Goal: Contribute content: Add original content to the website for others to see

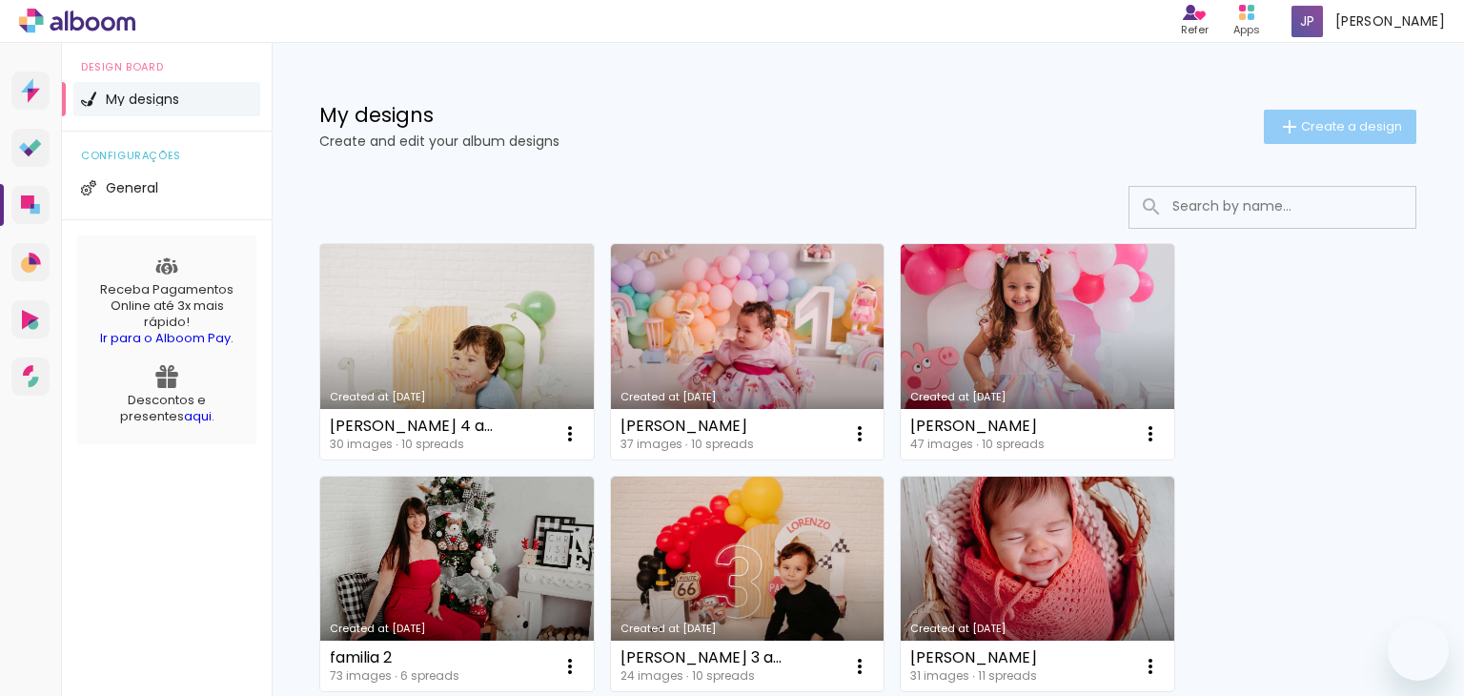
click at [1319, 120] on span "Create a design" at bounding box center [1351, 126] width 101 height 12
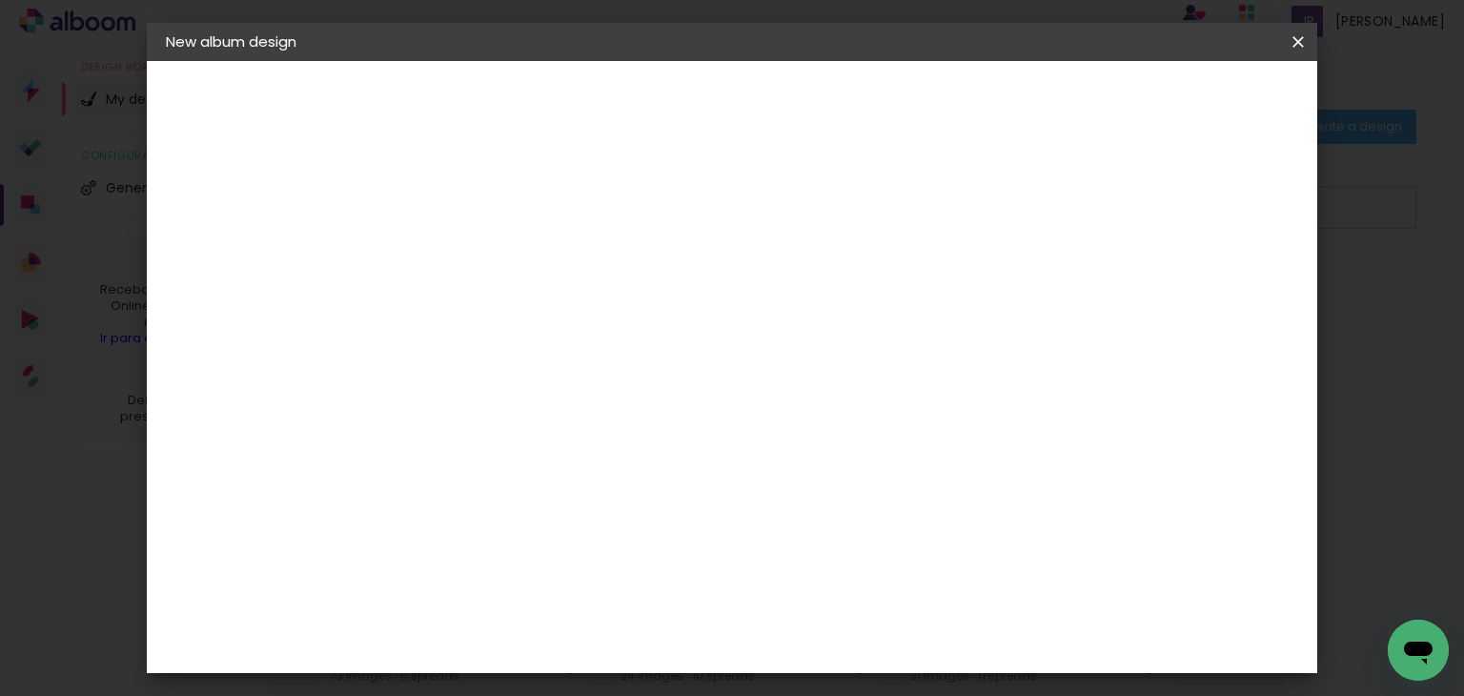
click at [478, 256] on input at bounding box center [478, 256] width 0 height 30
type input "leilane"
type paper-input "leilane"
click at [0, 0] on slot "Next" at bounding box center [0, 0] width 0 height 0
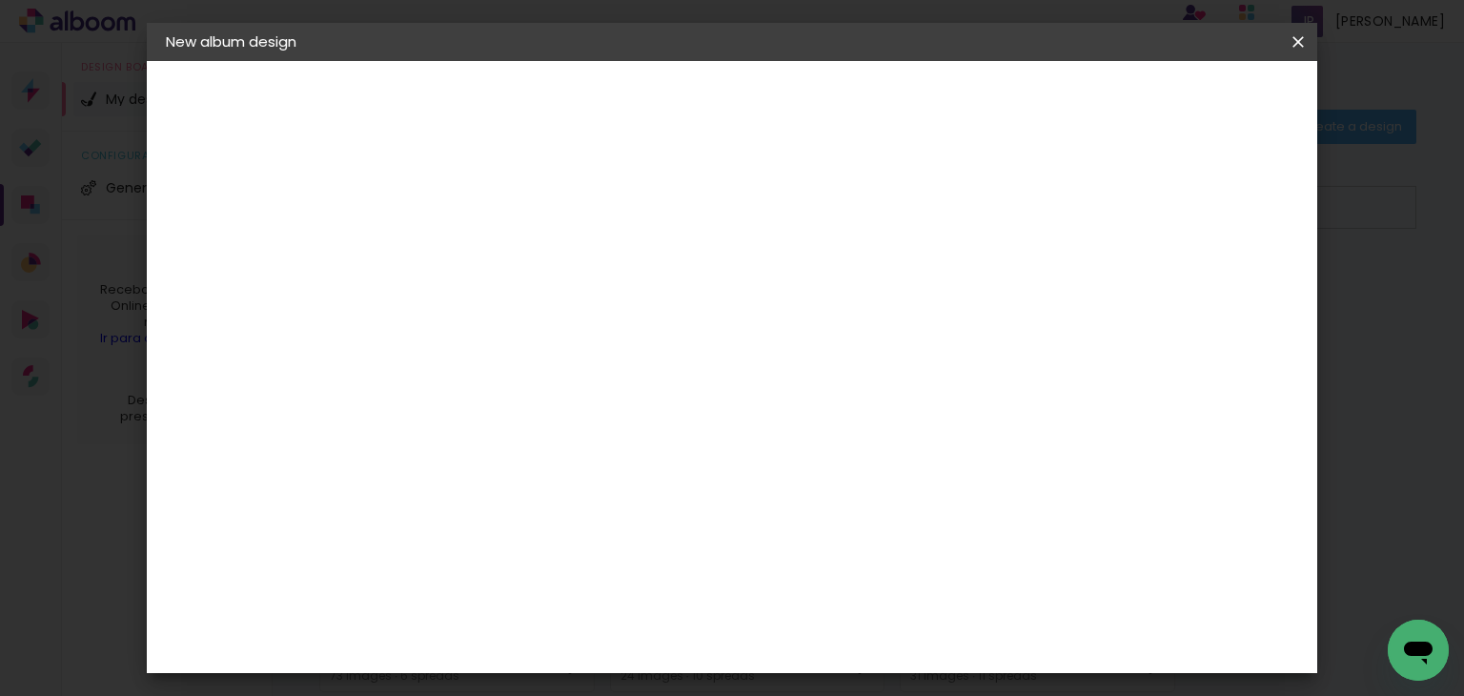
click at [0, 0] on slot "Next" at bounding box center [0, 0] width 0 height 0
click at [603, 282] on span "15 × 20" at bounding box center [561, 279] width 86 height 39
click at [776, 112] on paper-button "Next" at bounding box center [741, 101] width 69 height 32
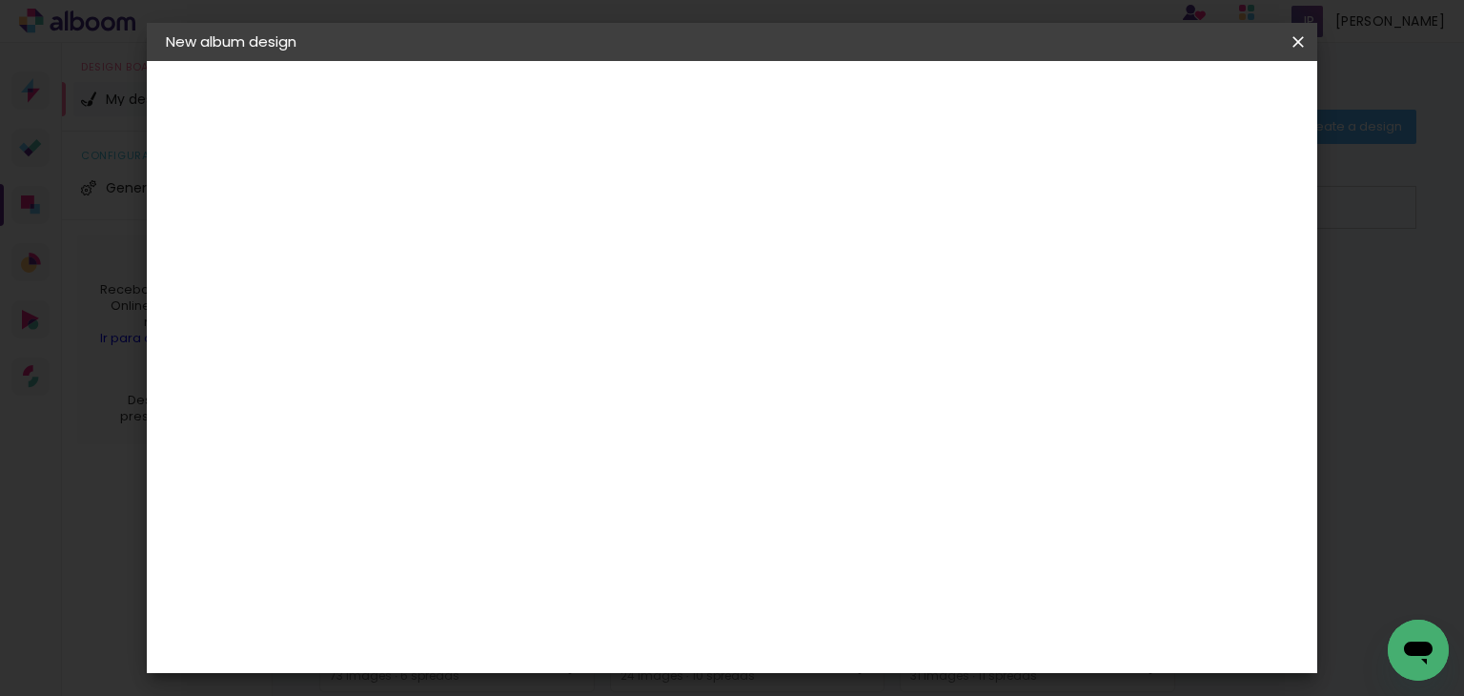
click at [1198, 112] on paper-button "Start design" at bounding box center [1139, 101] width 118 height 32
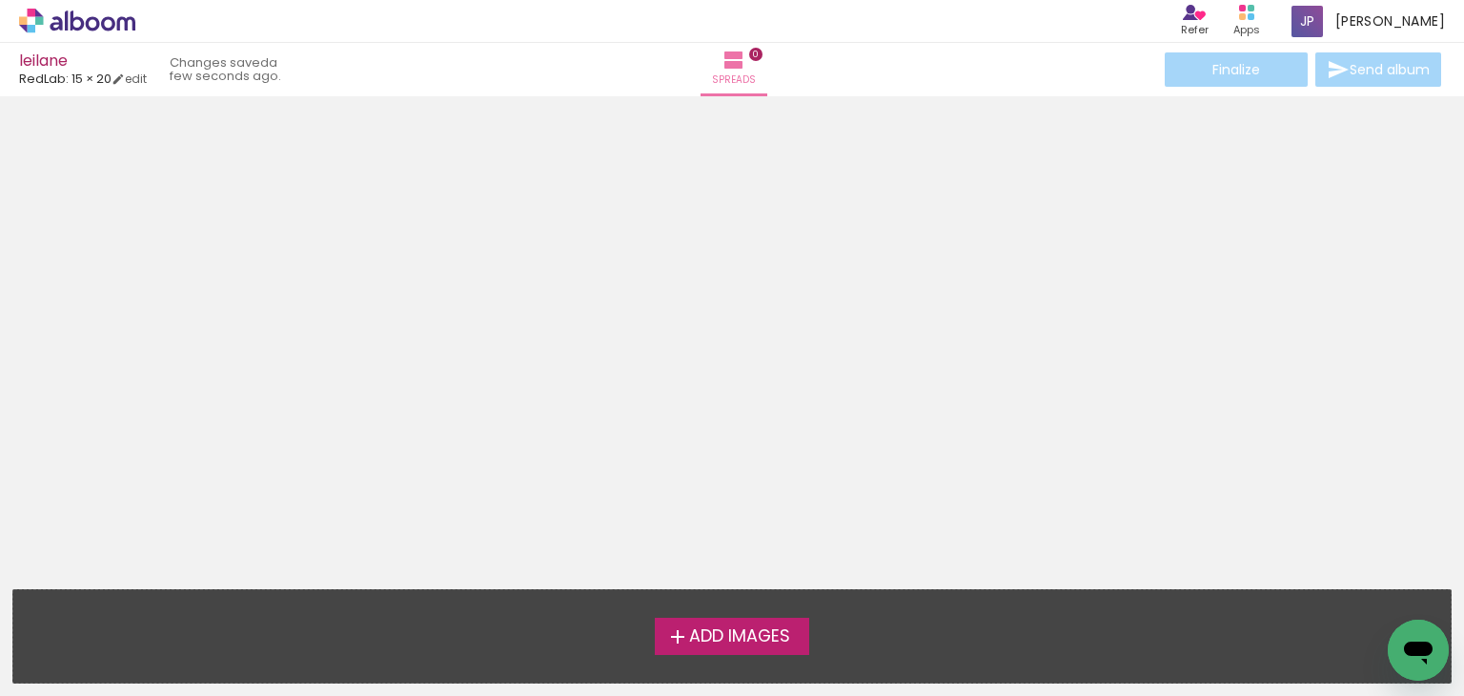
click at [783, 634] on span "Add Images" at bounding box center [739, 636] width 101 height 17
click at [0, 0] on input "file" at bounding box center [0, 0] width 0 height 0
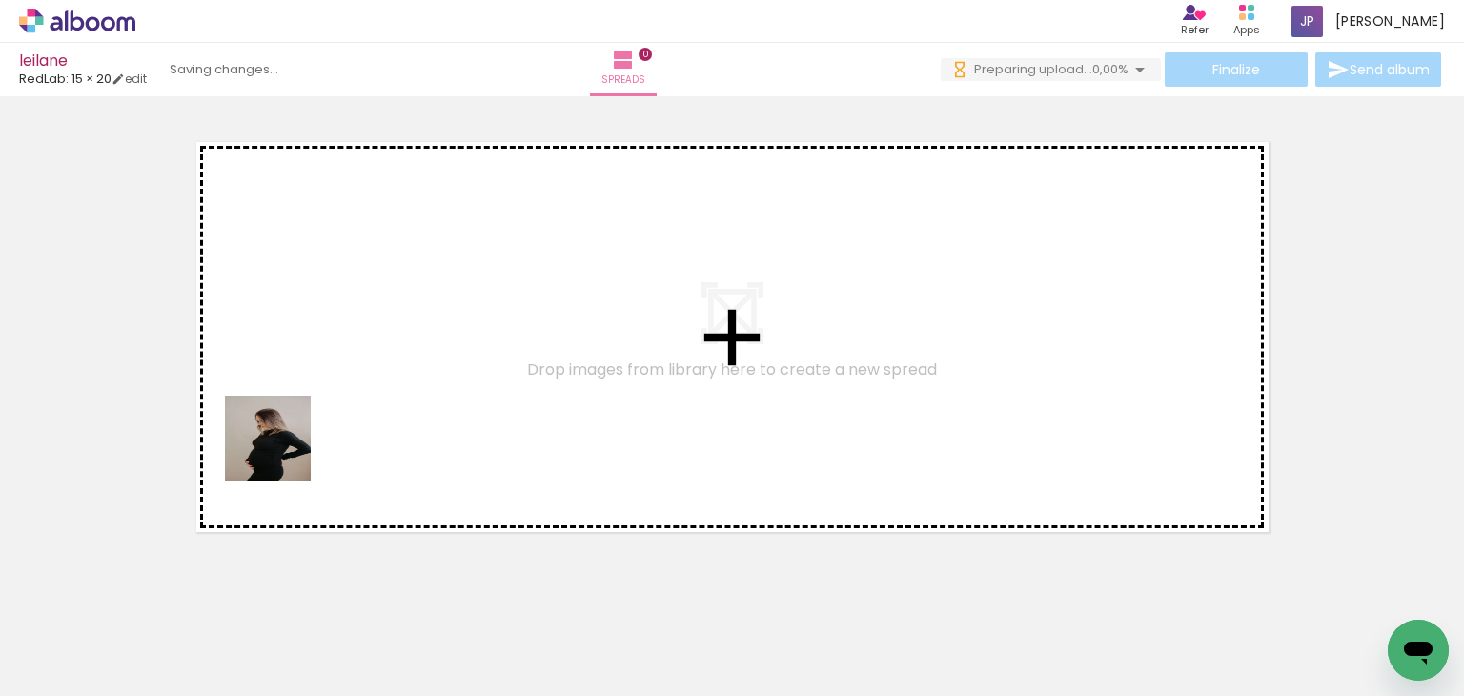
drag, startPoint x: 196, startPoint y: 632, endPoint x: 285, endPoint y: 443, distance: 208.5
click at [285, 443] on quentale-workspace at bounding box center [732, 348] width 1464 height 696
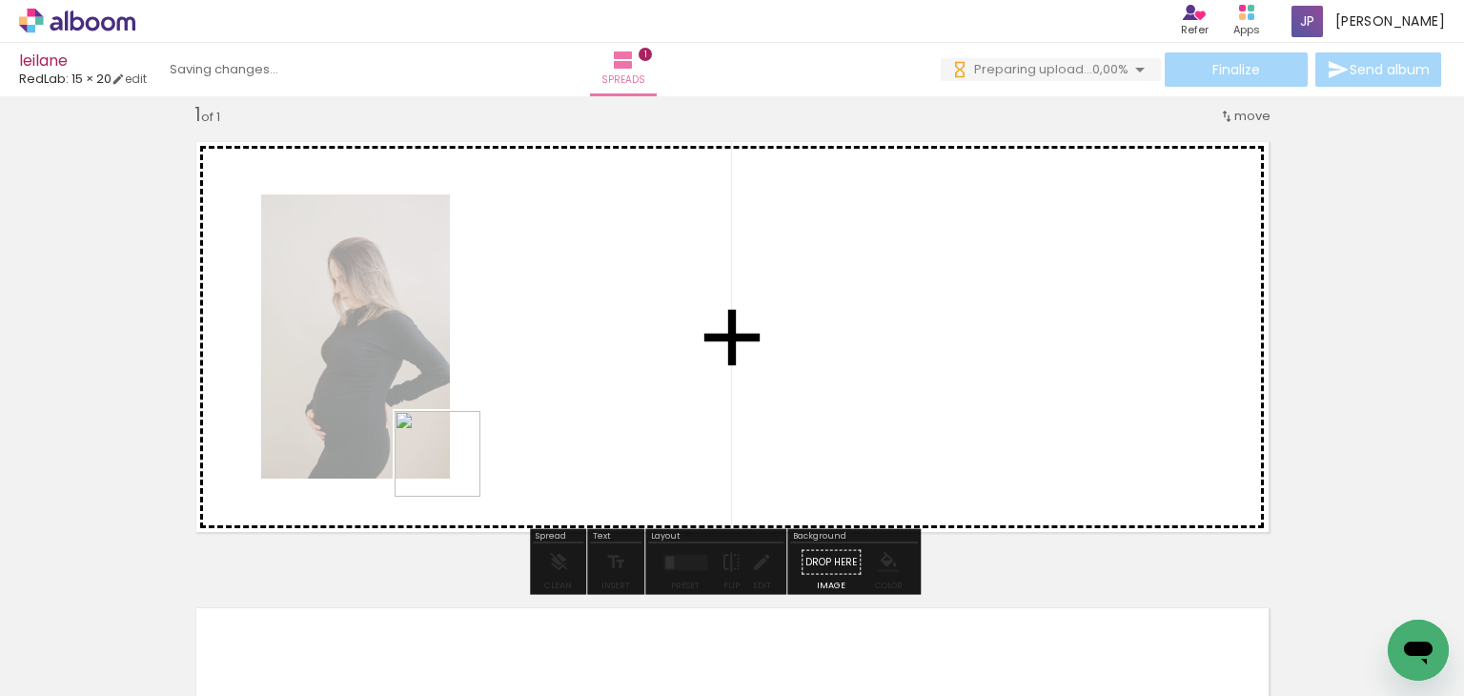
drag, startPoint x: 310, startPoint y: 607, endPoint x: 485, endPoint y: 438, distance: 244.0
click at [485, 438] on quentale-workspace at bounding box center [732, 348] width 1464 height 696
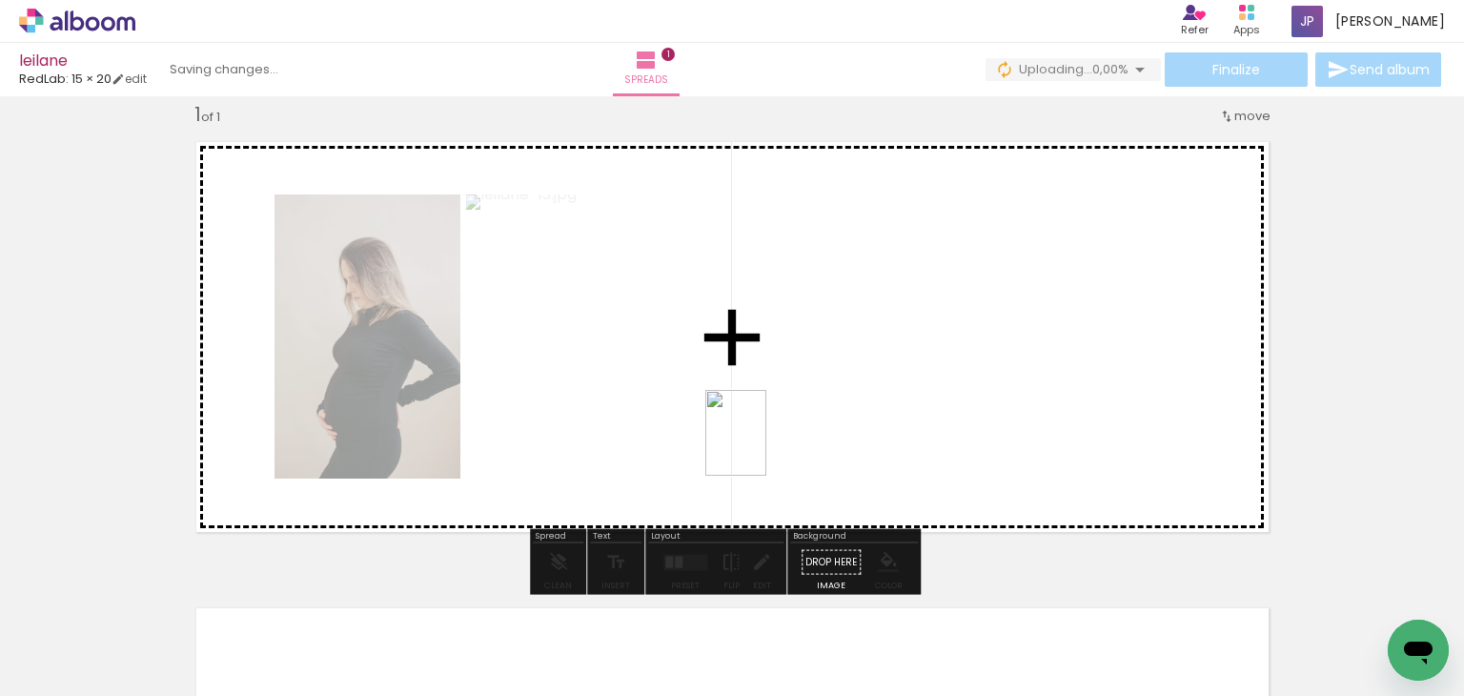
drag, startPoint x: 423, startPoint y: 638, endPoint x: 769, endPoint y: 442, distance: 397.4
click at [769, 442] on quentale-workspace at bounding box center [732, 348] width 1464 height 696
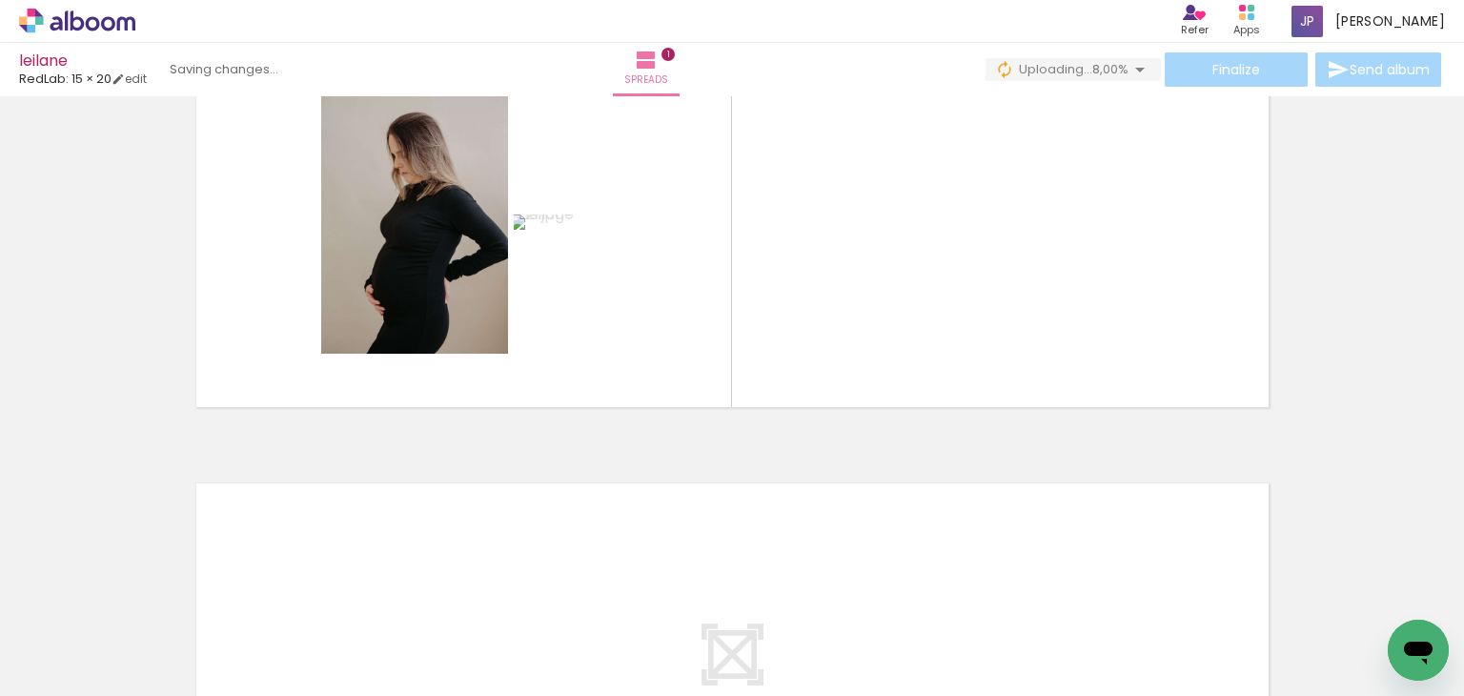
scroll to position [139, 0]
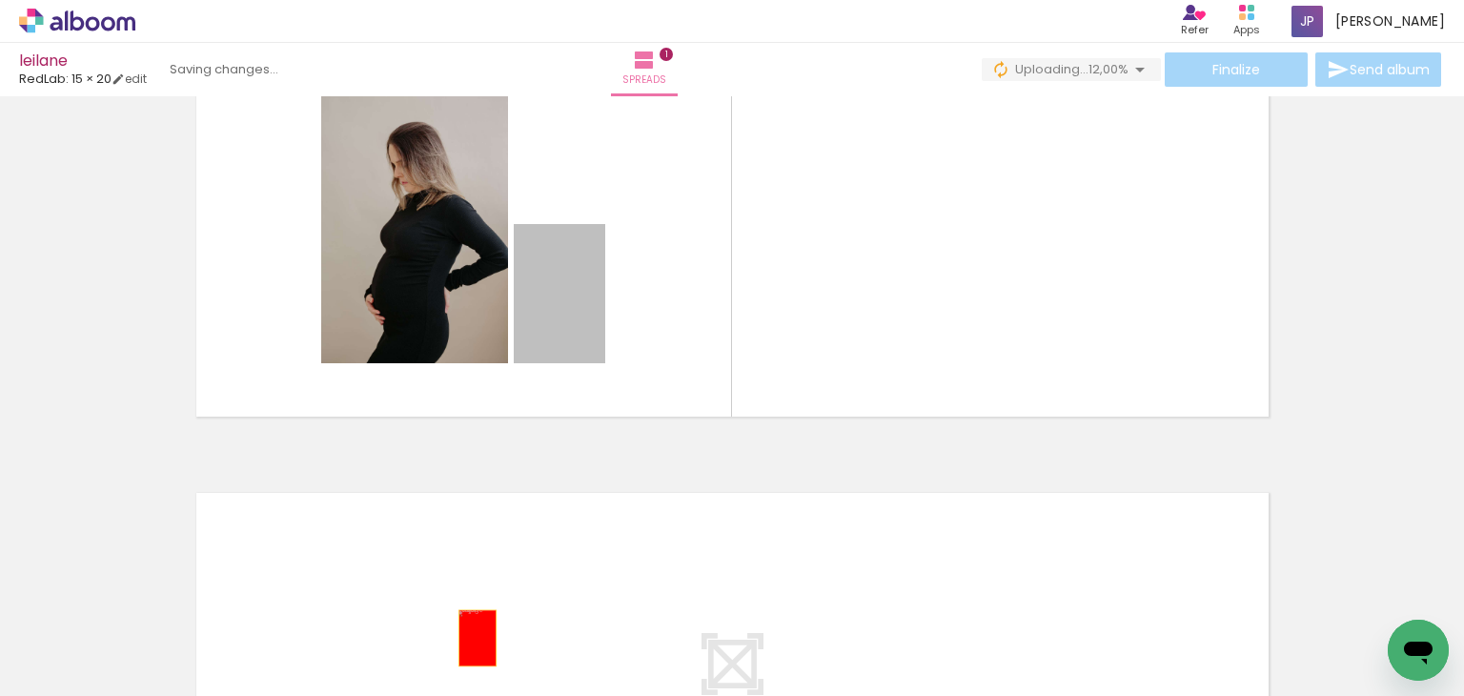
drag, startPoint x: 532, startPoint y: 314, endPoint x: 470, endPoint y: 641, distance: 332.8
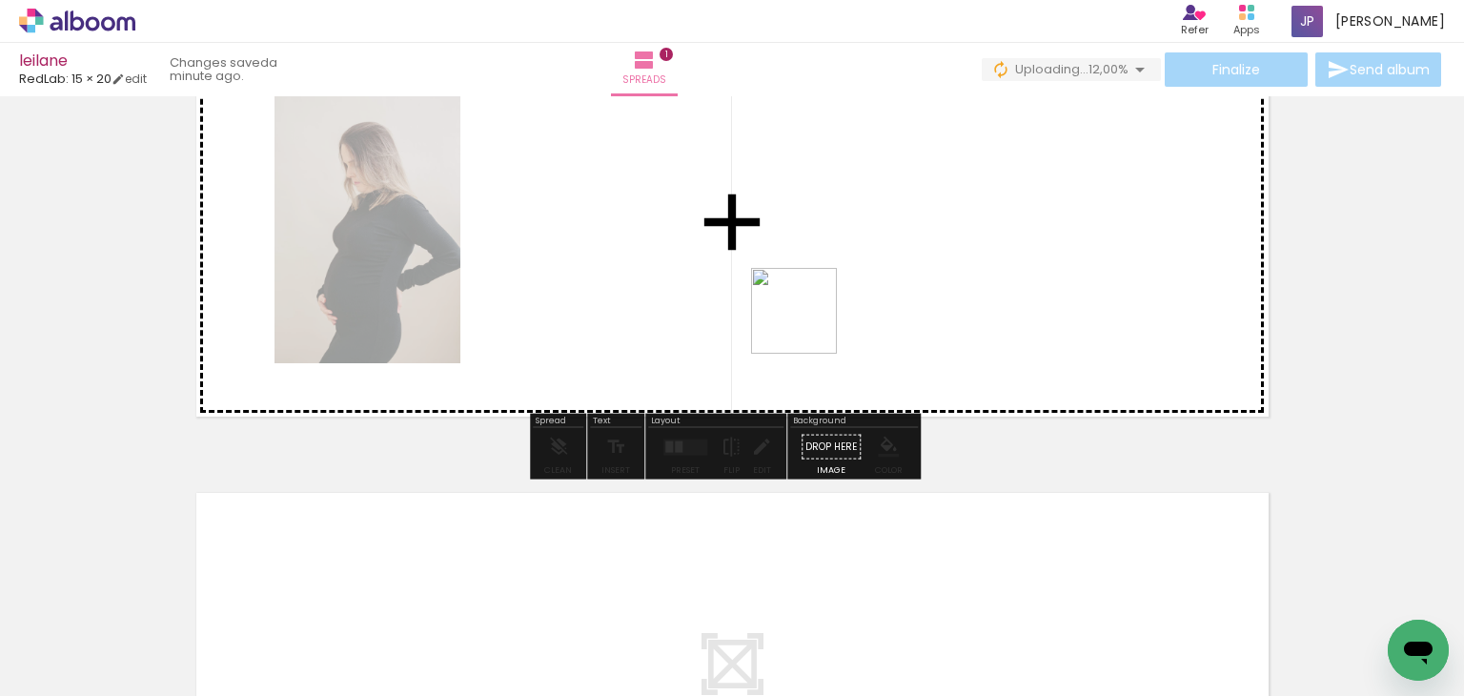
drag, startPoint x: 740, startPoint y: 656, endPoint x: 808, endPoint y: 318, distance: 344.4
click at [808, 318] on quentale-workspace at bounding box center [732, 348] width 1464 height 696
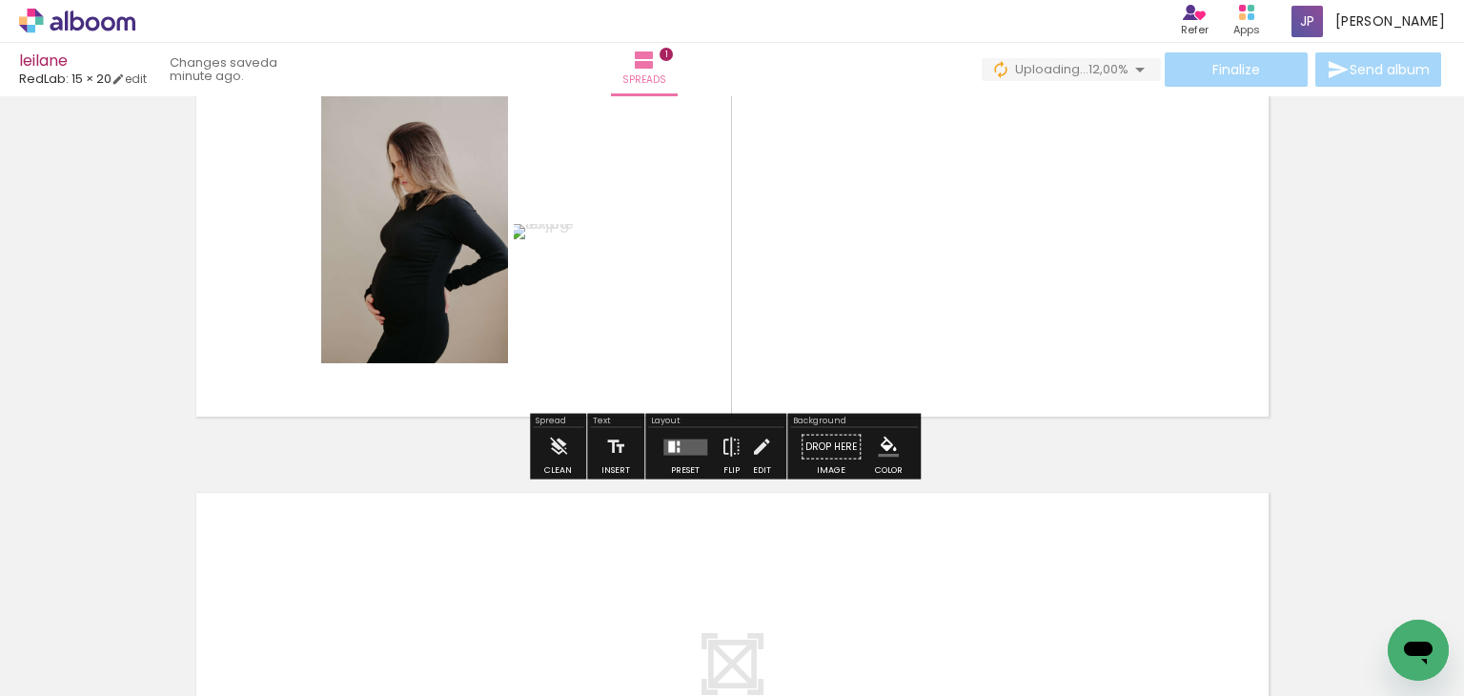
drag, startPoint x: 831, startPoint y: 612, endPoint x: 873, endPoint y: 283, distance: 331.5
click at [873, 283] on quentale-workspace at bounding box center [732, 348] width 1464 height 696
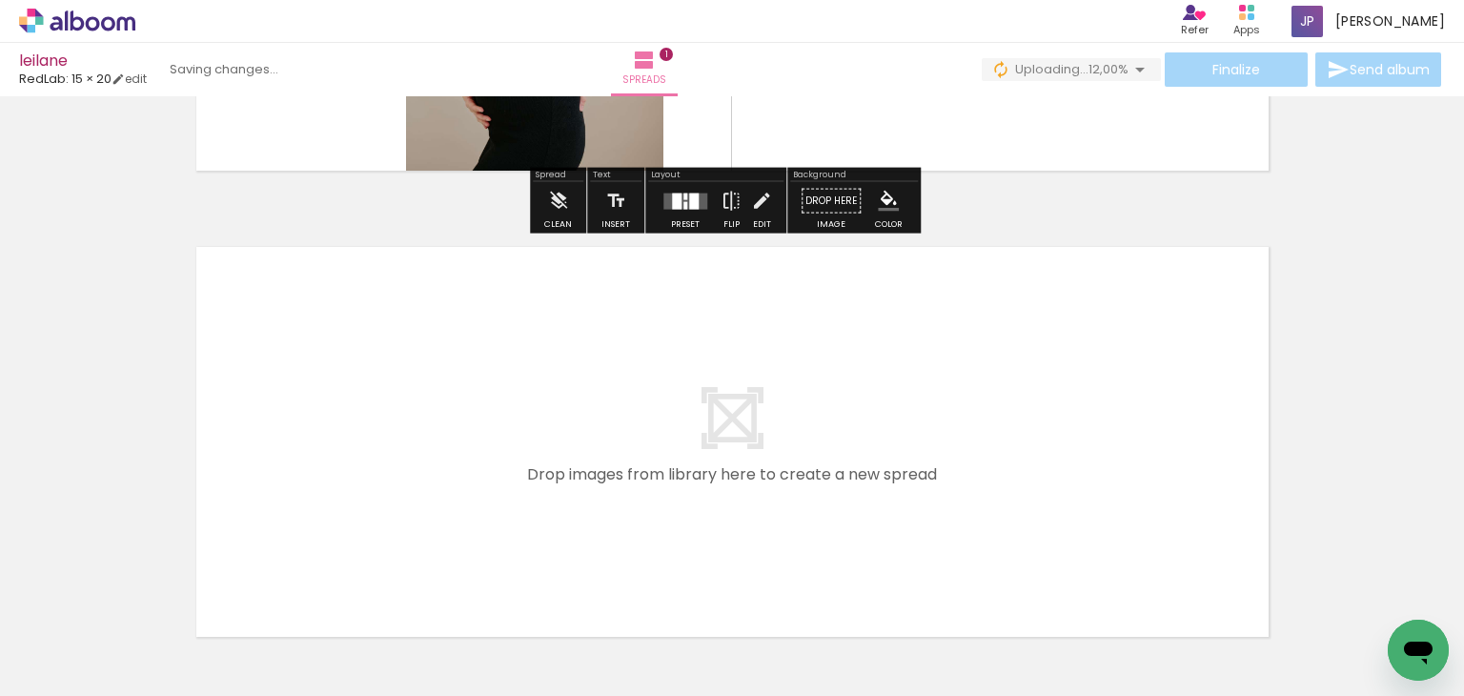
scroll to position [389, 0]
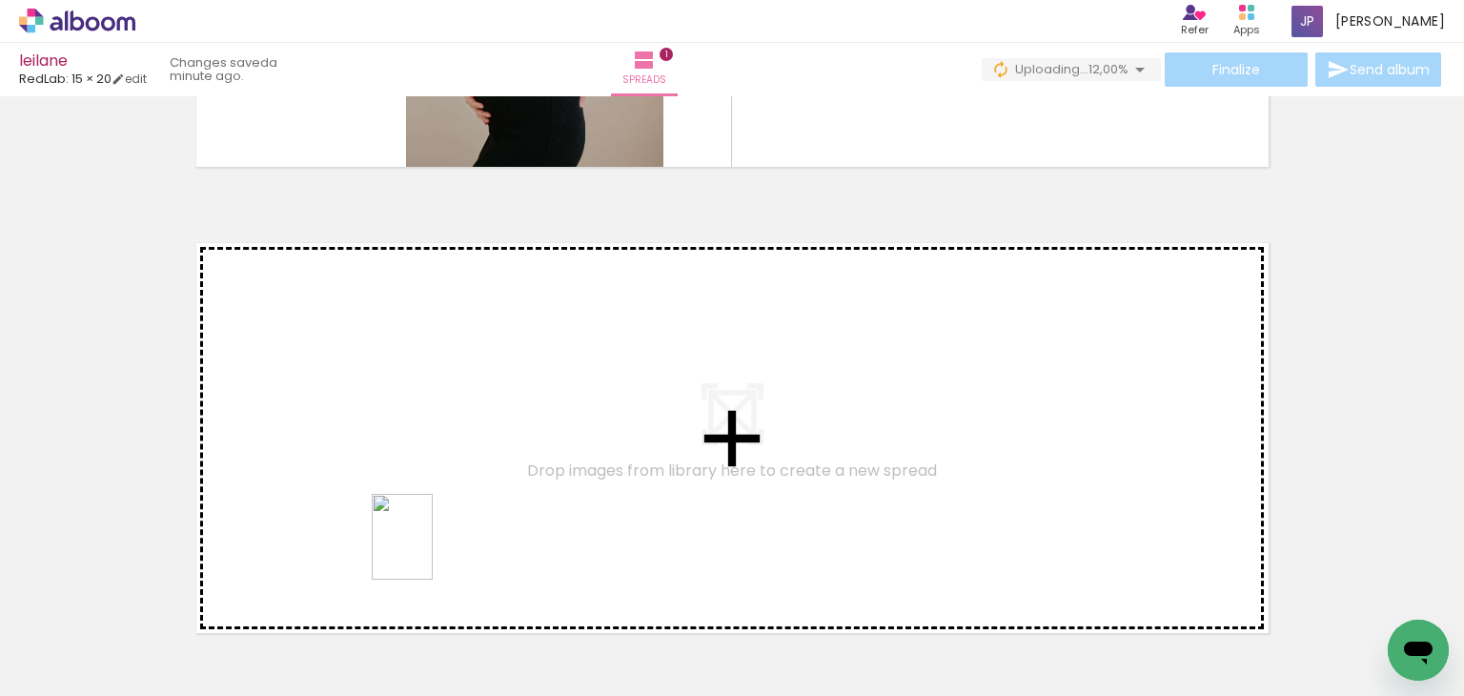
drag, startPoint x: 412, startPoint y: 626, endPoint x: 429, endPoint y: 542, distance: 85.6
click at [429, 542] on quentale-workspace at bounding box center [732, 348] width 1464 height 696
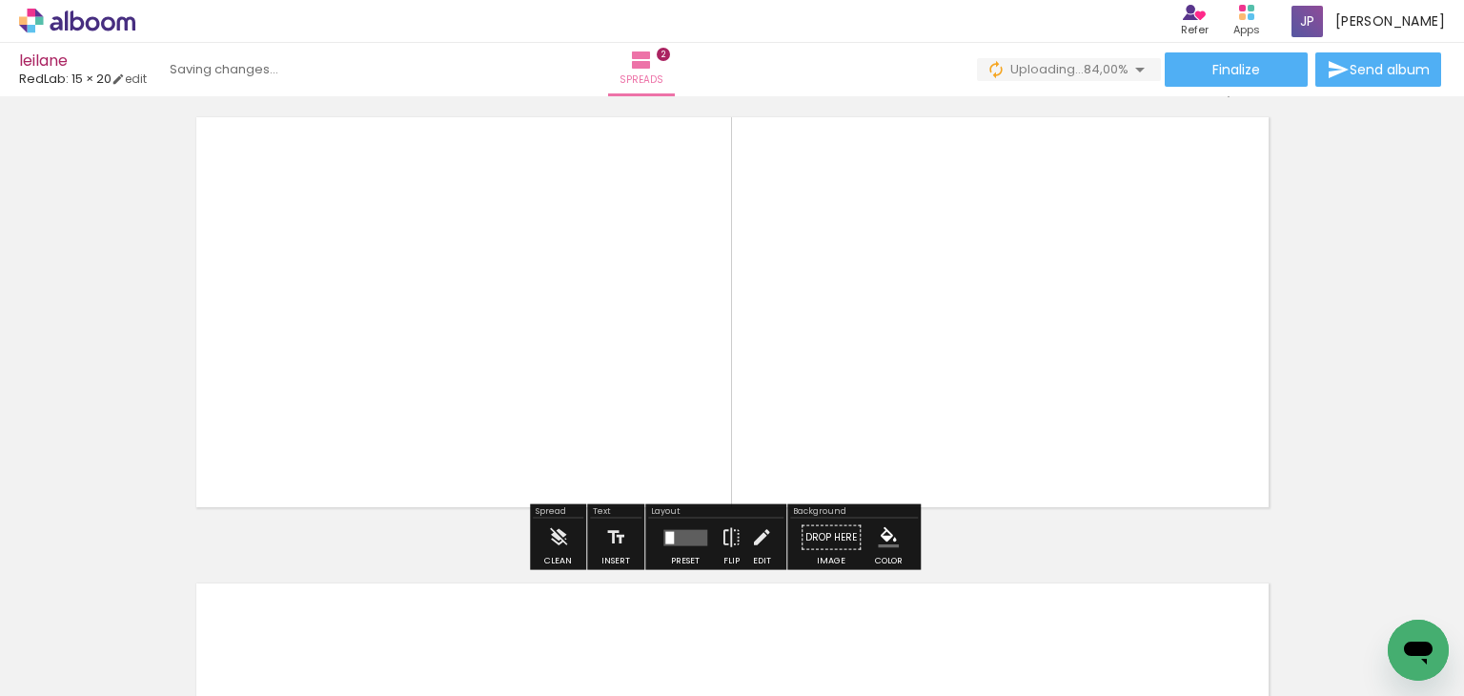
scroll to position [516, 0]
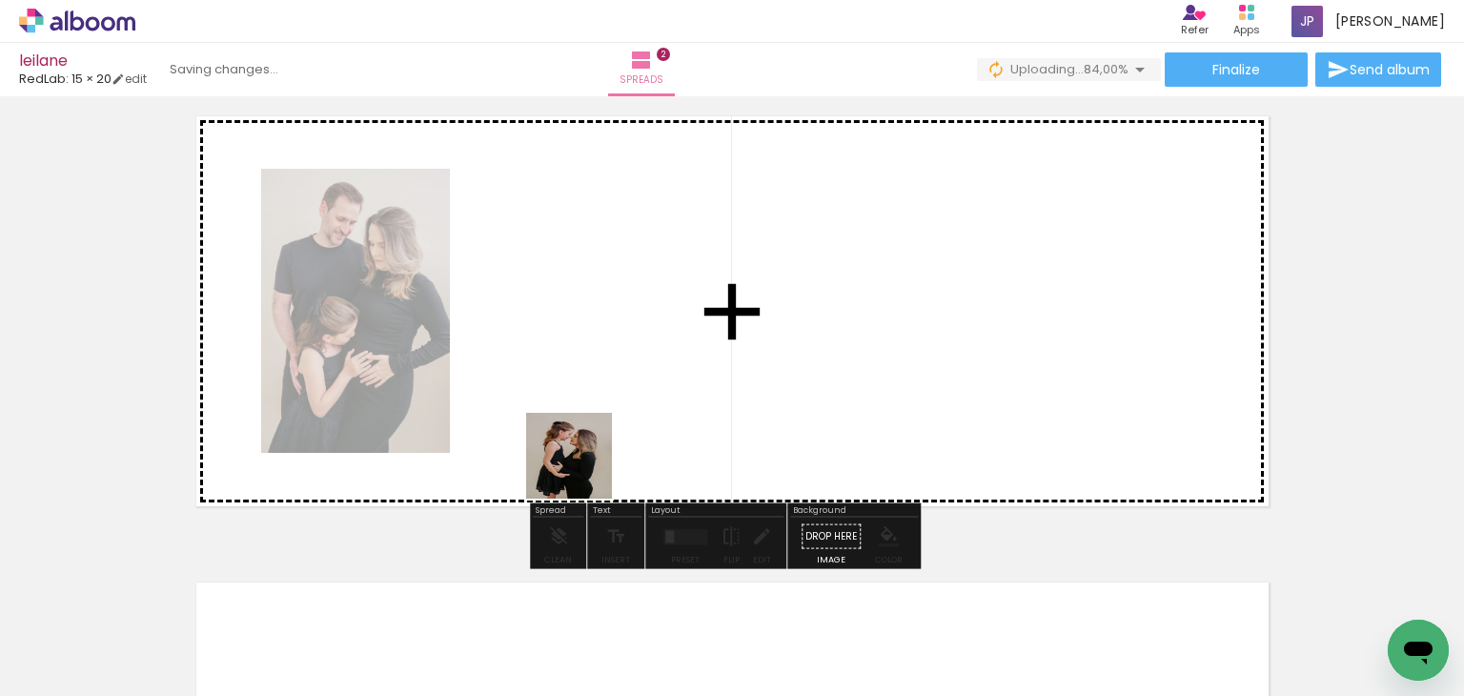
drag, startPoint x: 523, startPoint y: 643, endPoint x: 591, endPoint y: 452, distance: 202.3
click at [591, 452] on quentale-workspace at bounding box center [732, 348] width 1464 height 696
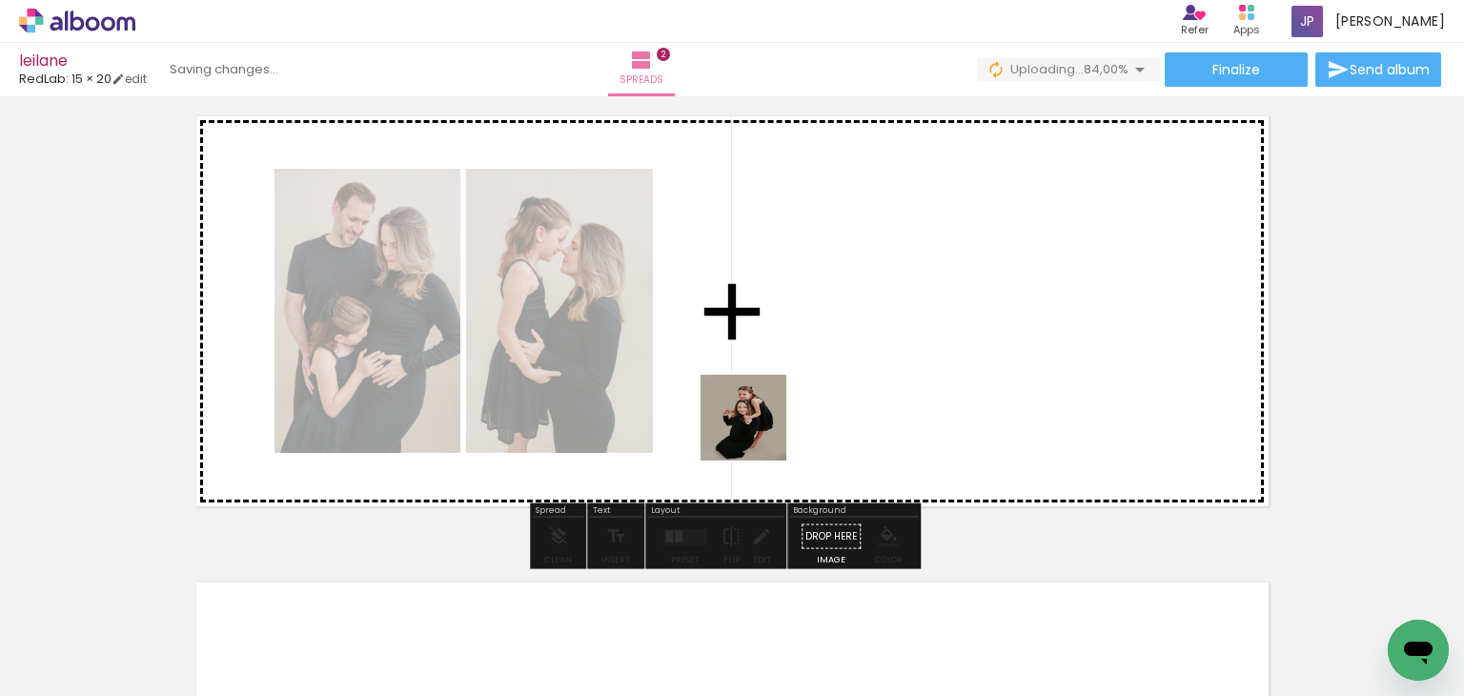
drag, startPoint x: 641, startPoint y: 651, endPoint x: 783, endPoint y: 398, distance: 290.6
click at [783, 398] on quentale-workspace at bounding box center [732, 348] width 1464 height 696
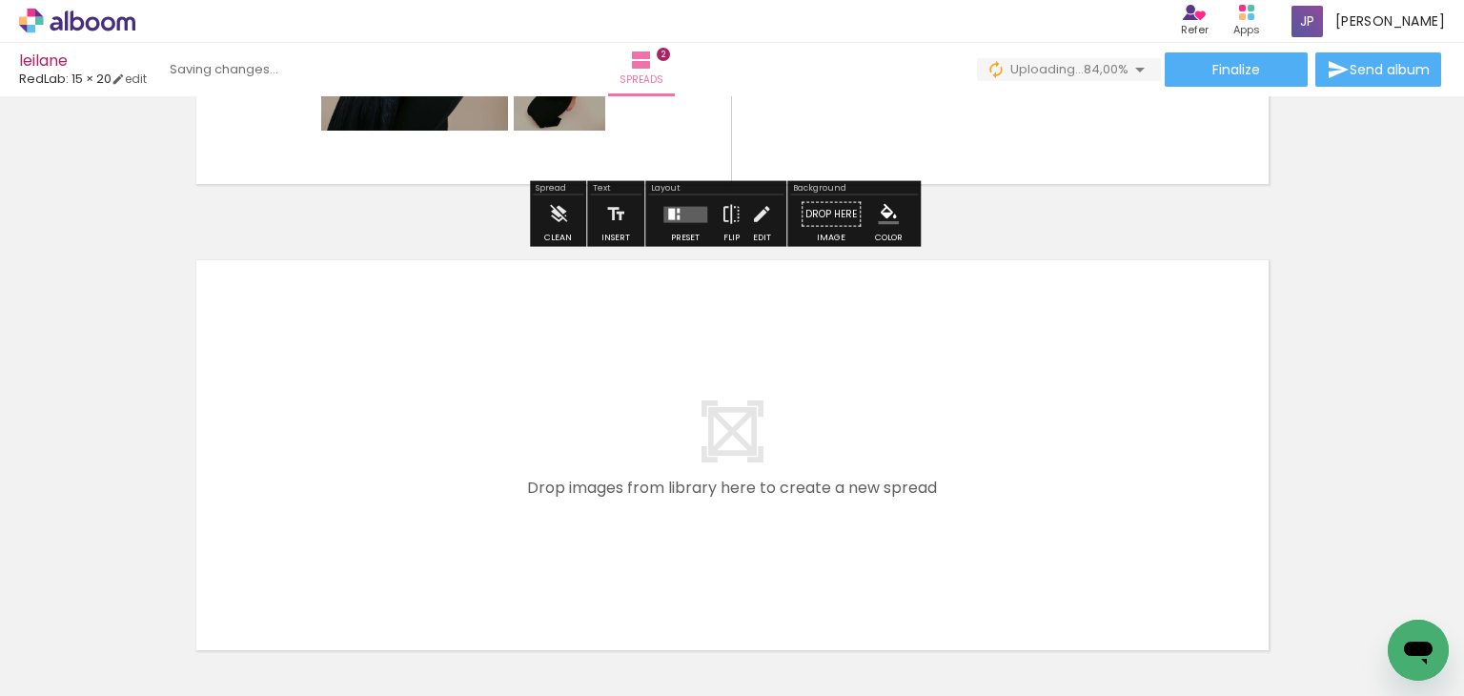
scroll to position [840, 0]
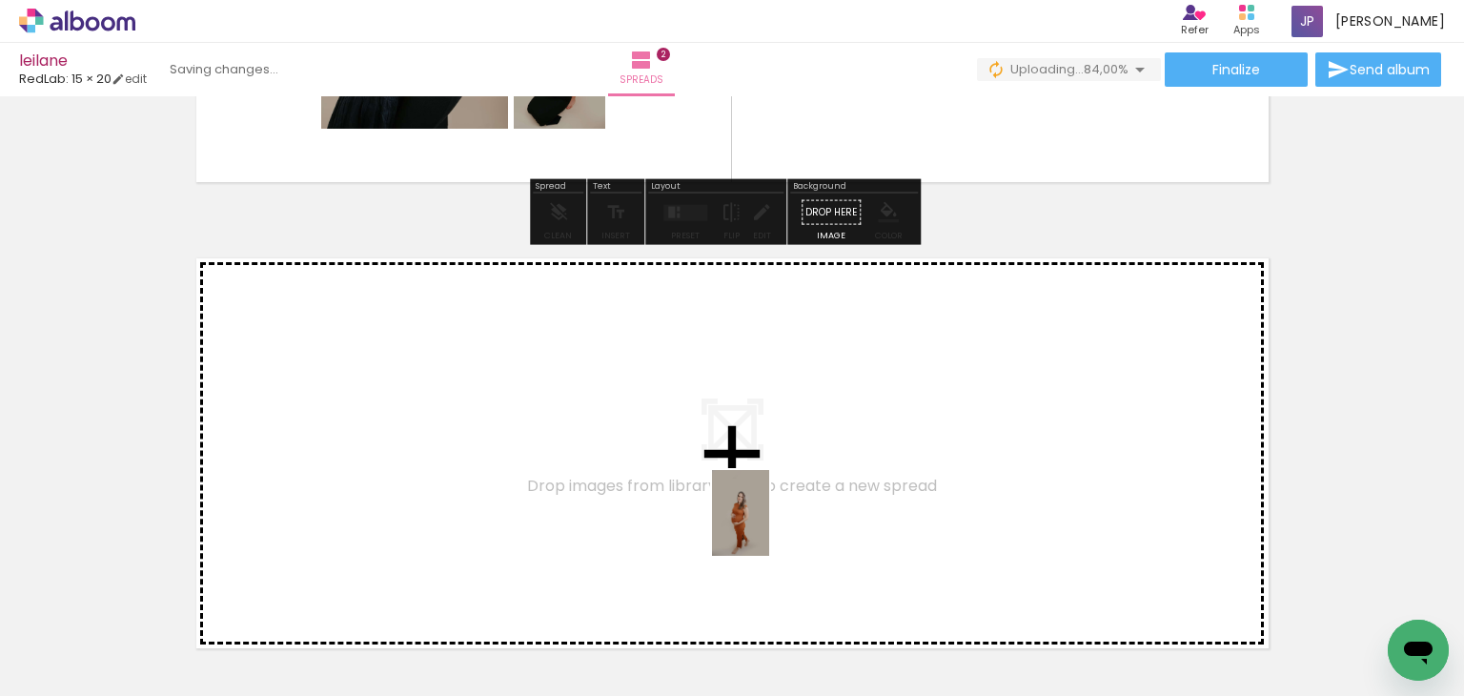
drag, startPoint x: 968, startPoint y: 668, endPoint x: 769, endPoint y: 526, distance: 243.9
click at [769, 526] on quentale-workspace at bounding box center [732, 348] width 1464 height 696
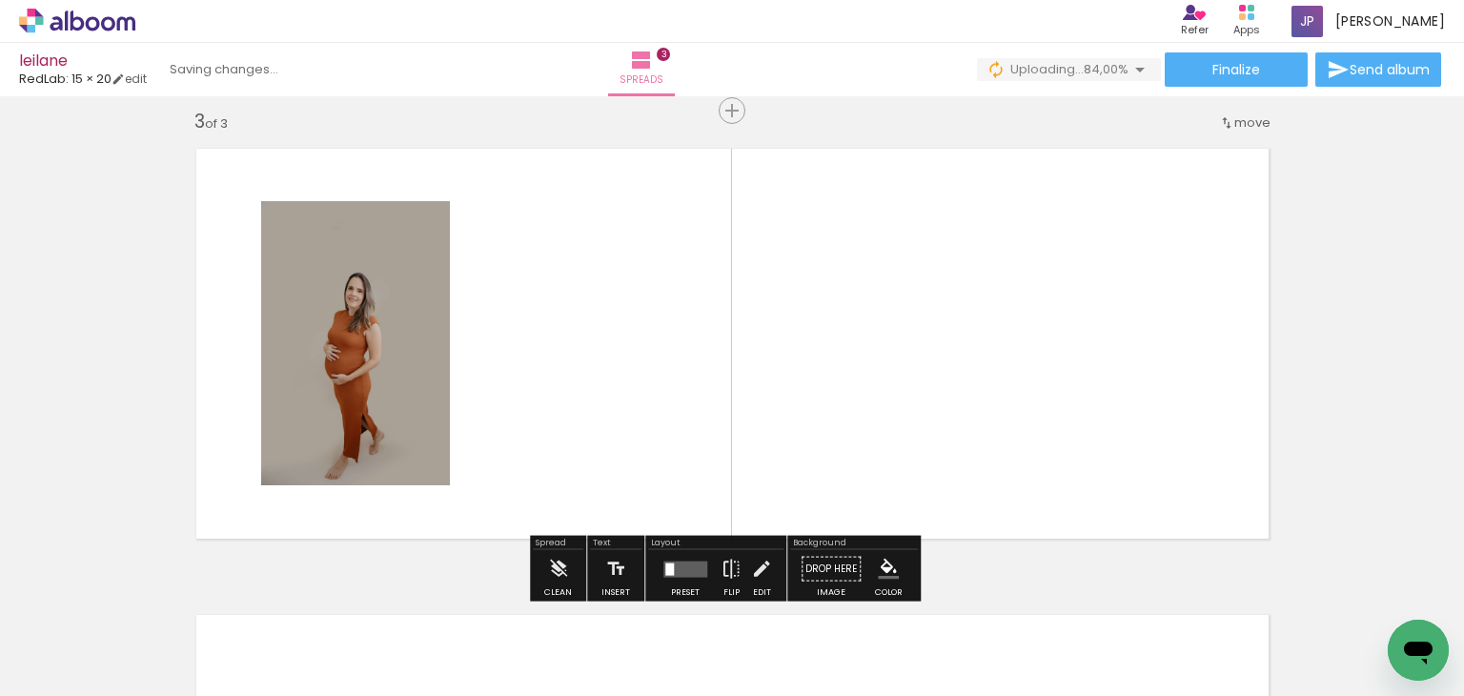
scroll to position [957, 0]
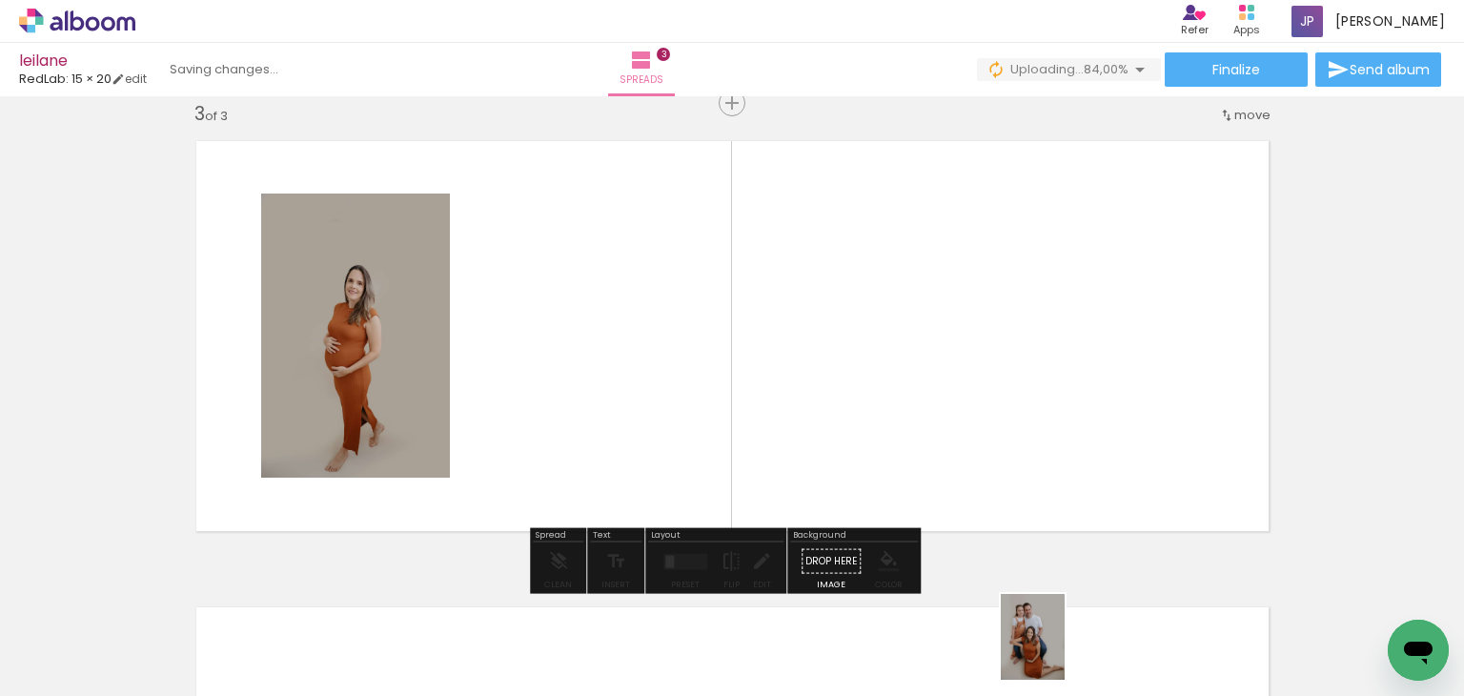
drag, startPoint x: 1052, startPoint y: 634, endPoint x: 1062, endPoint y: 649, distance: 18.0
click at [1062, 649] on div at bounding box center [1027, 631] width 71 height 94
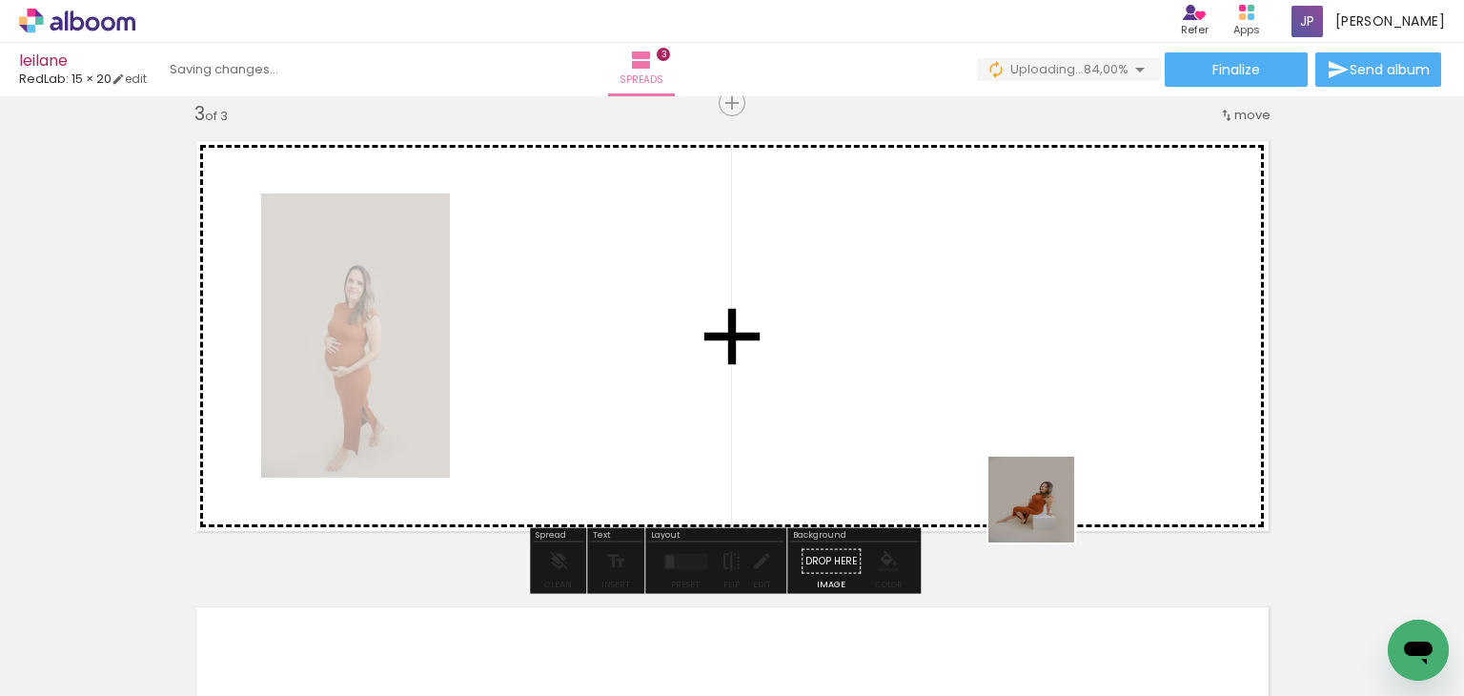
drag, startPoint x: 1160, startPoint y: 649, endPoint x: 1021, endPoint y: 474, distance: 223.9
click at [1021, 474] on quentale-workspace at bounding box center [732, 348] width 1464 height 696
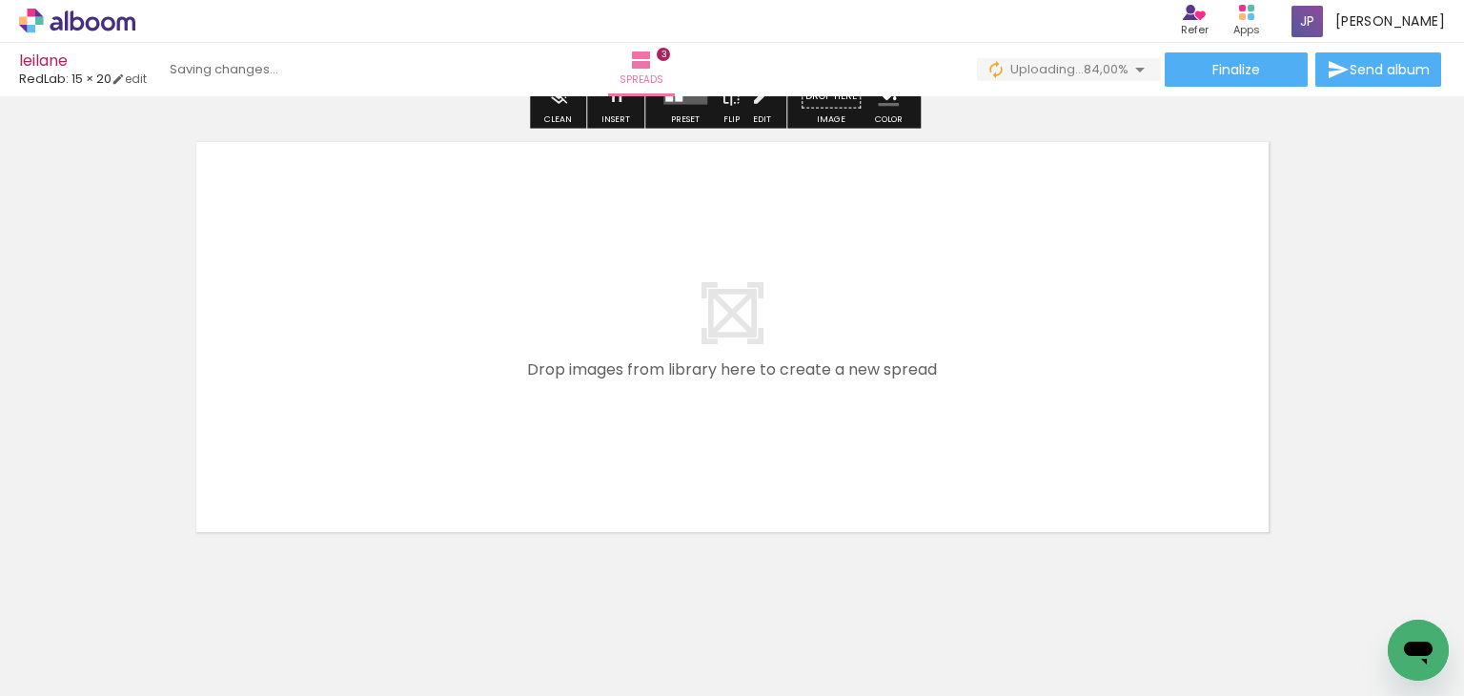
scroll to position [1459, 0]
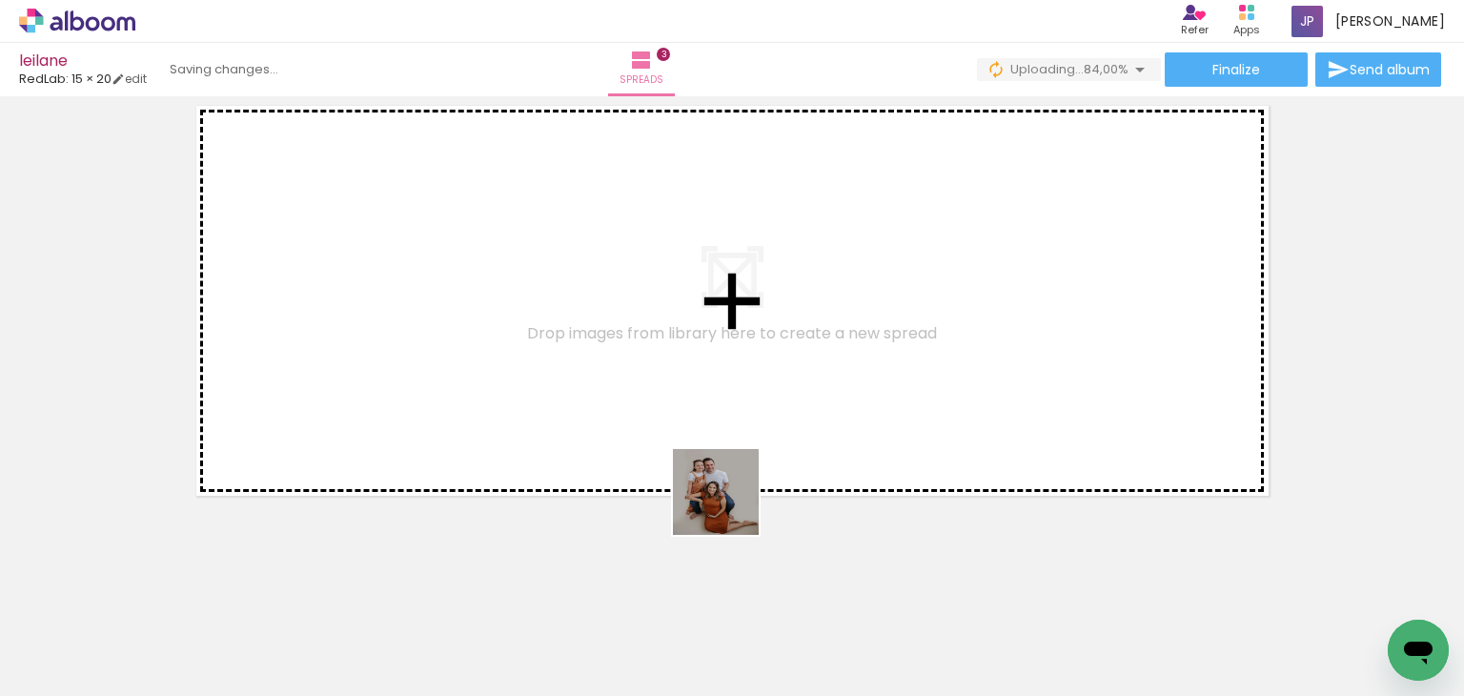
drag, startPoint x: 1046, startPoint y: 649, endPoint x: 657, endPoint y: 452, distance: 436.1
click at [657, 452] on quentale-workspace at bounding box center [732, 348] width 1464 height 696
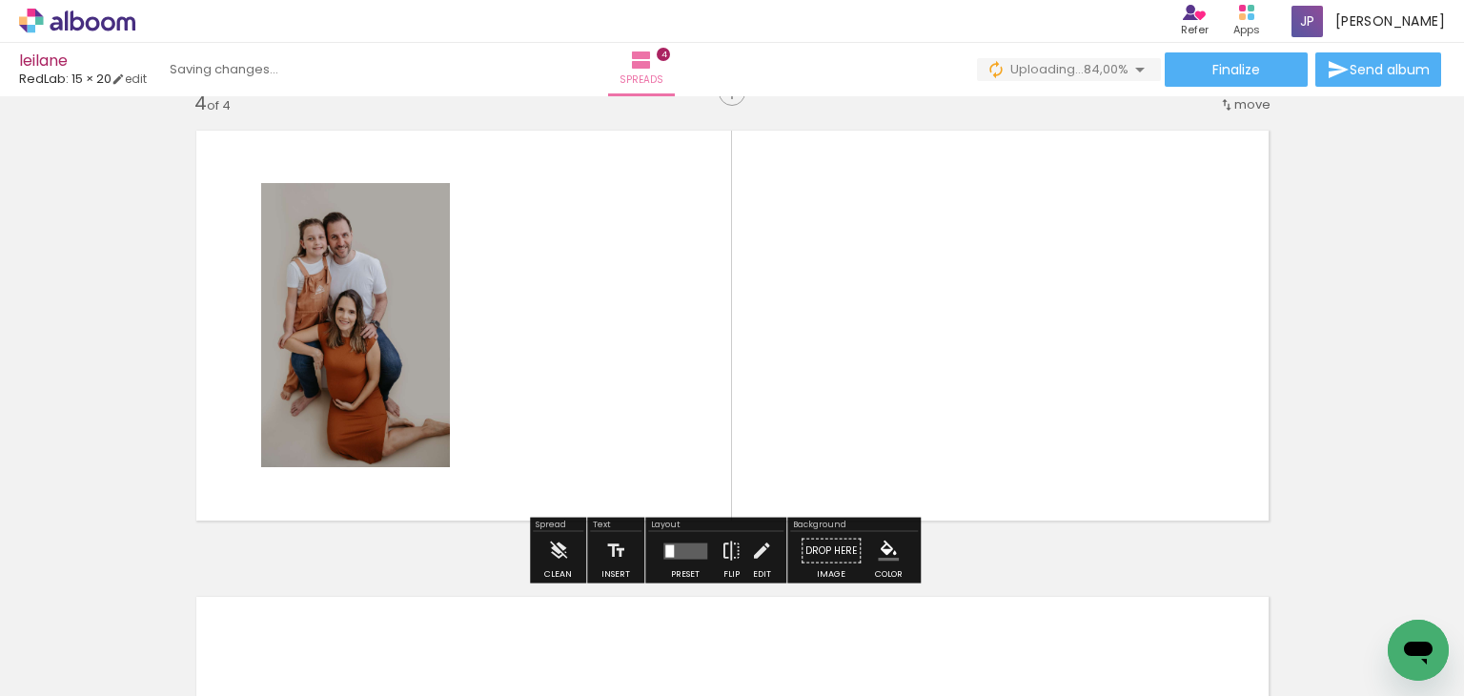
scroll to position [1422, 0]
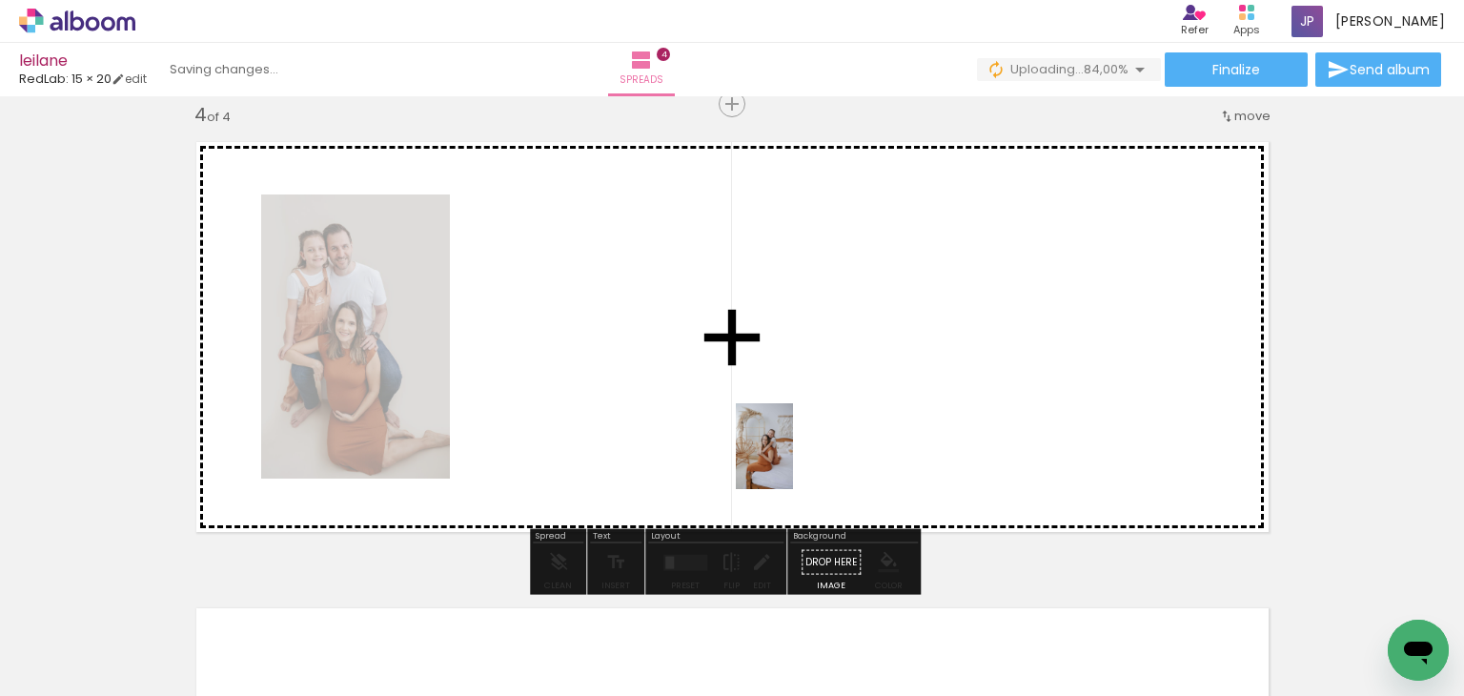
drag, startPoint x: 1264, startPoint y: 626, endPoint x: 752, endPoint y: 439, distance: 545.3
click at [752, 439] on quentale-workspace at bounding box center [732, 348] width 1464 height 696
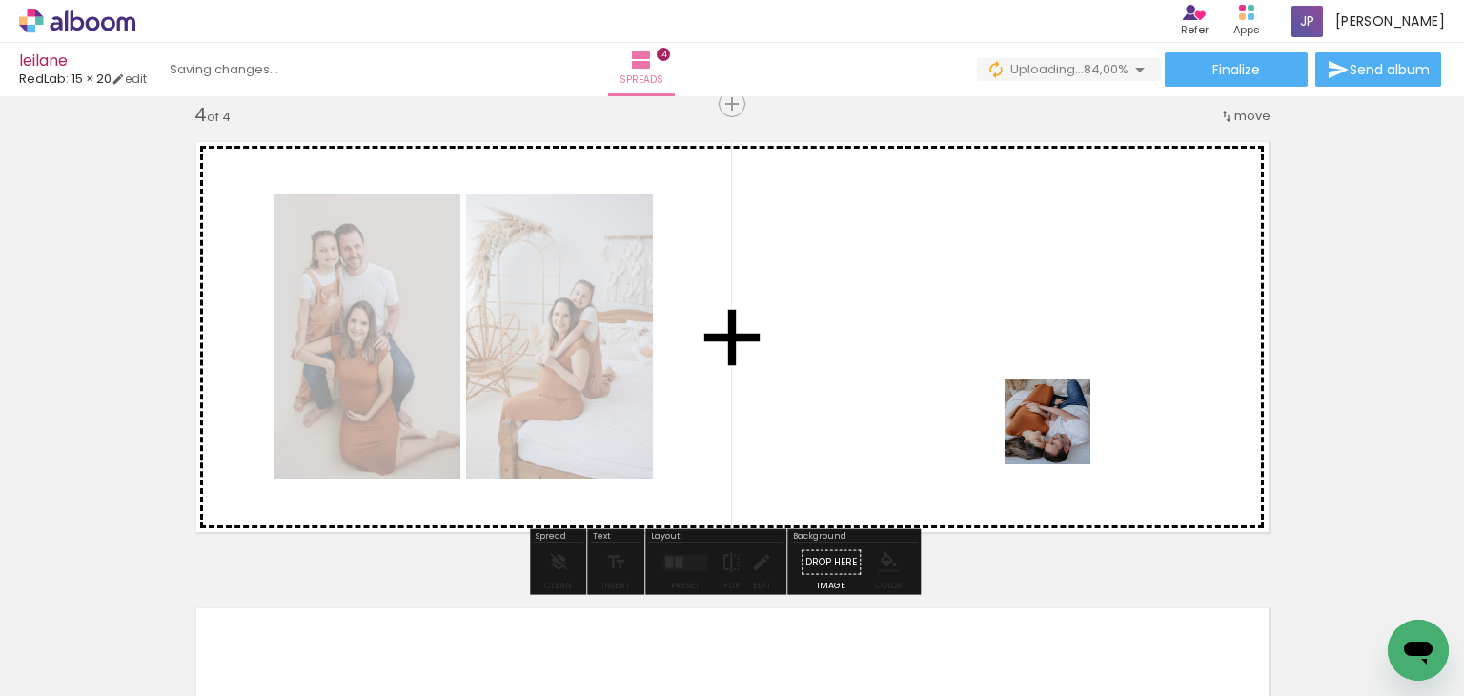
drag, startPoint x: 1358, startPoint y: 615, endPoint x: 1060, endPoint y: 435, distance: 348.6
click at [1060, 435] on quentale-workspace at bounding box center [732, 348] width 1464 height 696
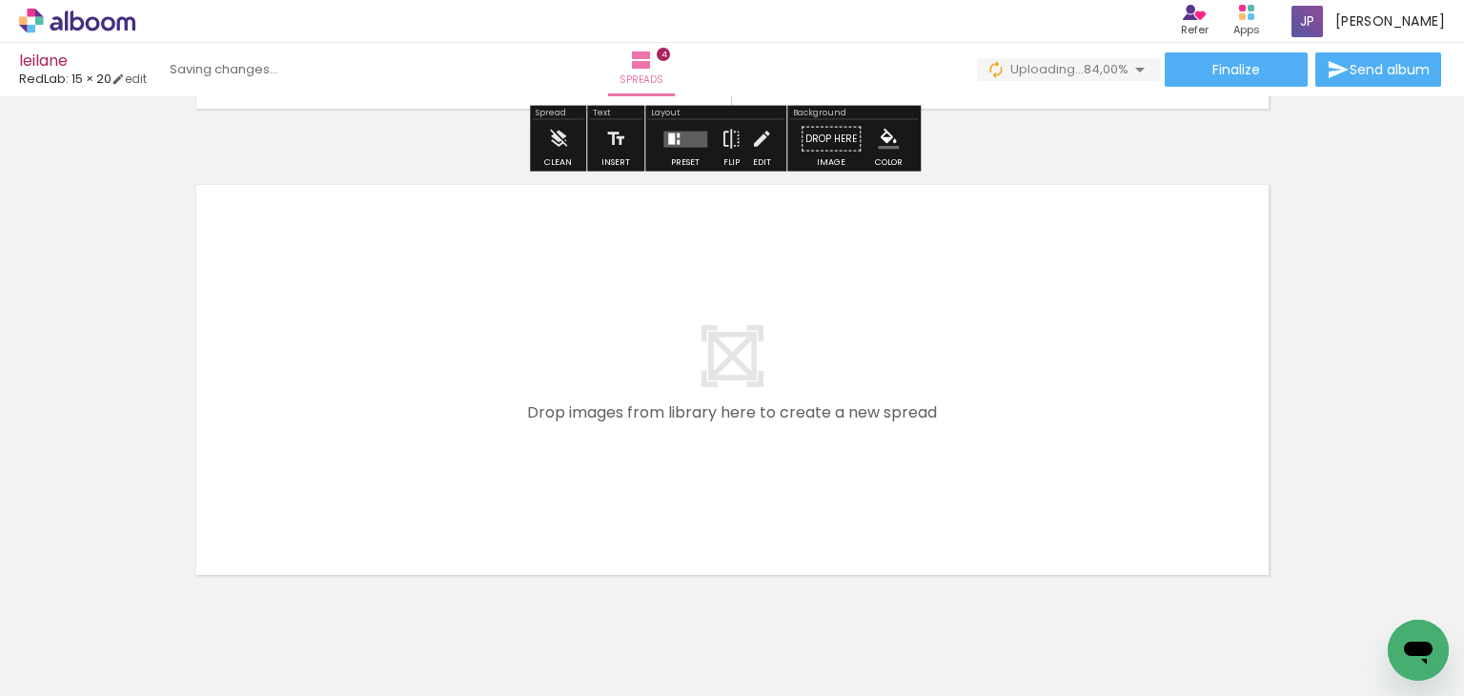
scroll to position [0, 521]
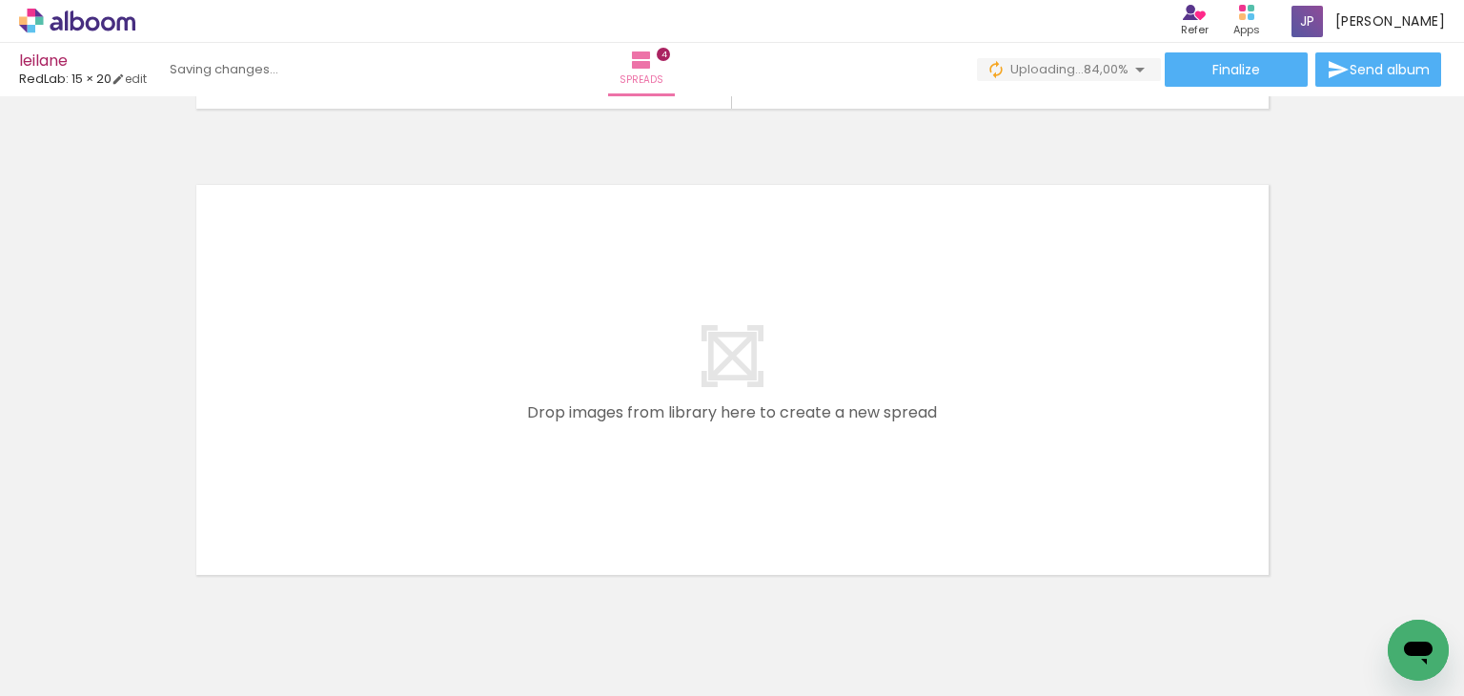
drag, startPoint x: 969, startPoint y: 632, endPoint x: 911, endPoint y: 455, distance: 186.3
click at [911, 455] on quentale-workspace at bounding box center [732, 348] width 1464 height 696
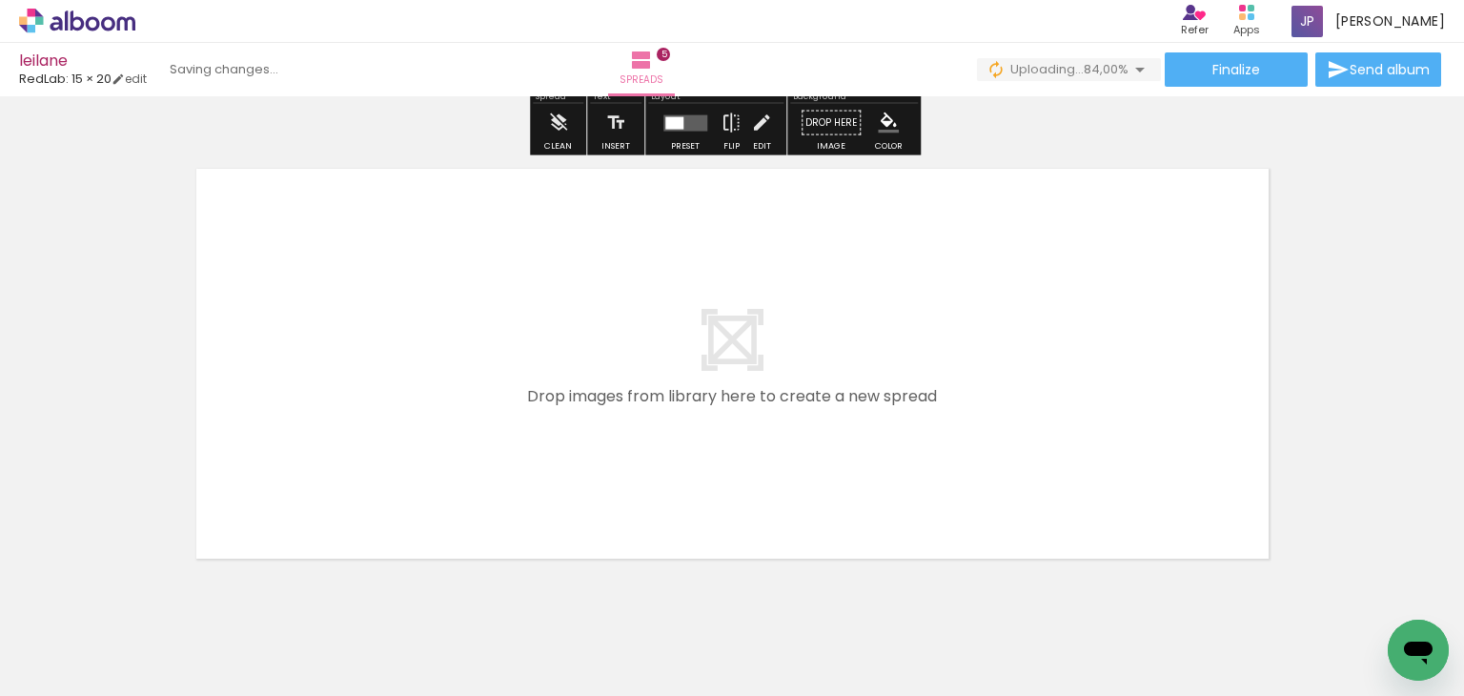
scroll to position [2348, 0]
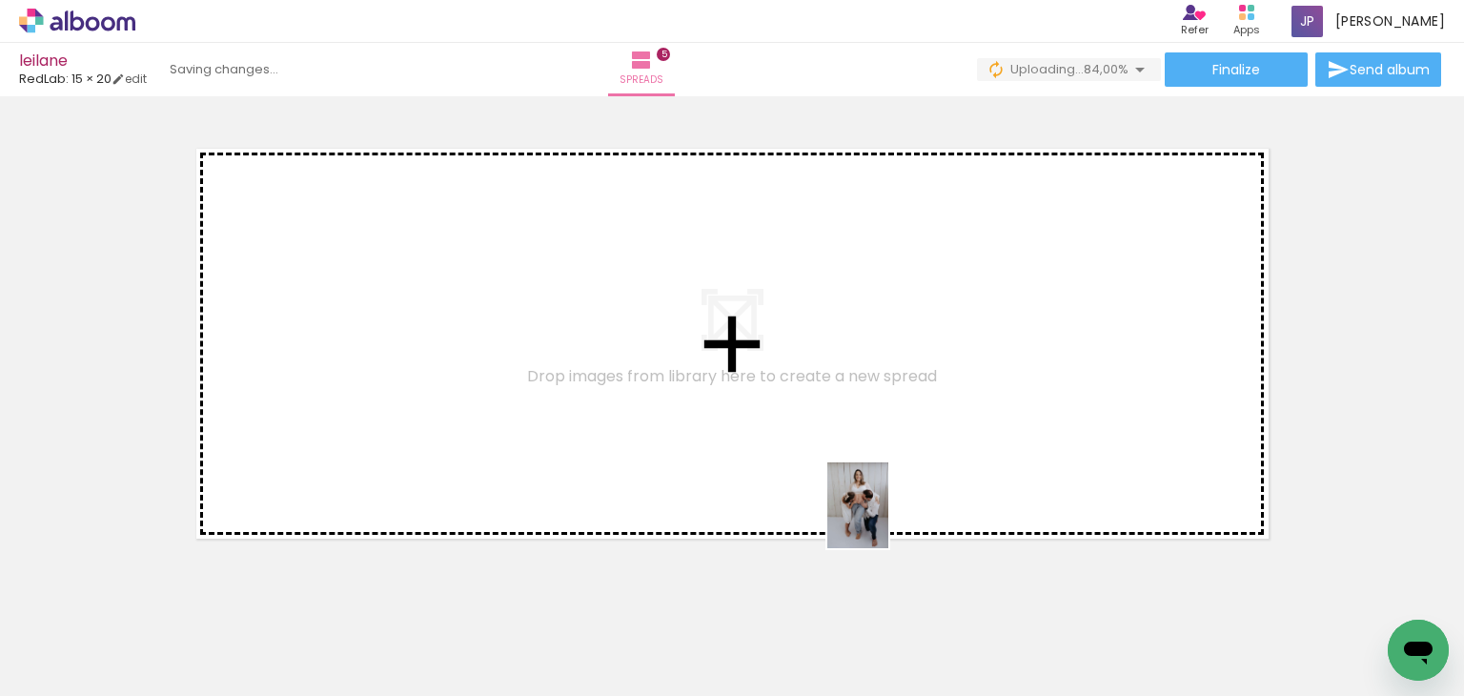
drag, startPoint x: 1064, startPoint y: 661, endPoint x: 881, endPoint y: 513, distance: 235.2
click at [881, 513] on quentale-workspace at bounding box center [732, 348] width 1464 height 696
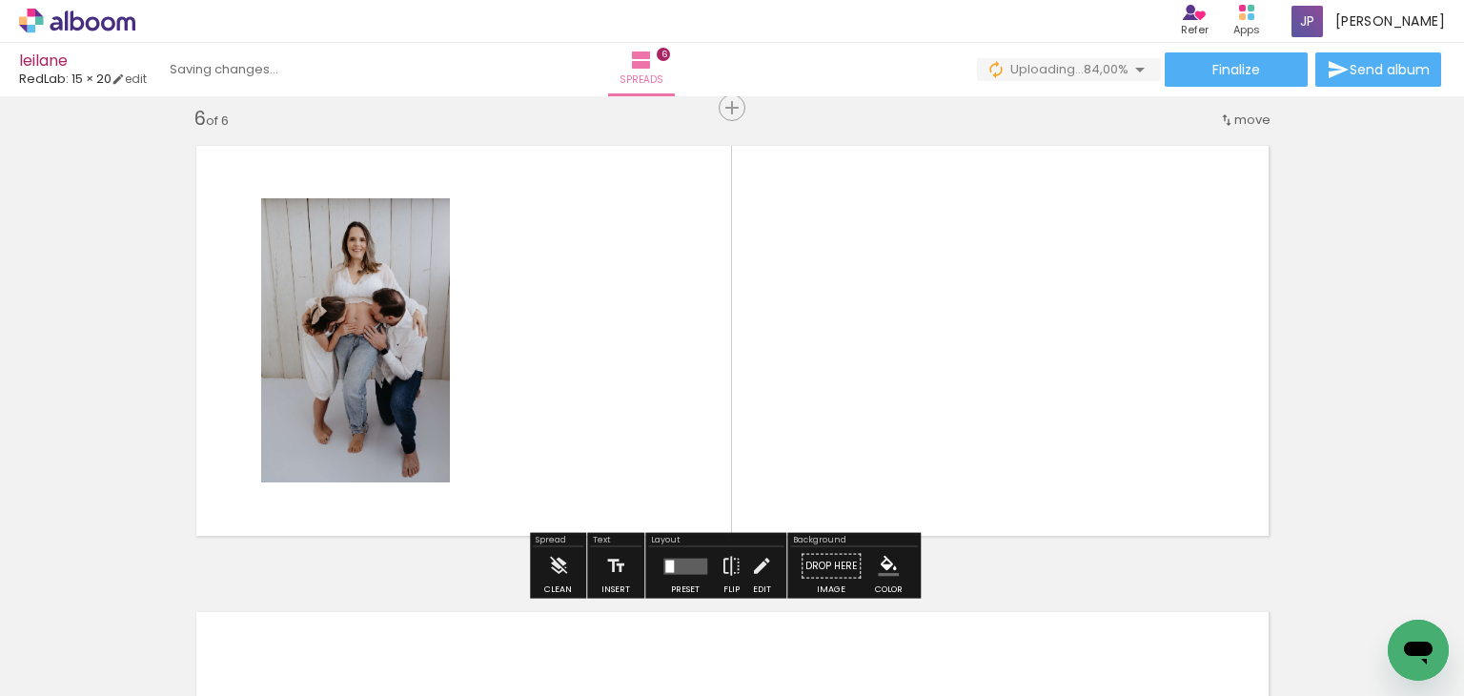
scroll to position [2355, 0]
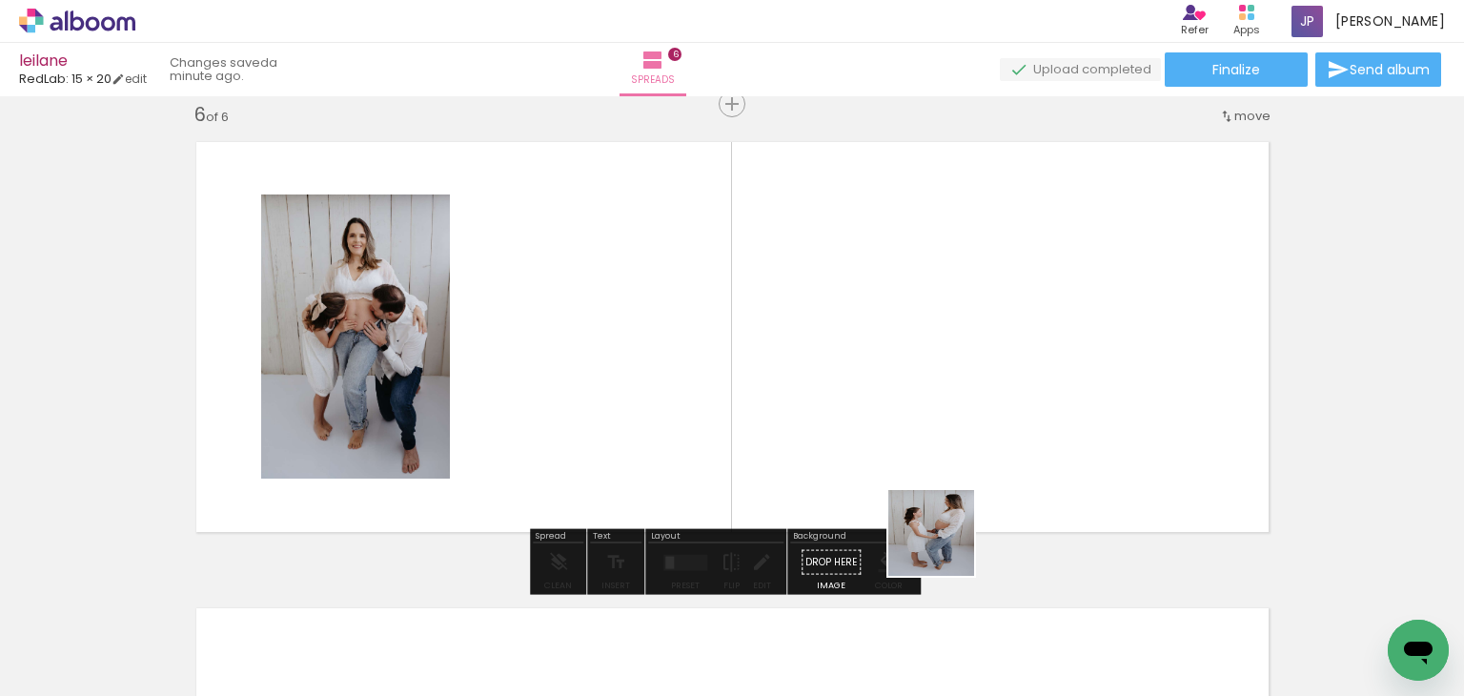
drag, startPoint x: 1167, startPoint y: 638, endPoint x: 794, endPoint y: 439, distance: 422.2
click at [794, 439] on quentale-workspace at bounding box center [732, 348] width 1464 height 696
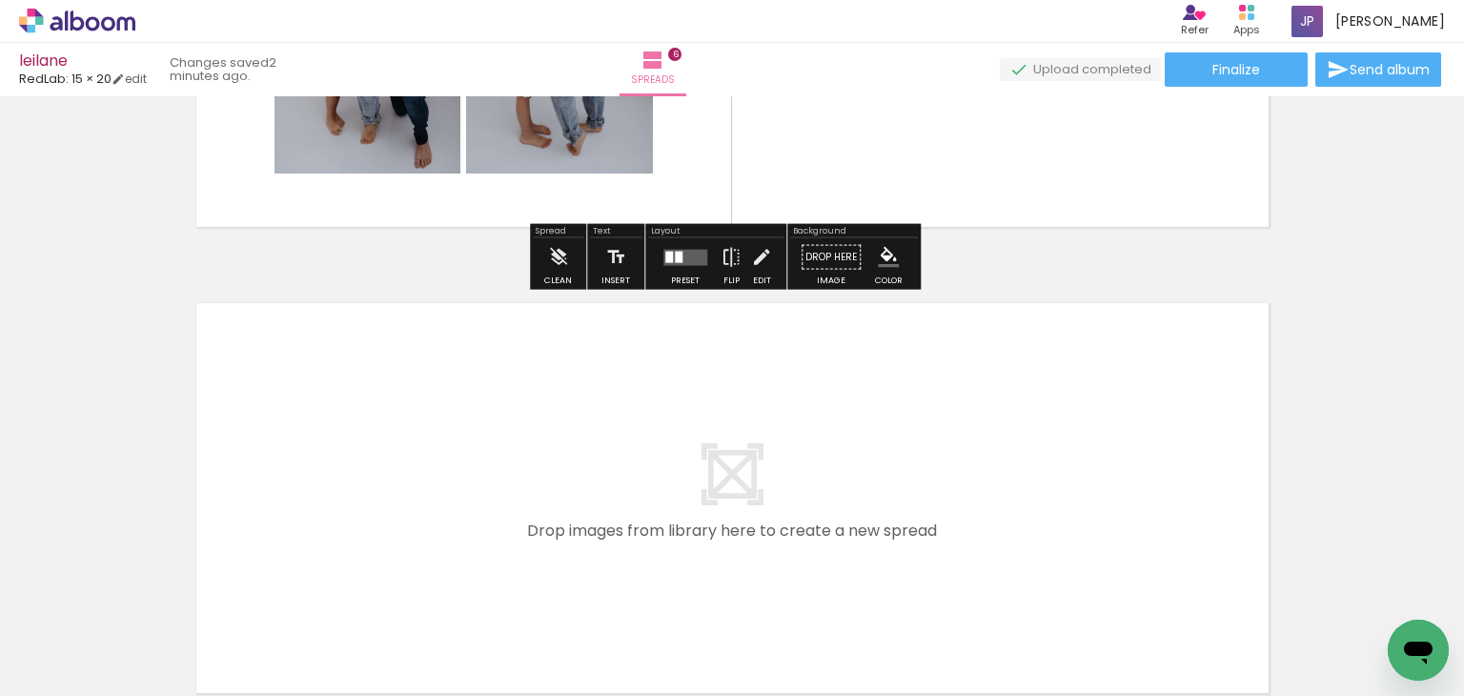
scroll to position [0, 850]
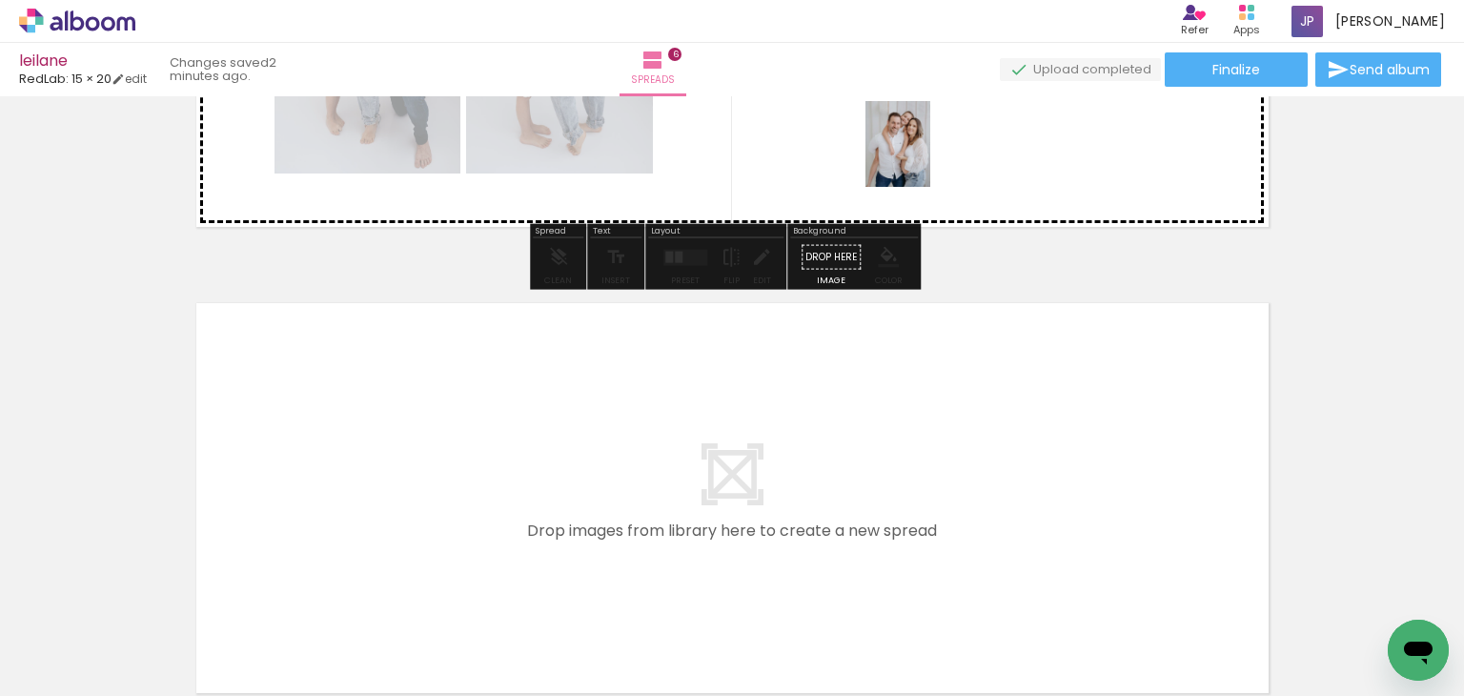
drag, startPoint x: 1160, startPoint y: 638, endPoint x: 923, endPoint y: 161, distance: 532.5
click at [923, 161] on quentale-workspace at bounding box center [732, 348] width 1464 height 696
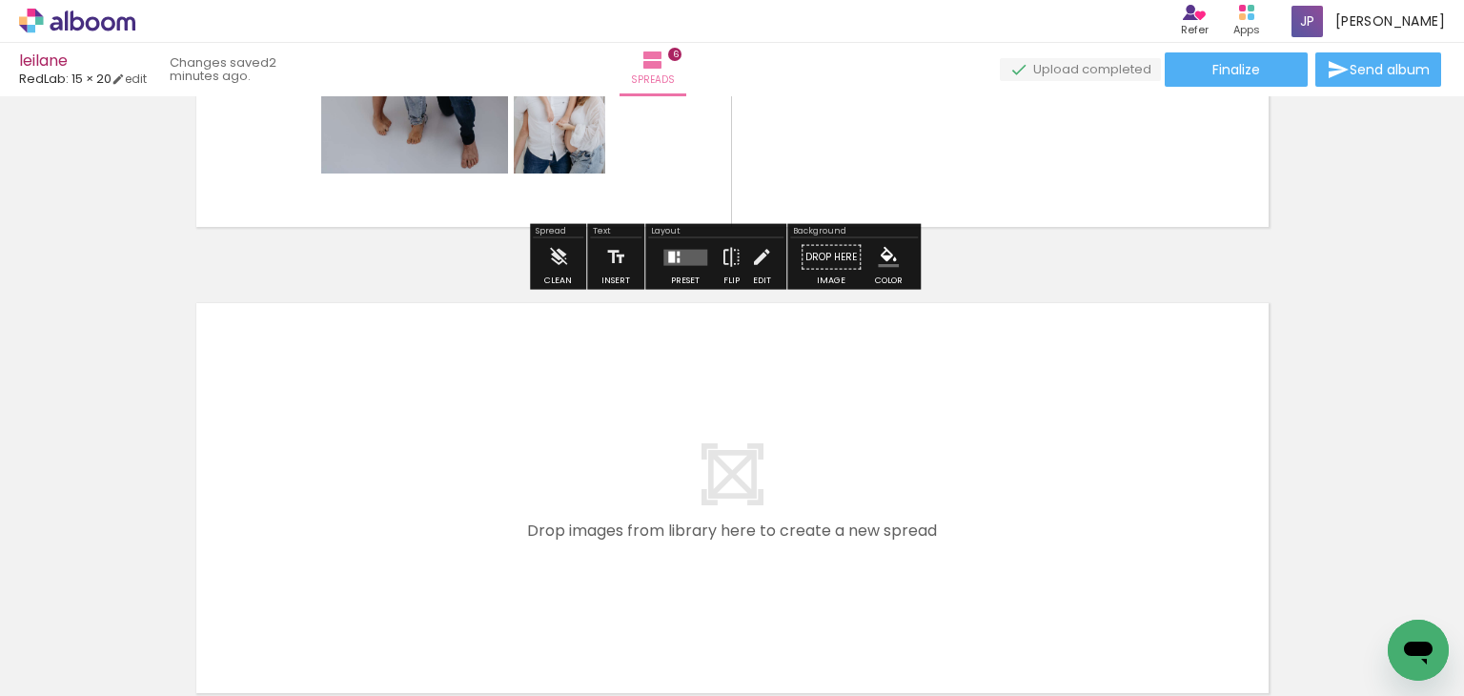
drag, startPoint x: 949, startPoint y: 646, endPoint x: 821, endPoint y: 500, distance: 194.5
click at [821, 500] on quentale-workspace at bounding box center [732, 348] width 1464 height 696
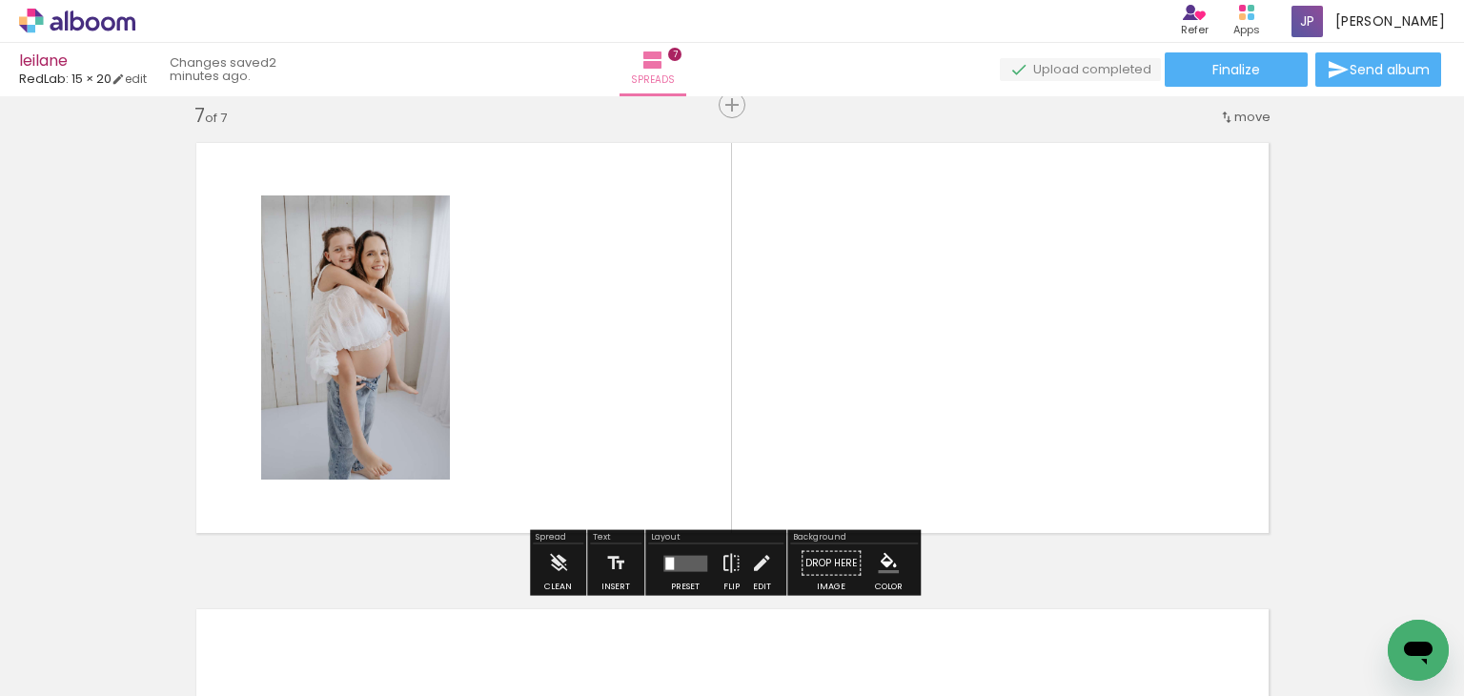
scroll to position [2822, 0]
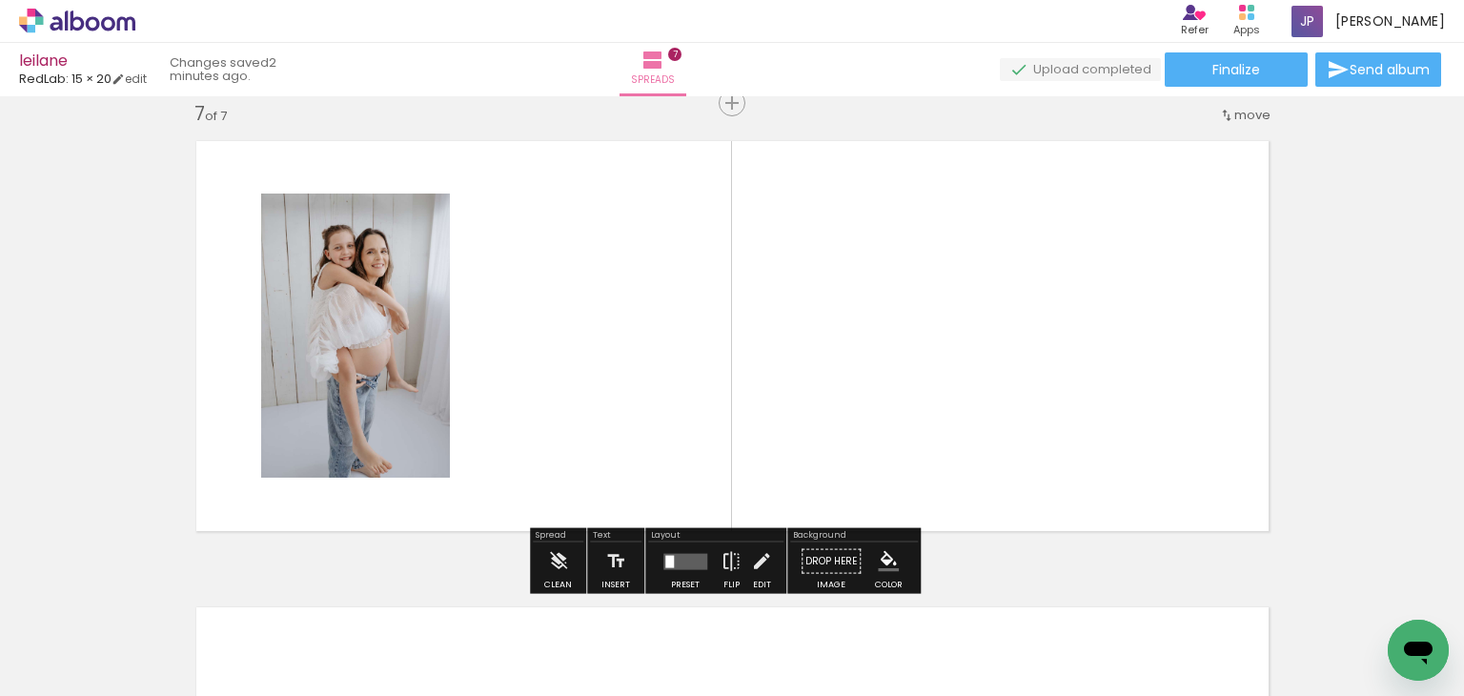
drag, startPoint x: 1076, startPoint y: 636, endPoint x: 939, endPoint y: 420, distance: 255.5
click at [939, 420] on quentale-workspace at bounding box center [732, 348] width 1464 height 696
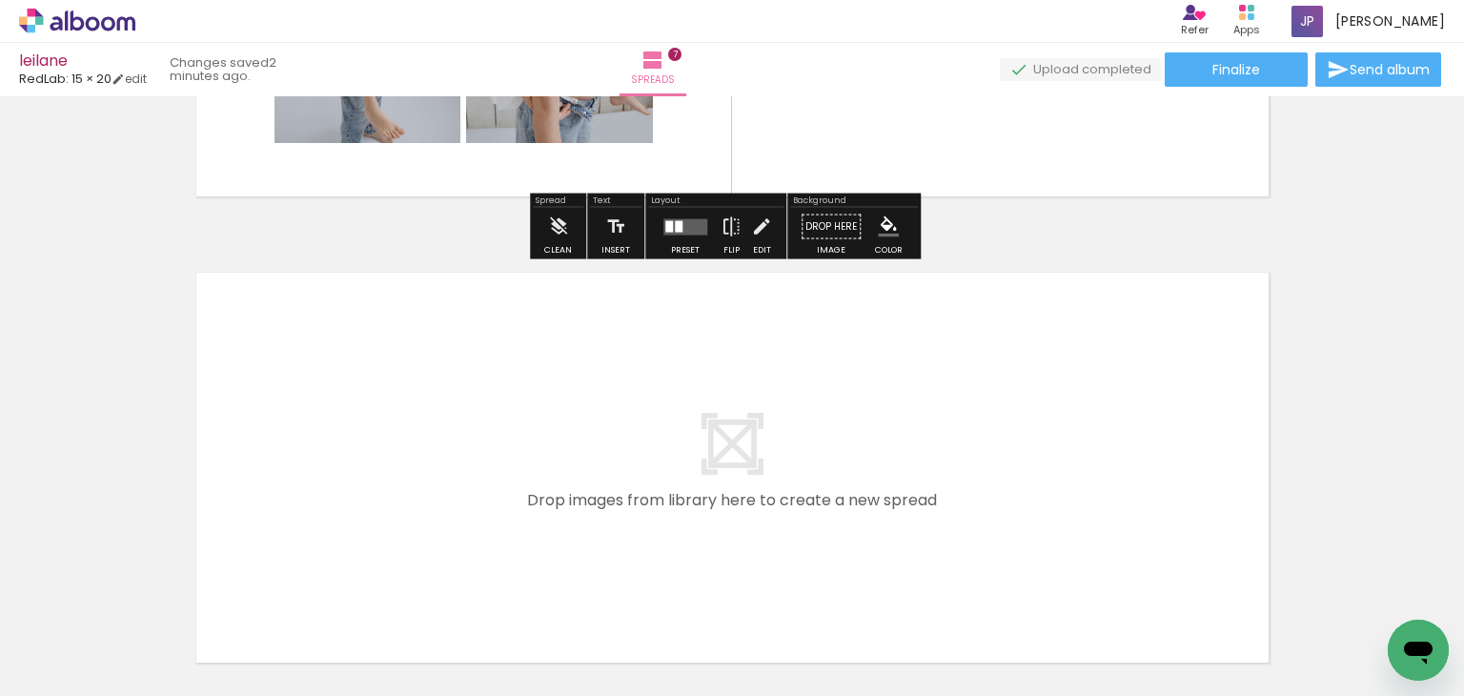
scroll to position [0, 1140]
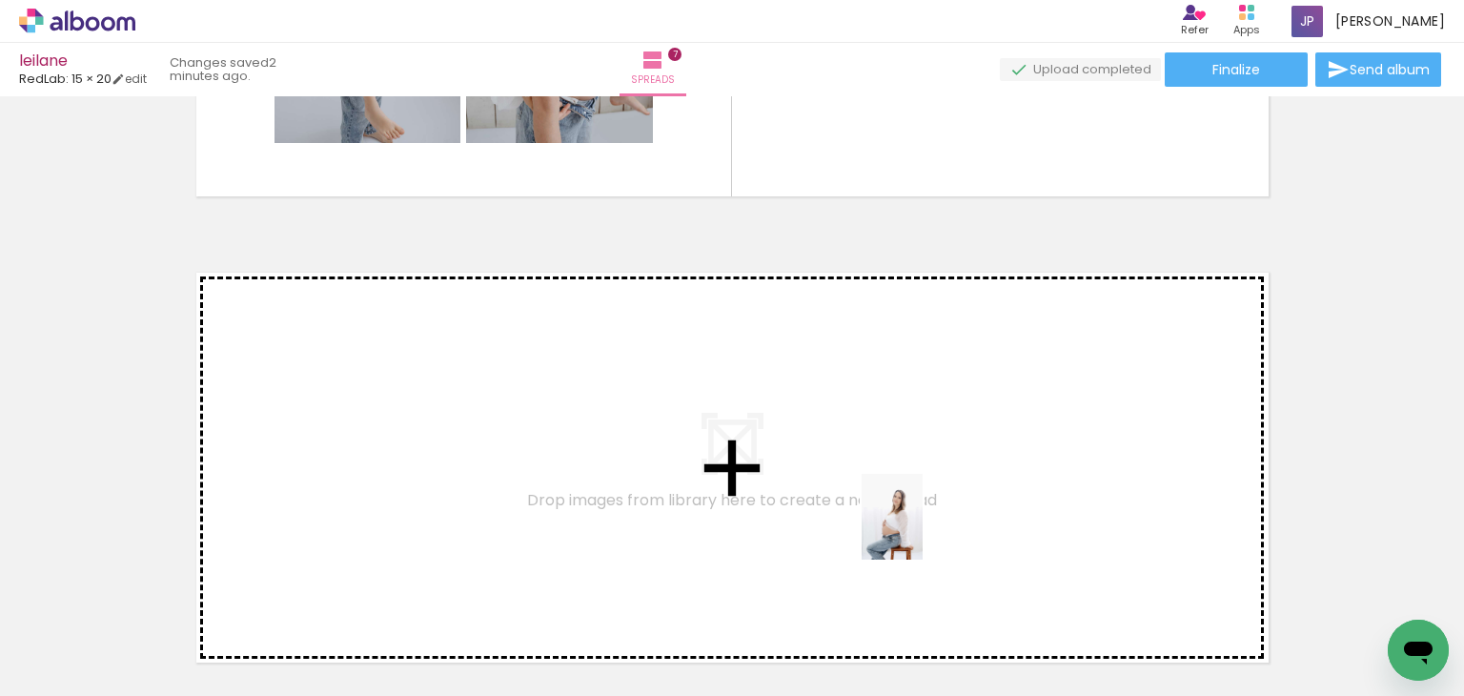
drag, startPoint x: 1087, startPoint y: 634, endPoint x: 919, endPoint y: 531, distance: 196.8
click at [919, 531] on quentale-workspace at bounding box center [732, 348] width 1464 height 696
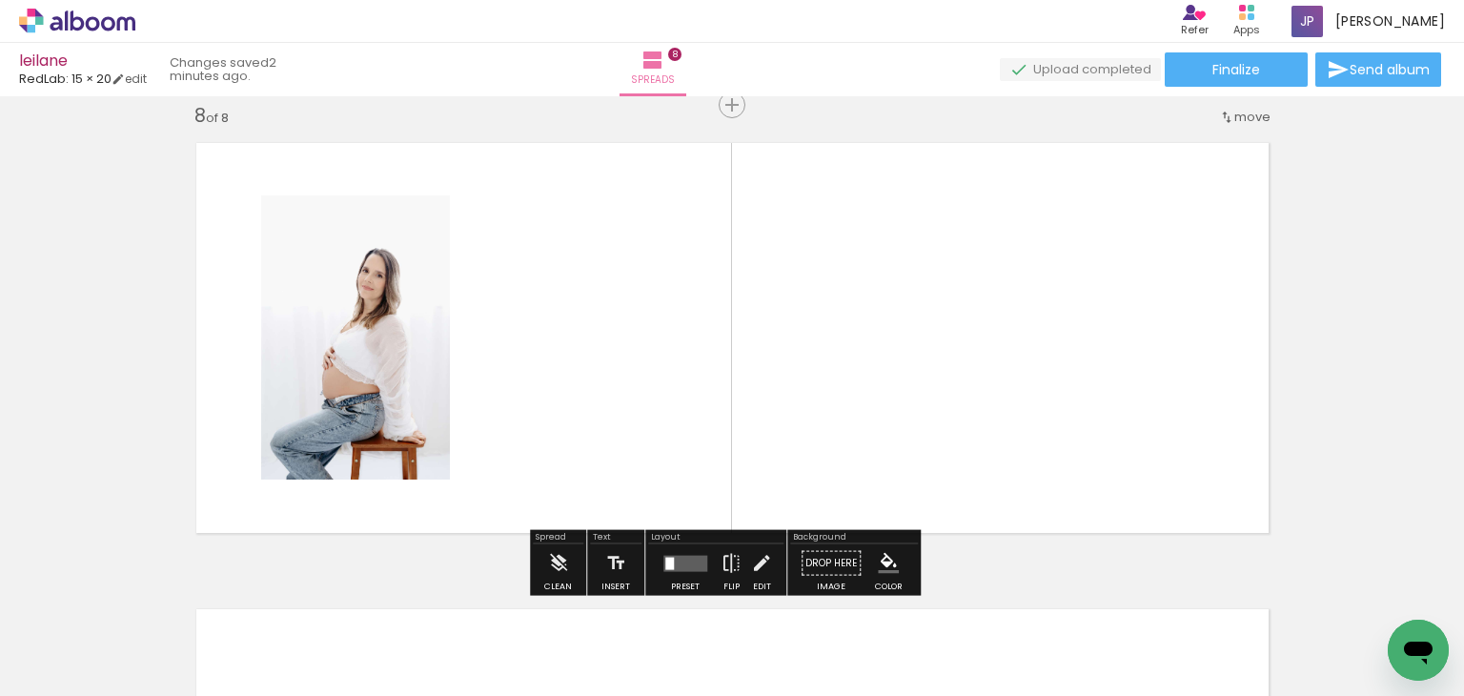
scroll to position [3287, 0]
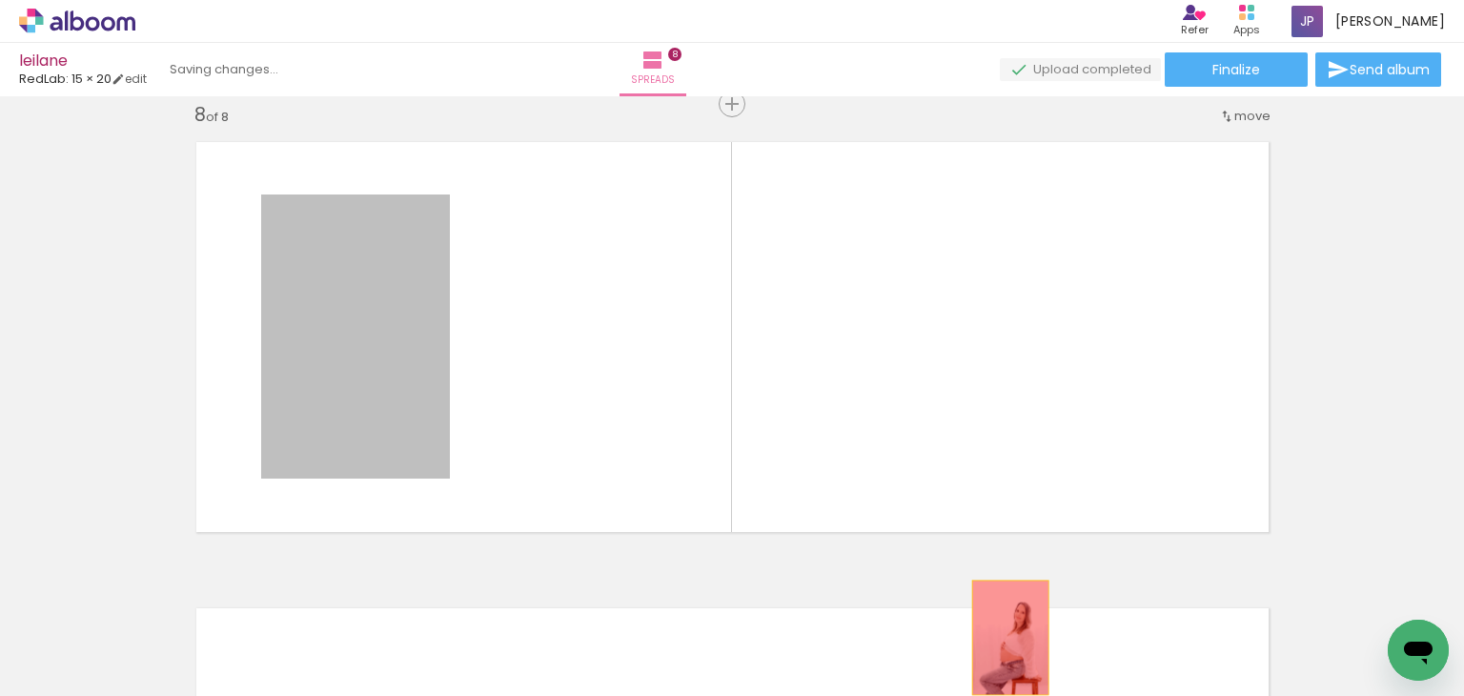
drag, startPoint x: 376, startPoint y: 326, endPoint x: 1056, endPoint y: 640, distance: 749.4
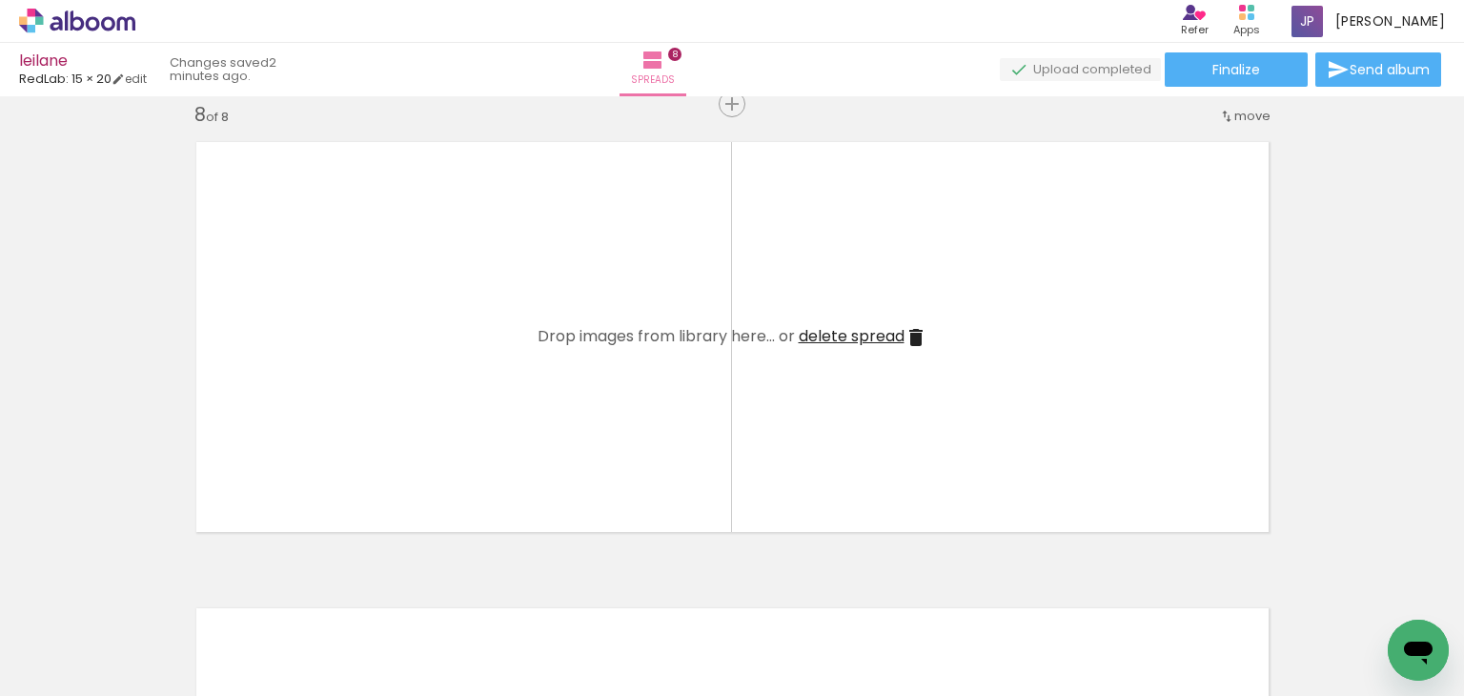
drag, startPoint x: 991, startPoint y: 652, endPoint x: 634, endPoint y: 357, distance: 463.2
click at [634, 357] on quentale-workspace at bounding box center [732, 348] width 1464 height 696
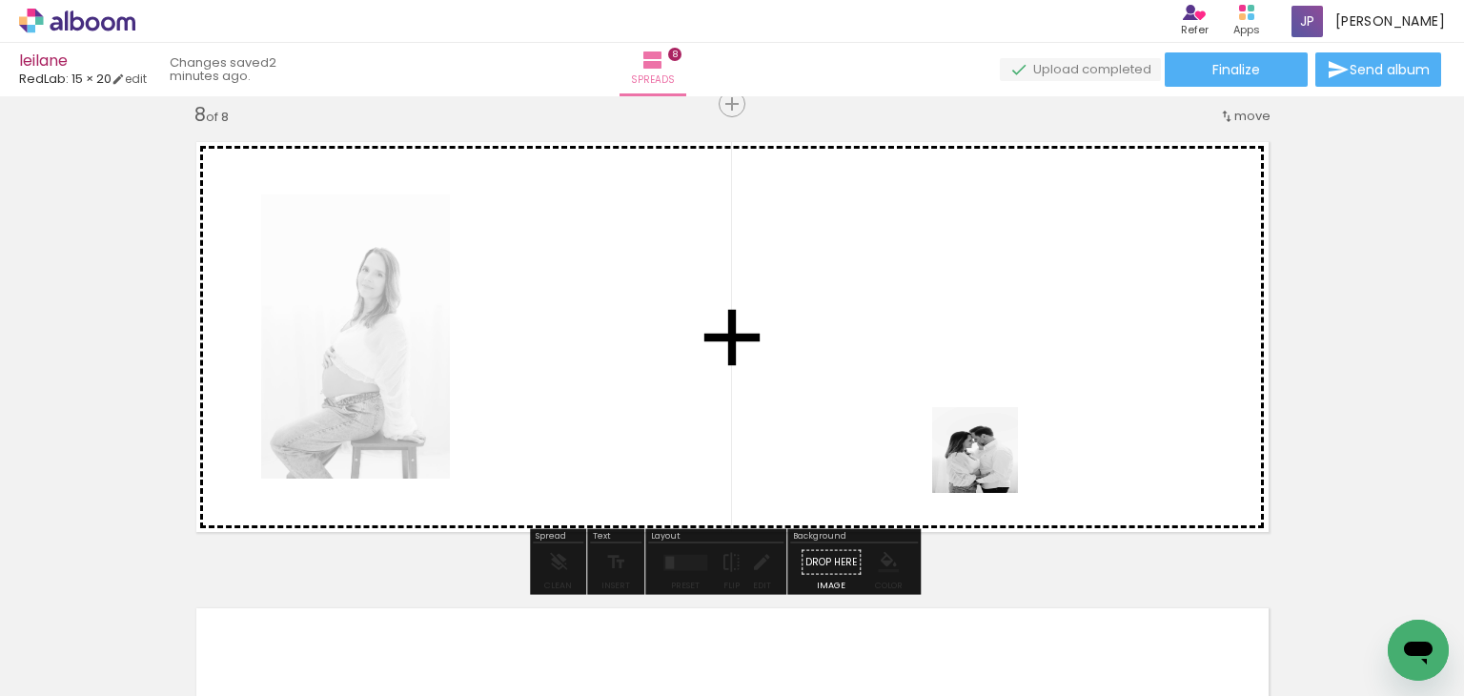
drag, startPoint x: 1179, startPoint y: 611, endPoint x: 988, endPoint y: 462, distance: 242.5
click at [988, 462] on quentale-workspace at bounding box center [732, 348] width 1464 height 696
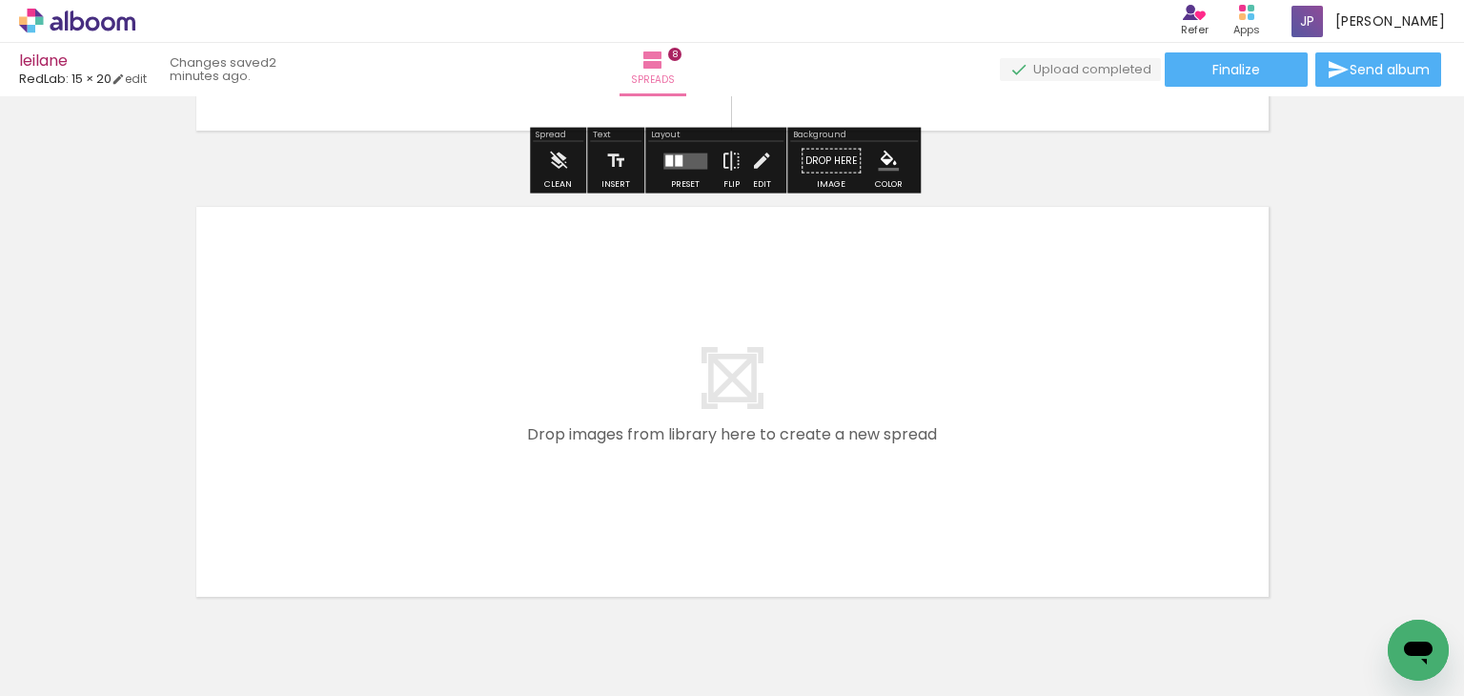
scroll to position [0, 1366]
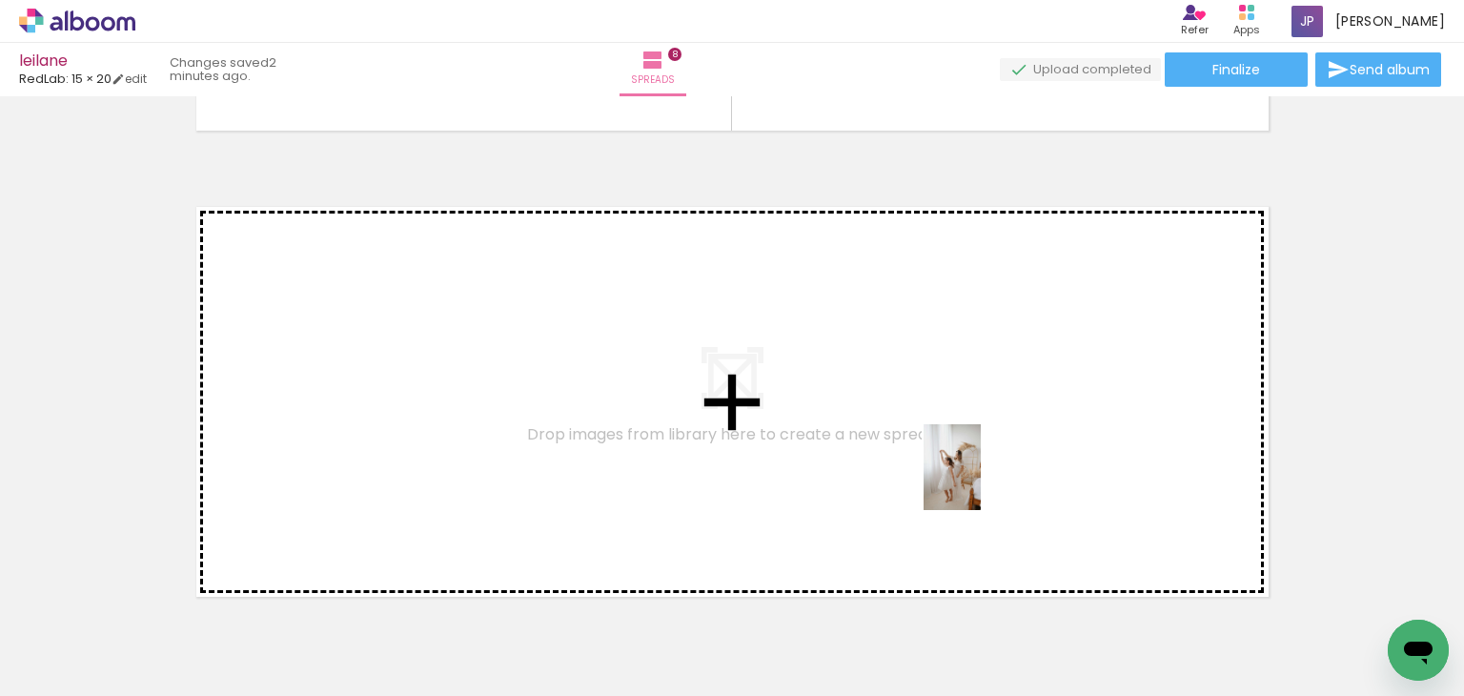
drag, startPoint x: 1182, startPoint y: 643, endPoint x: 981, endPoint y: 481, distance: 257.7
click at [981, 481] on quentale-workspace at bounding box center [732, 348] width 1464 height 696
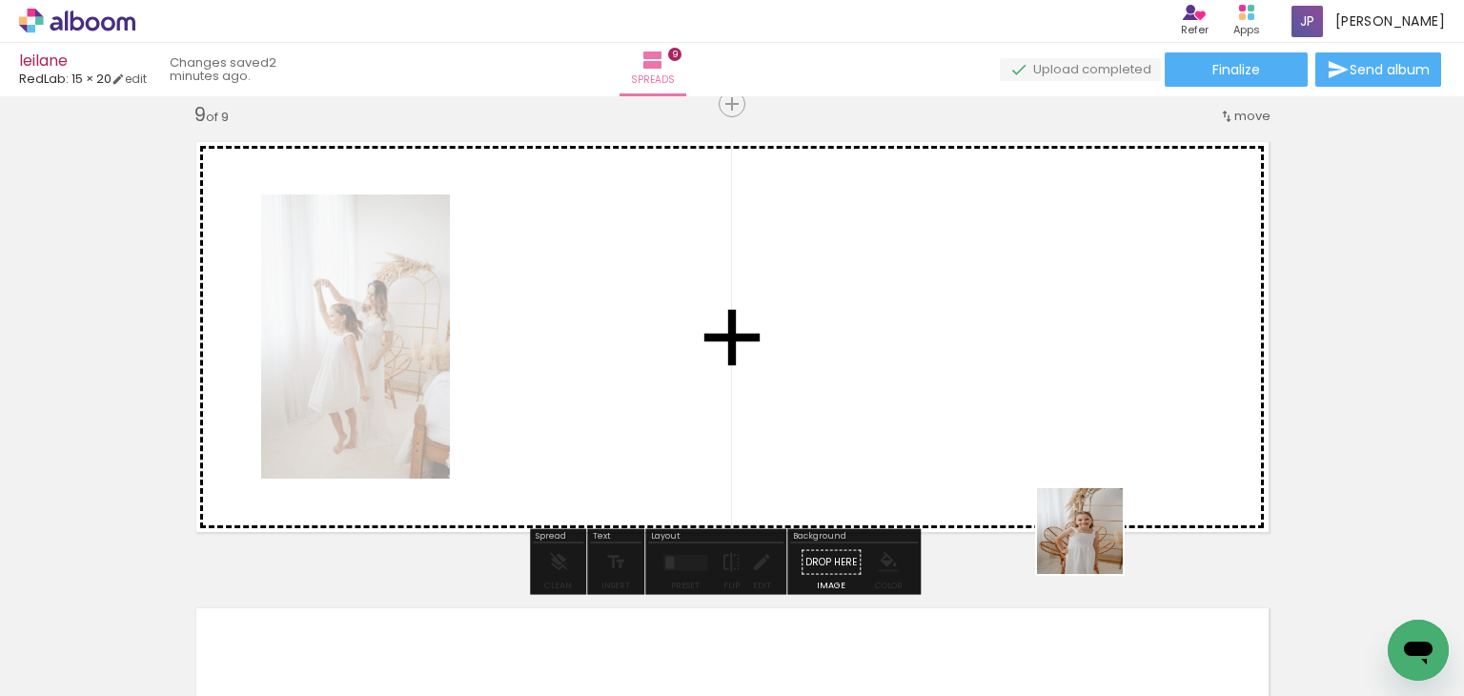
drag, startPoint x: 1276, startPoint y: 661, endPoint x: 1093, endPoint y: 544, distance: 216.9
click at [1093, 544] on quentale-workspace at bounding box center [732, 348] width 1464 height 696
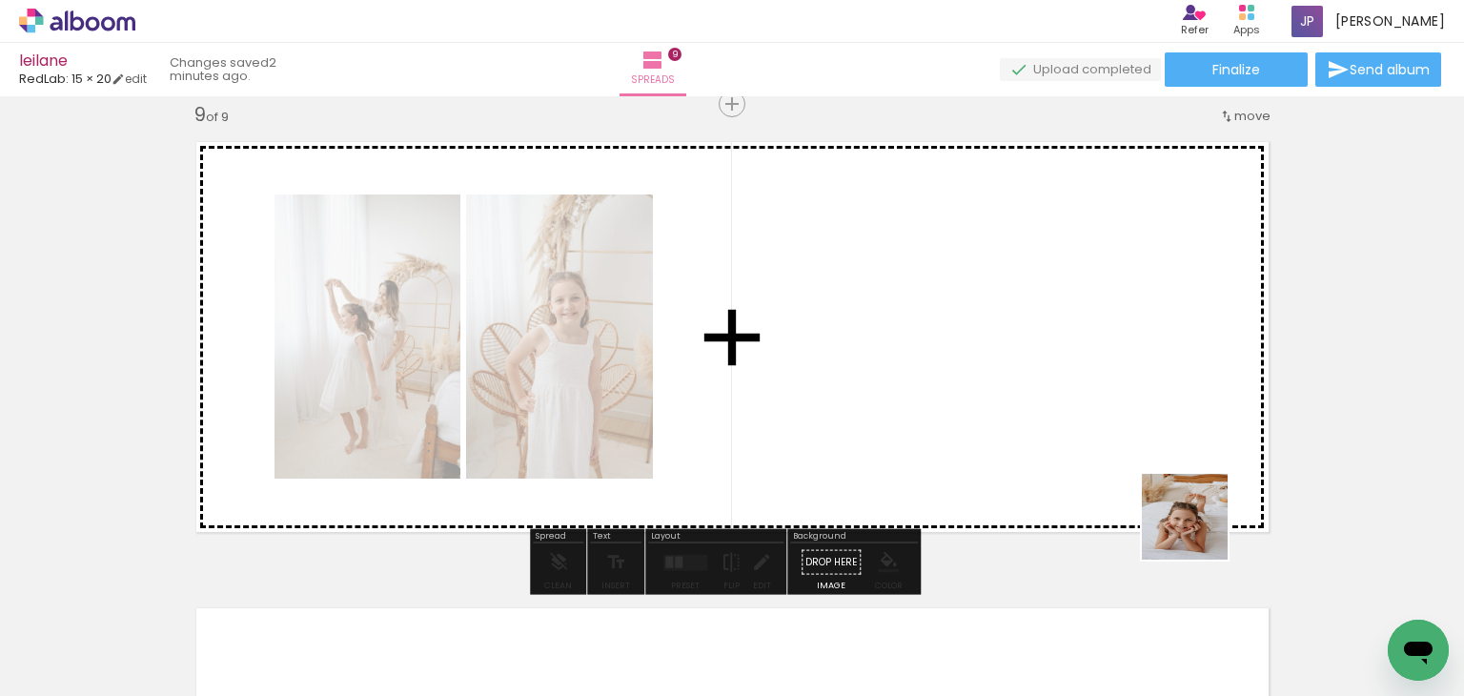
drag, startPoint x: 1379, startPoint y: 624, endPoint x: 1110, endPoint y: 479, distance: 306.7
click at [1110, 479] on quentale-workspace at bounding box center [732, 348] width 1464 height 696
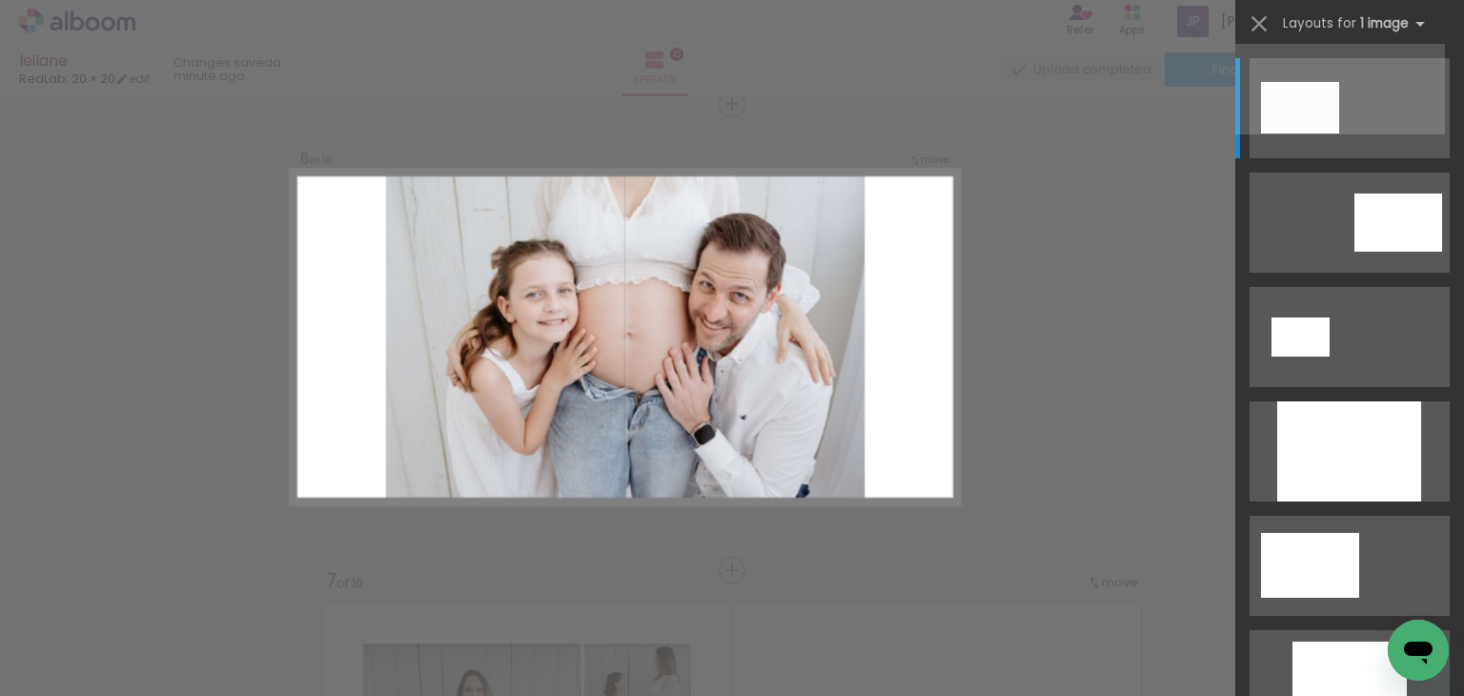
scroll to position [0, 51]
click at [1365, 412] on div at bounding box center [1349, 451] width 144 height 100
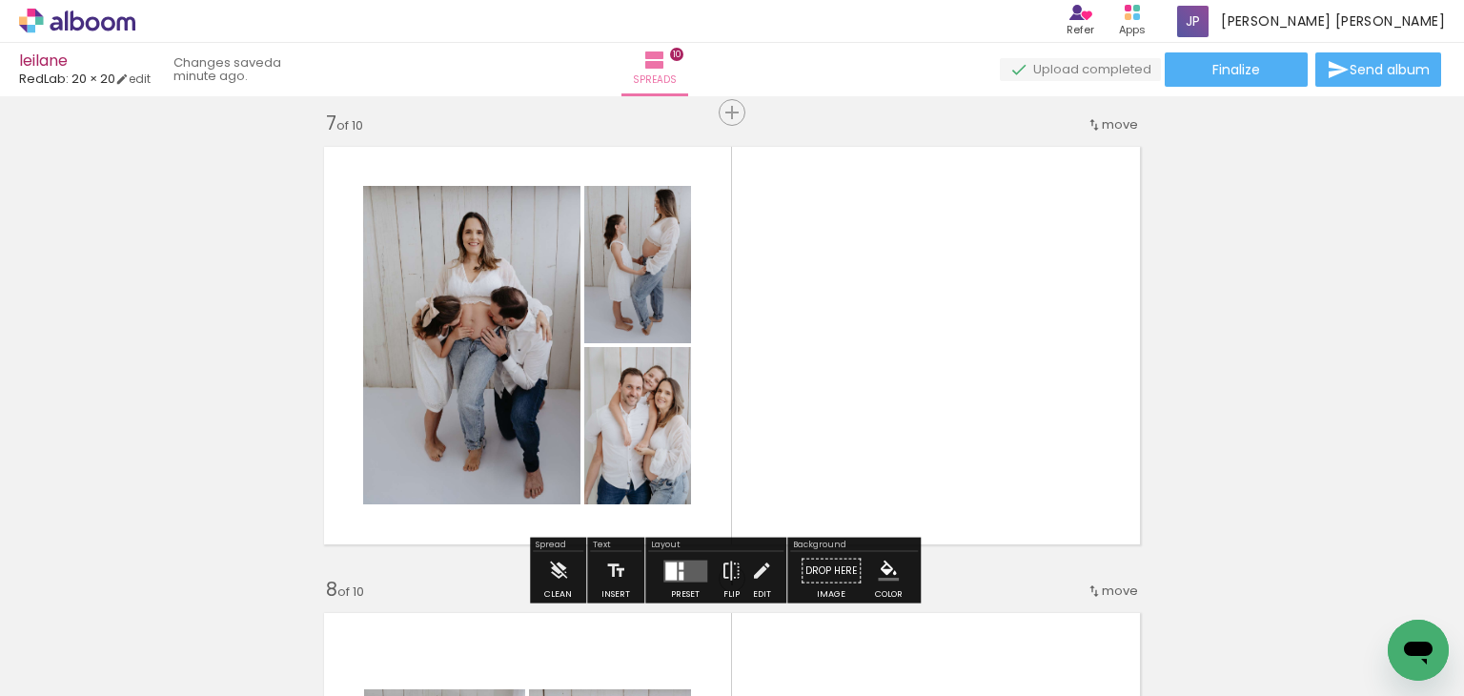
scroll to position [2818, 0]
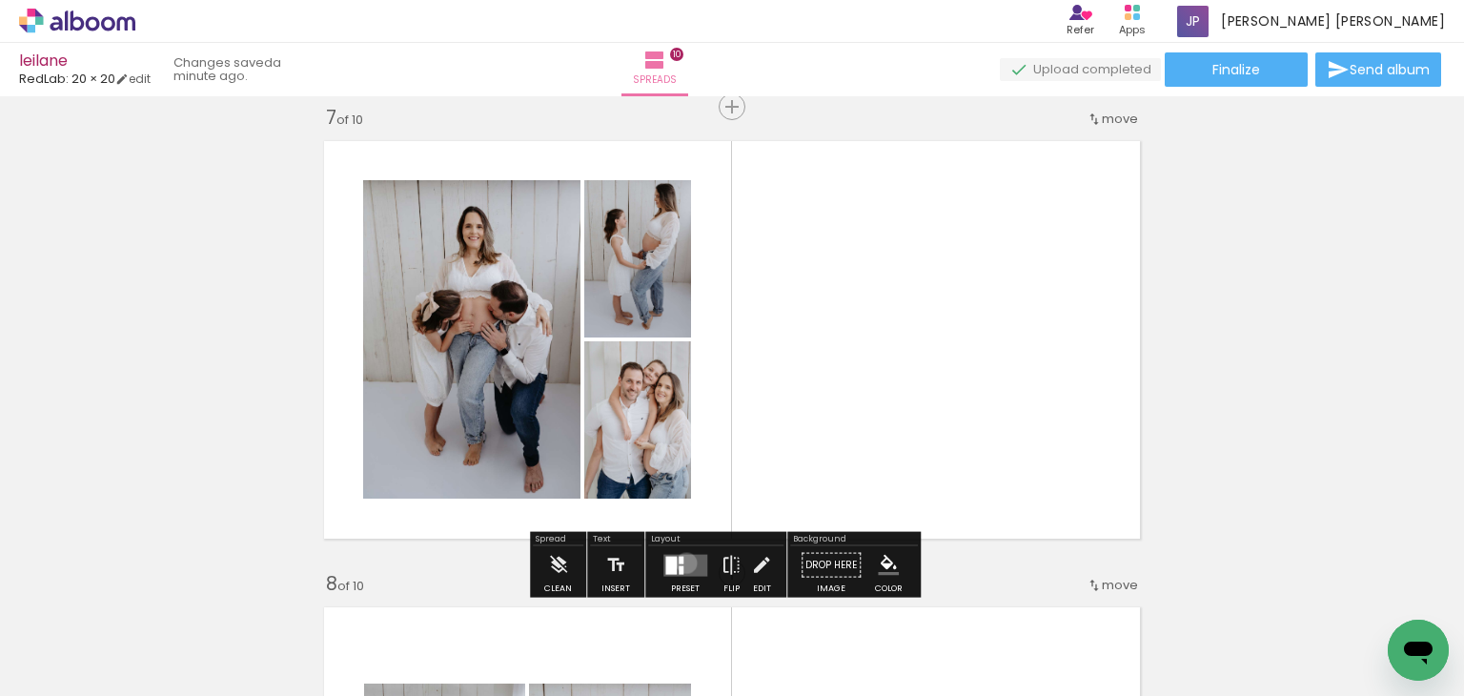
click at [684, 562] on quentale-layouter at bounding box center [685, 565] width 44 height 22
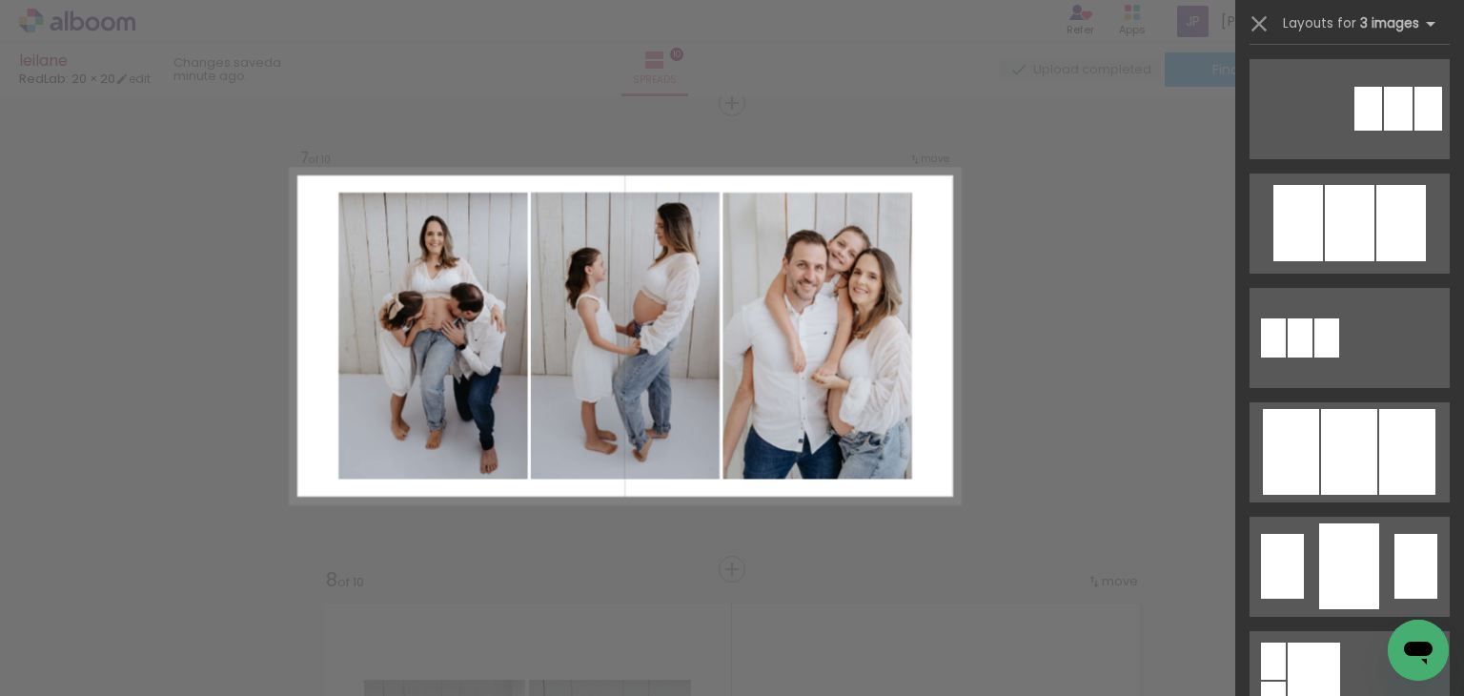
scroll to position [918, 0]
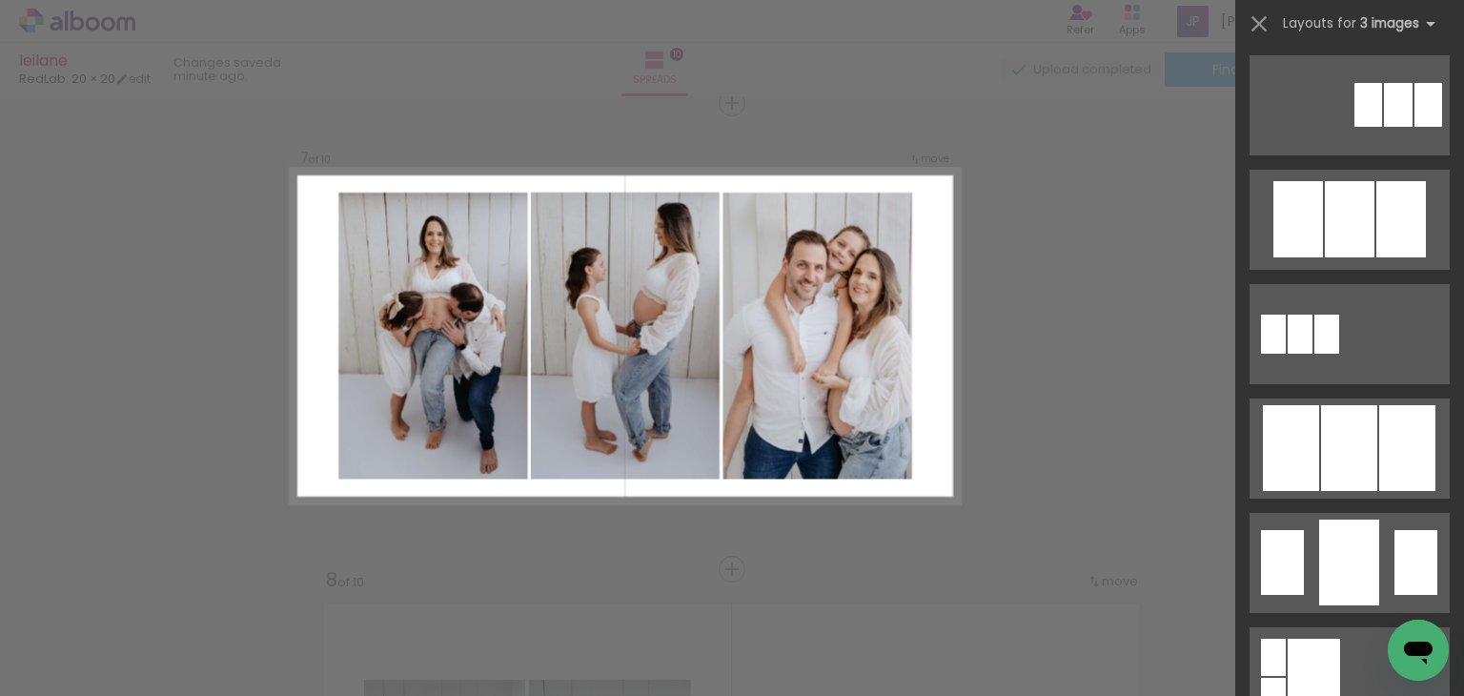
click at [1338, 445] on div at bounding box center [1349, 448] width 56 height 86
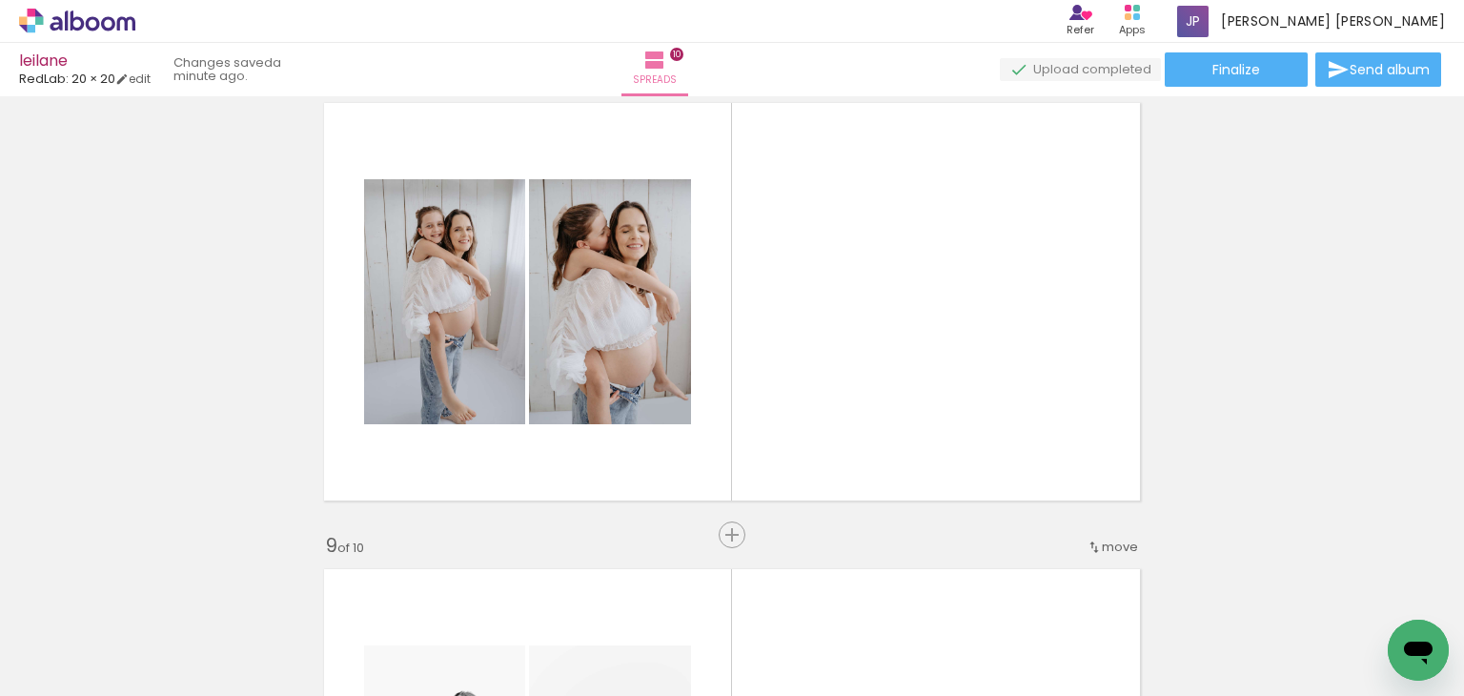
scroll to position [3334, 0]
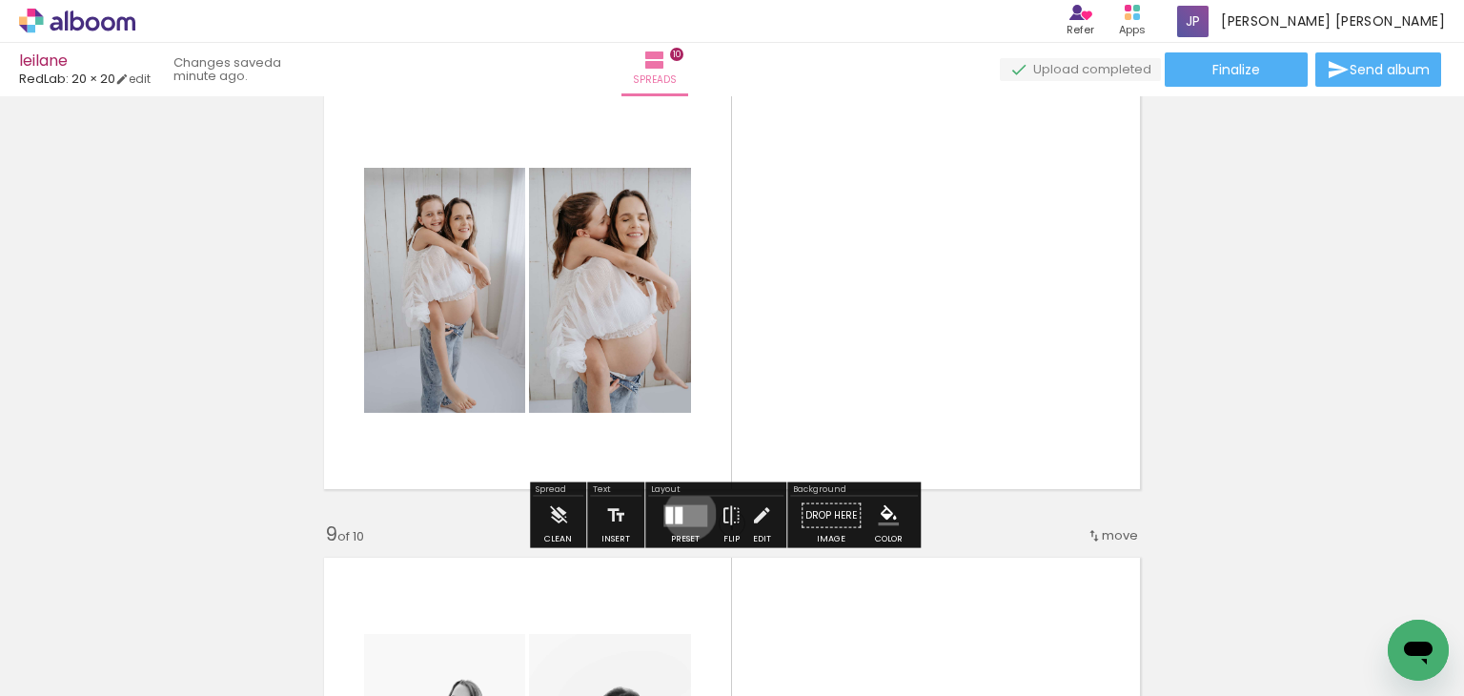
click at [688, 513] on quentale-layouter at bounding box center [685, 515] width 44 height 22
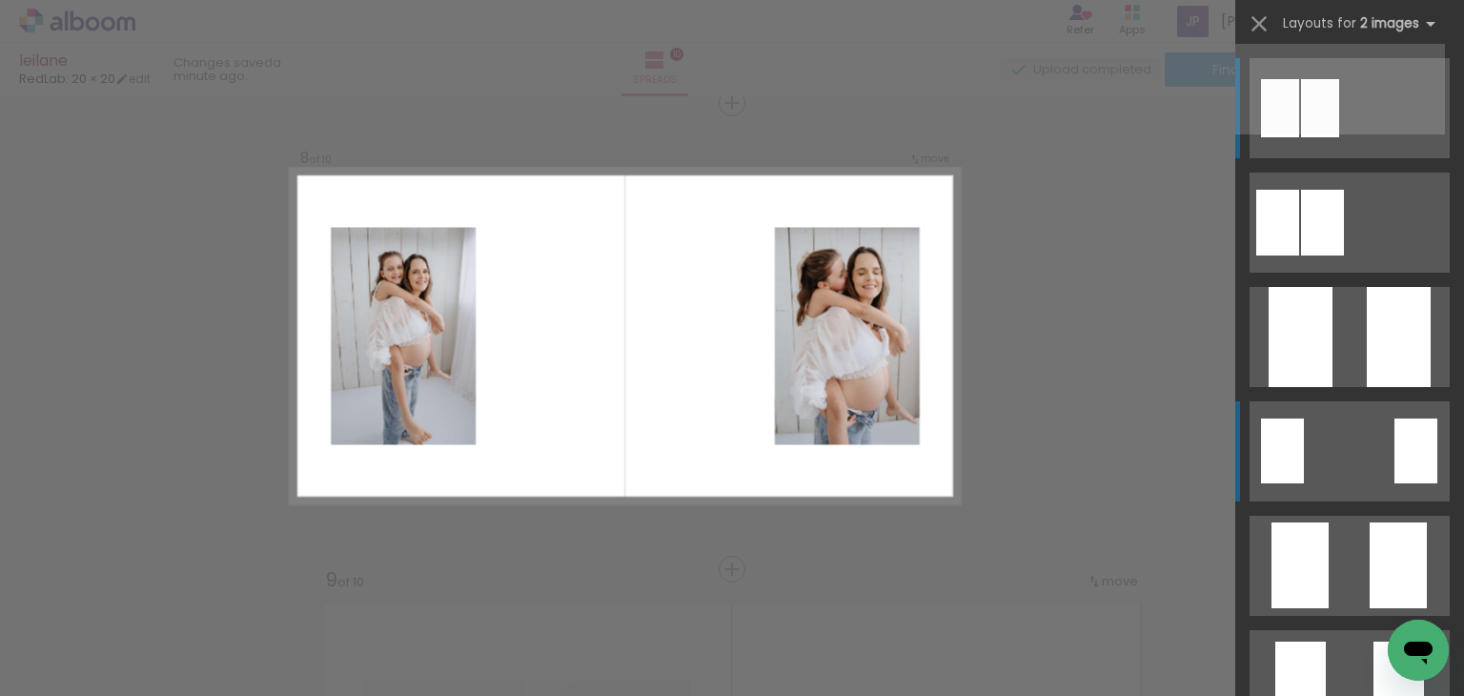
scroll to position [3287, 0]
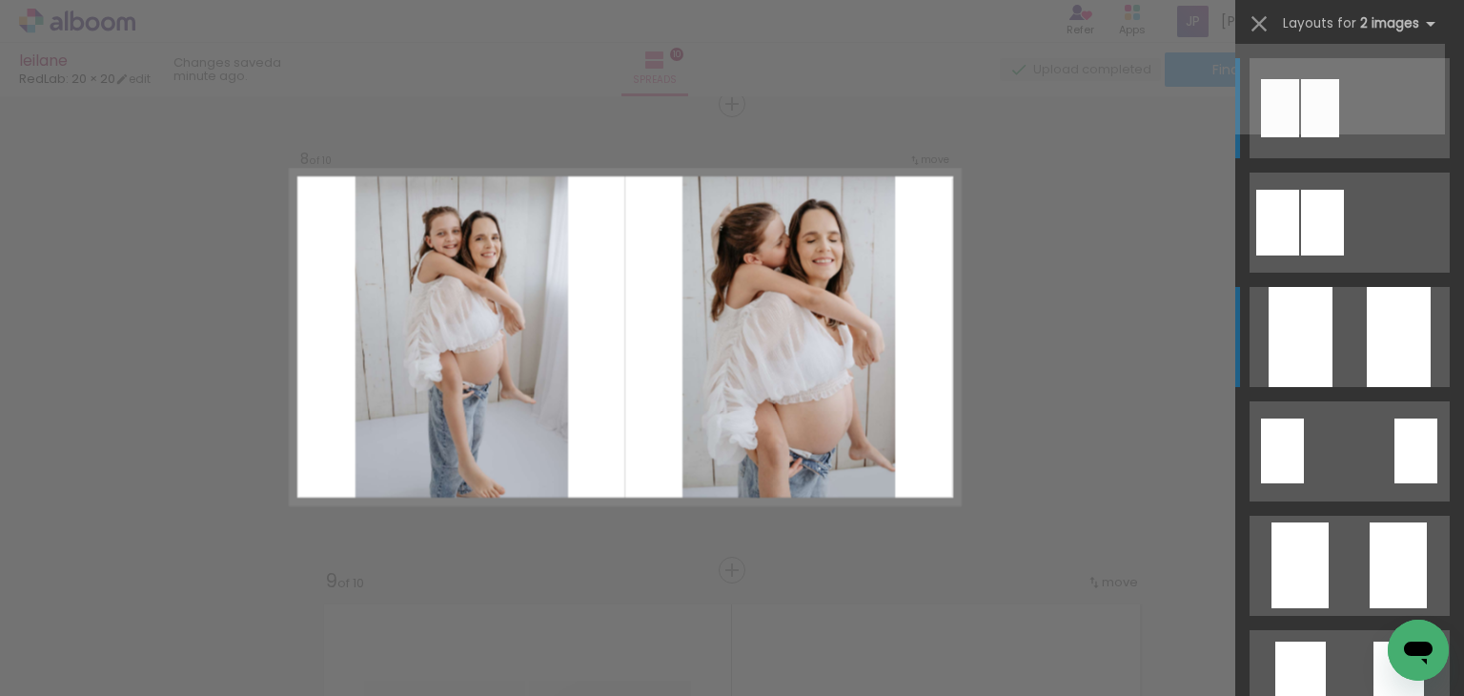
click at [1312, 348] on div at bounding box center [1301, 337] width 64 height 100
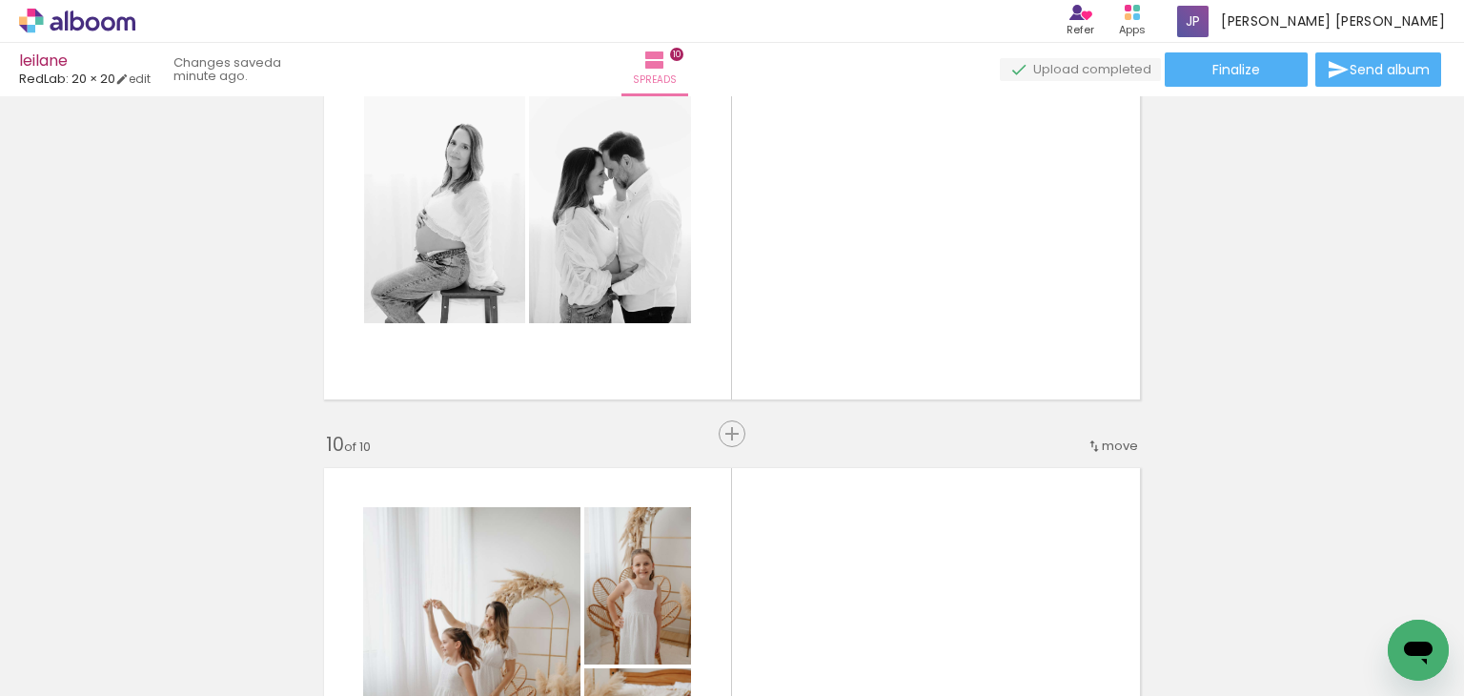
scroll to position [3890, 0]
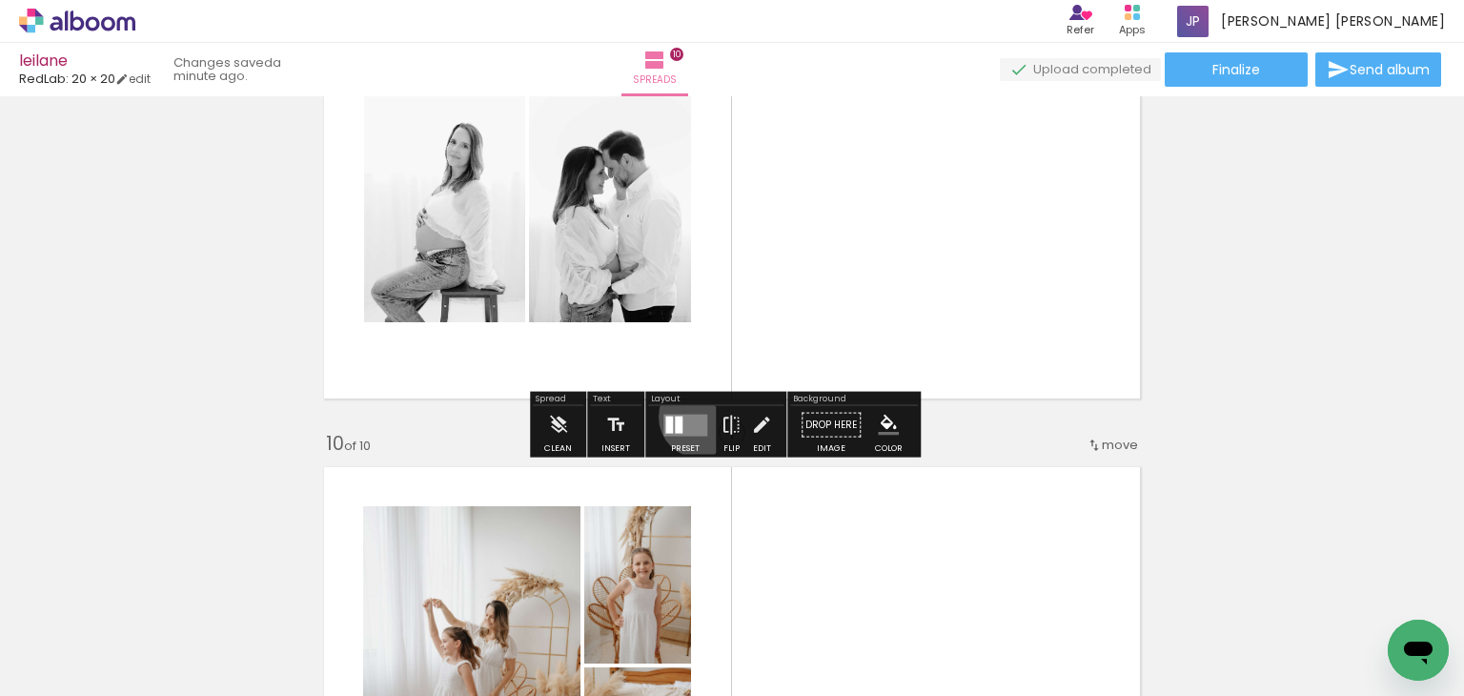
click at [698, 416] on quentale-layouter at bounding box center [685, 425] width 44 height 22
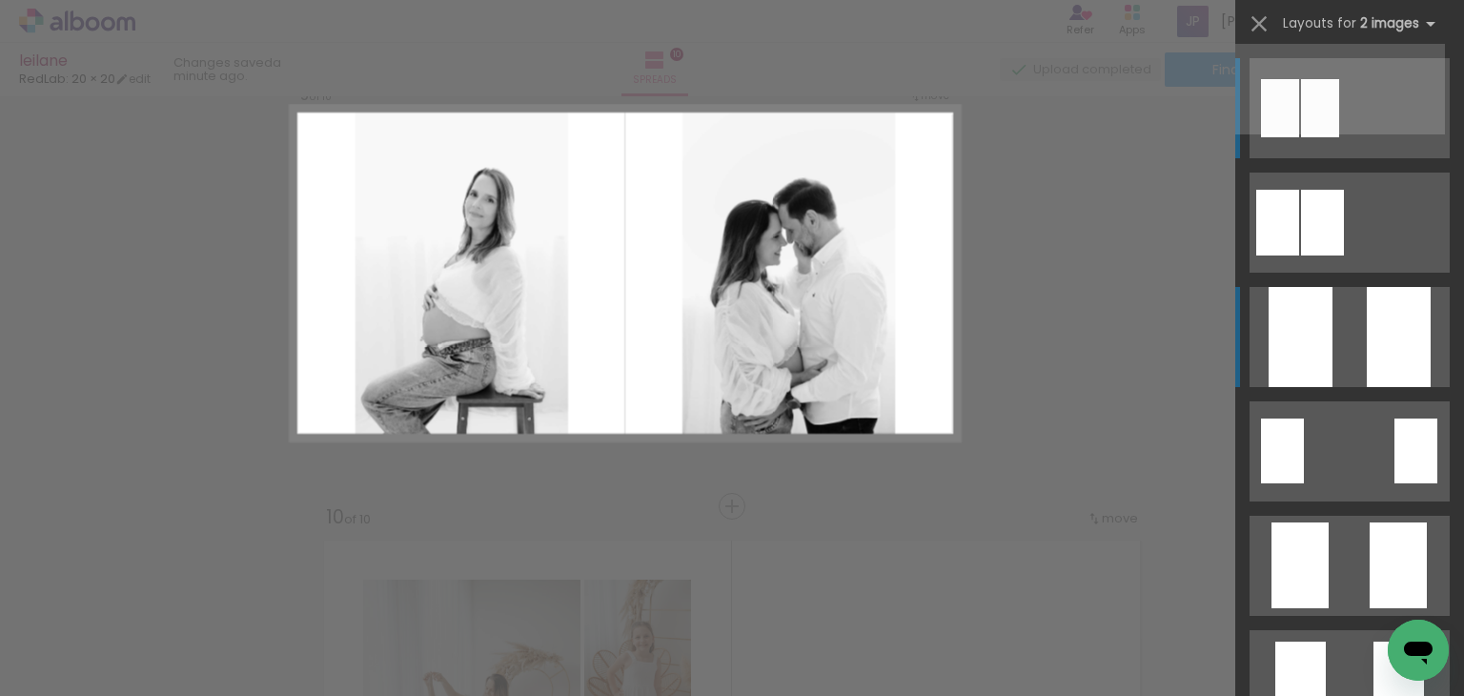
scroll to position [3753, 0]
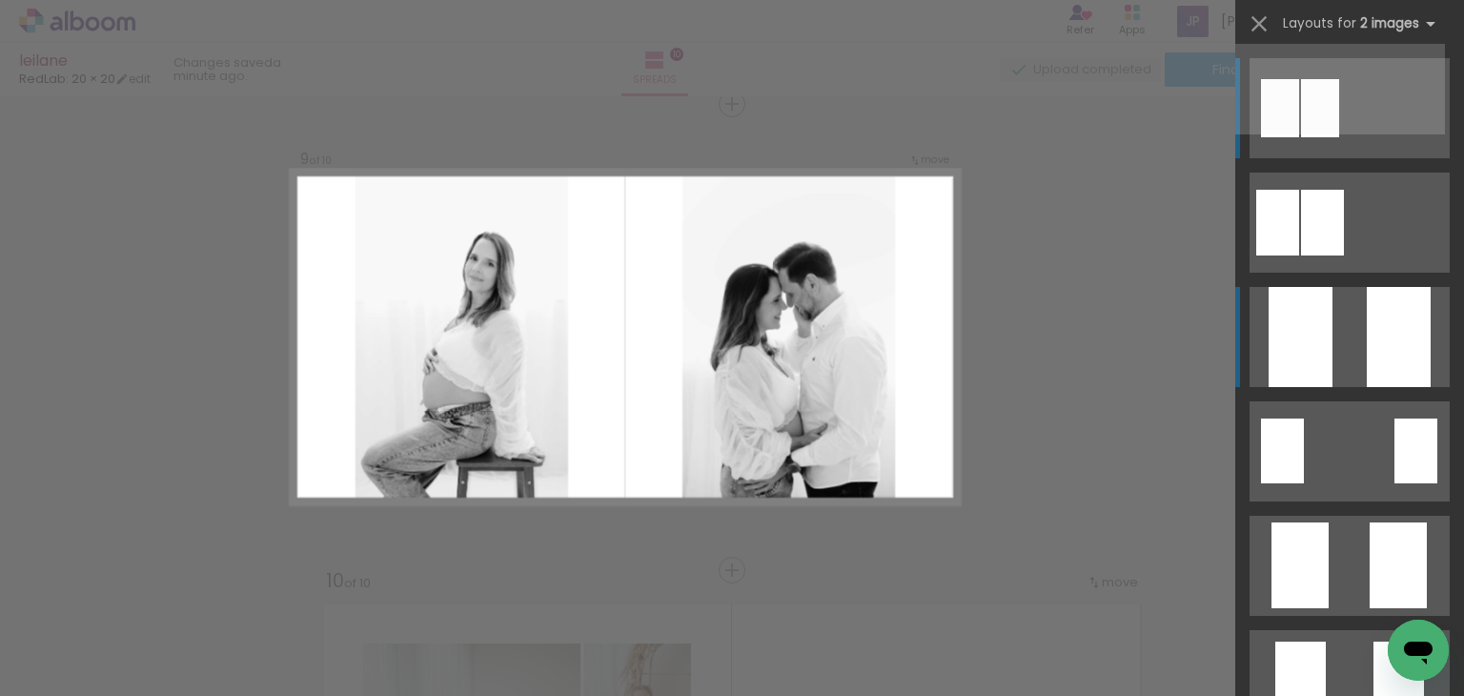
click at [1338, 352] on quentale-layouter at bounding box center [1350, 337] width 200 height 100
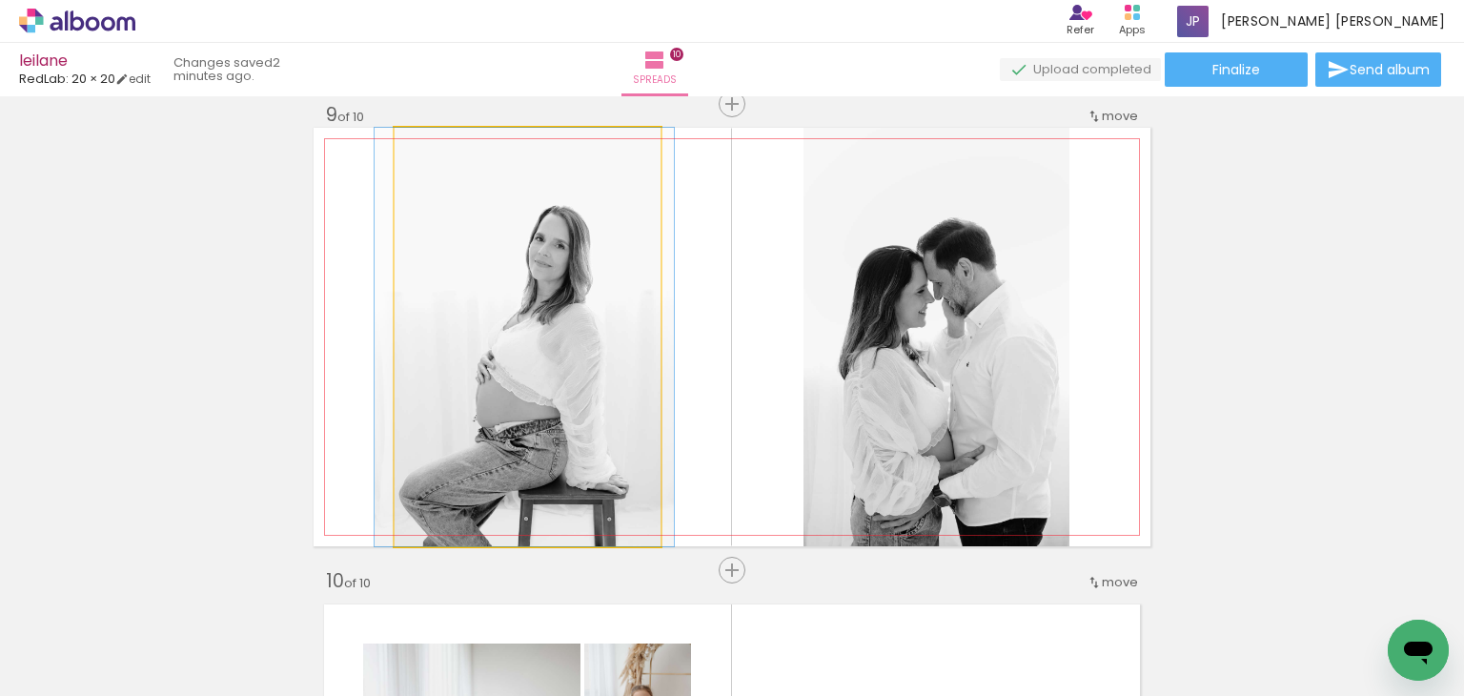
drag, startPoint x: 599, startPoint y: 391, endPoint x: 596, endPoint y: 345, distance: 45.8
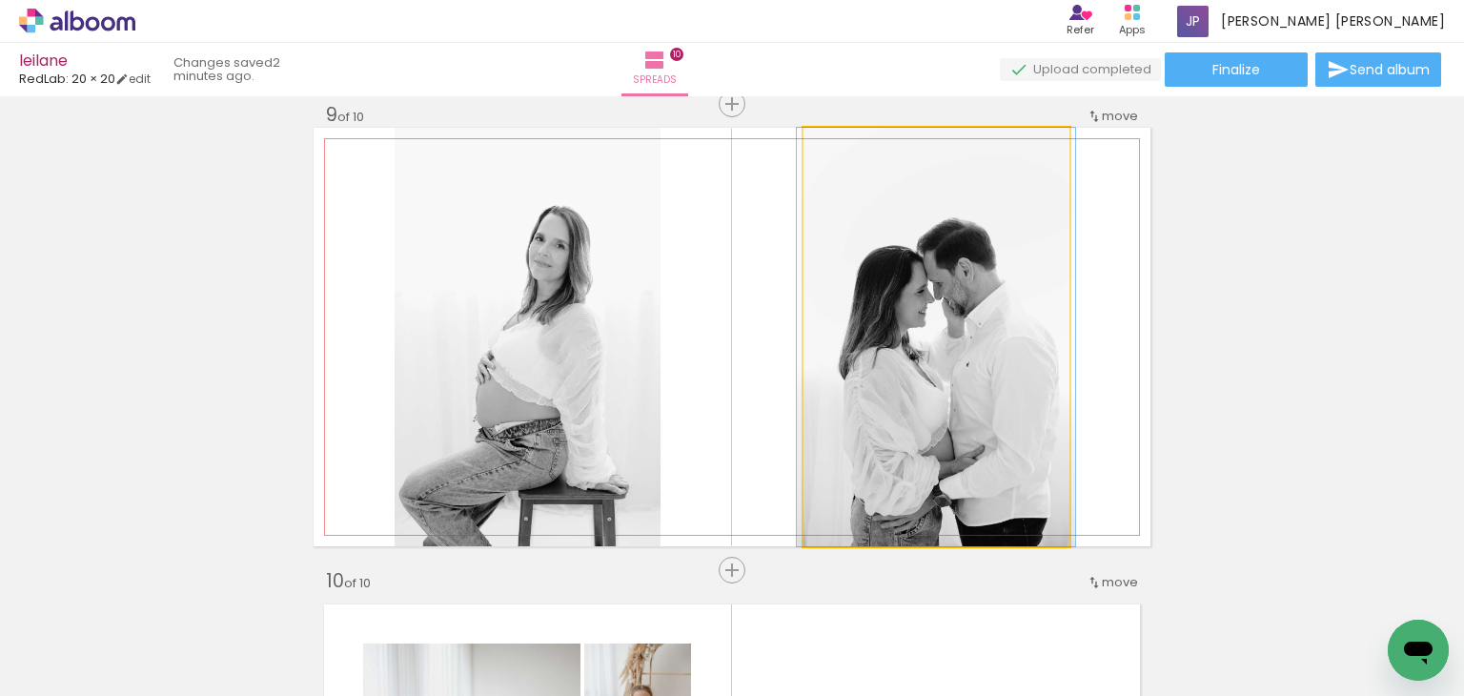
drag, startPoint x: 982, startPoint y: 367, endPoint x: 984, endPoint y: 337, distance: 30.6
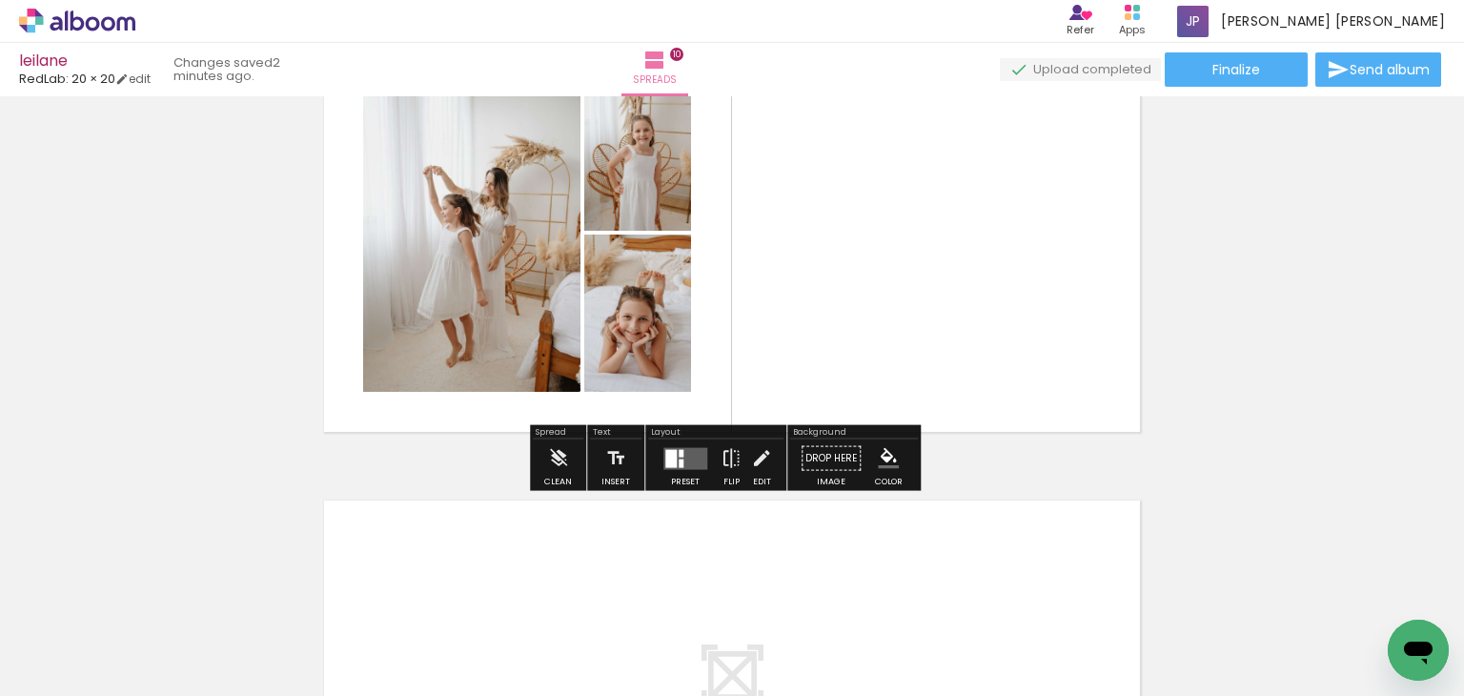
scroll to position [4329, 0]
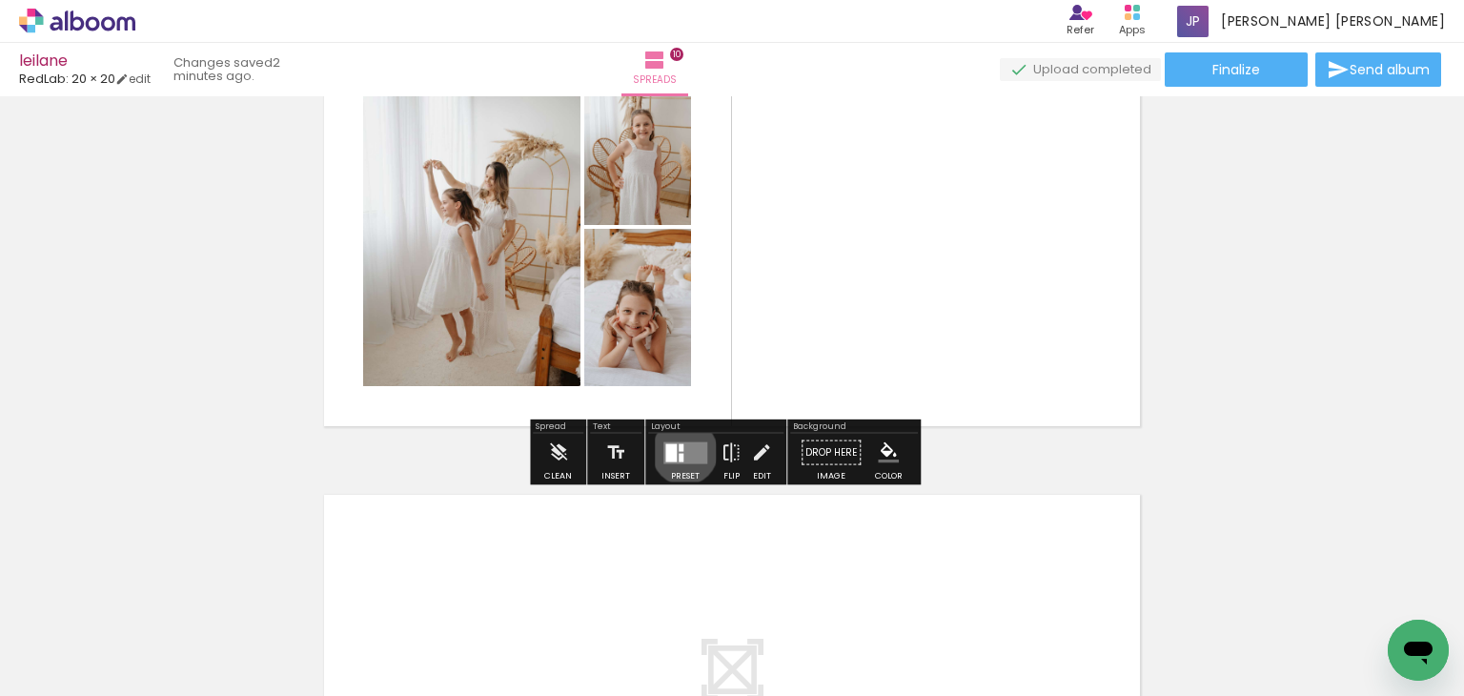
click at [683, 451] on quentale-layouter at bounding box center [685, 452] width 44 height 22
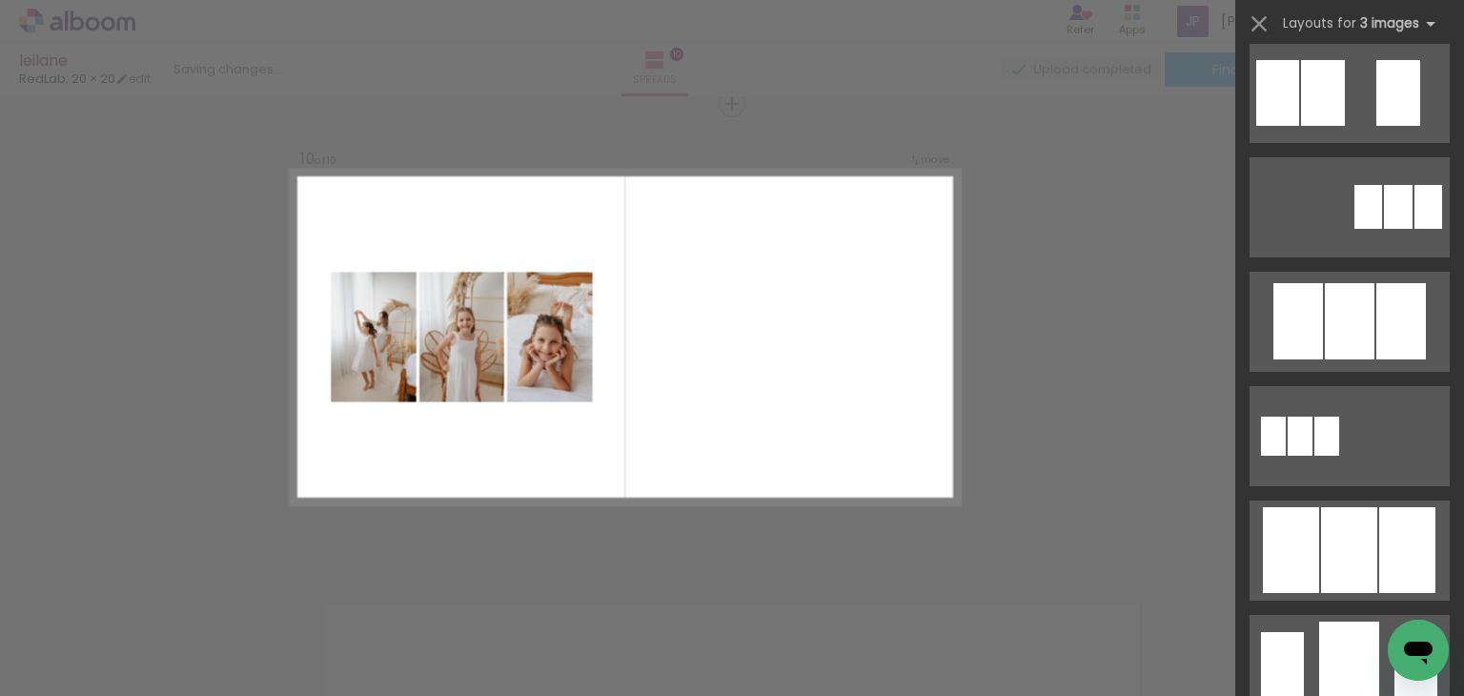
scroll to position [839, 0]
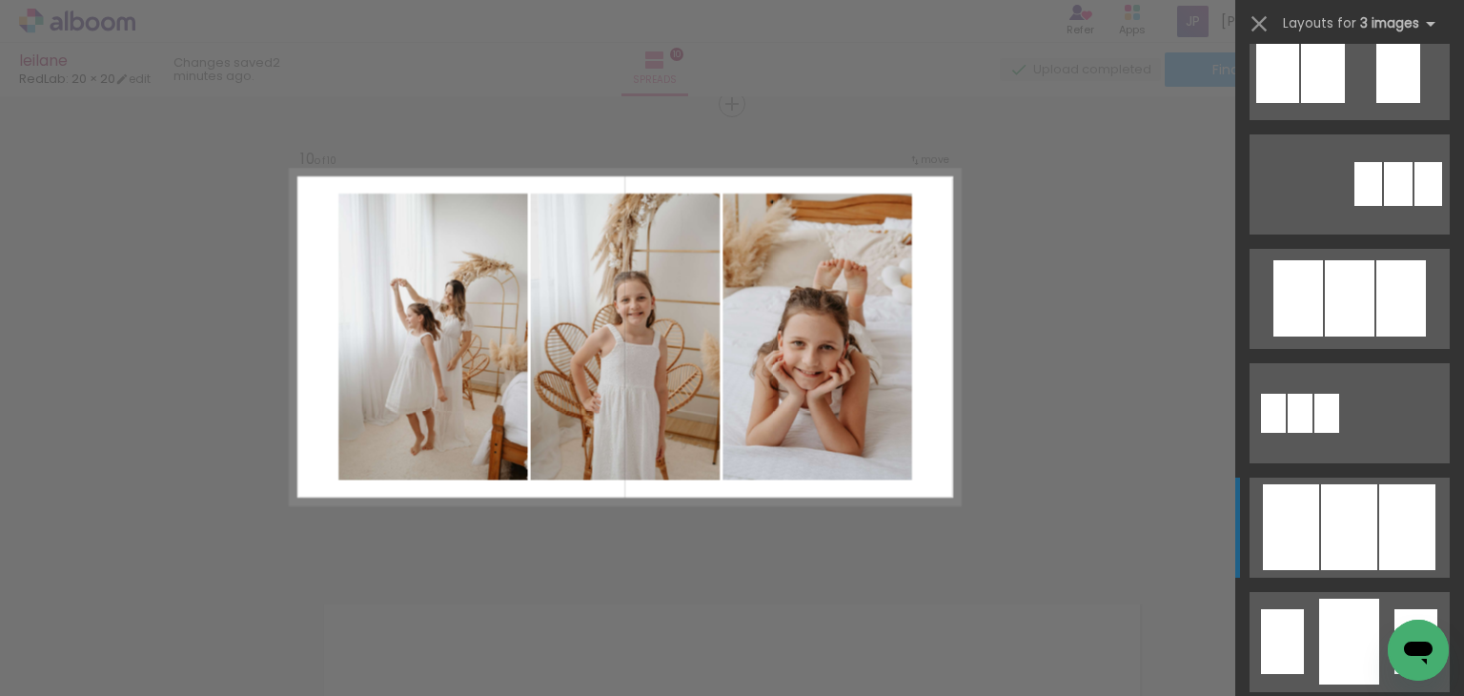
click at [1333, 492] on div at bounding box center [1349, 527] width 56 height 86
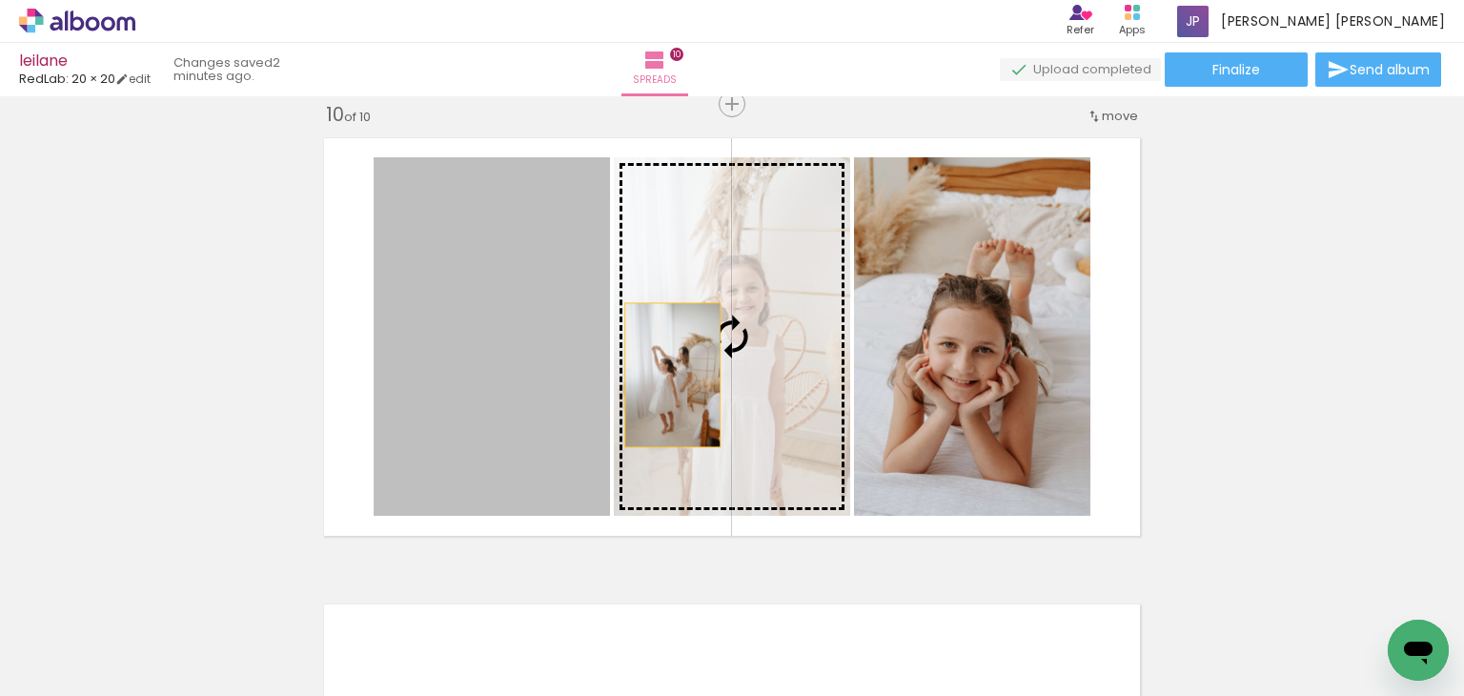
drag, startPoint x: 569, startPoint y: 374, endPoint x: 685, endPoint y: 376, distance: 116.3
click at [0, 0] on slot at bounding box center [0, 0] width 0 height 0
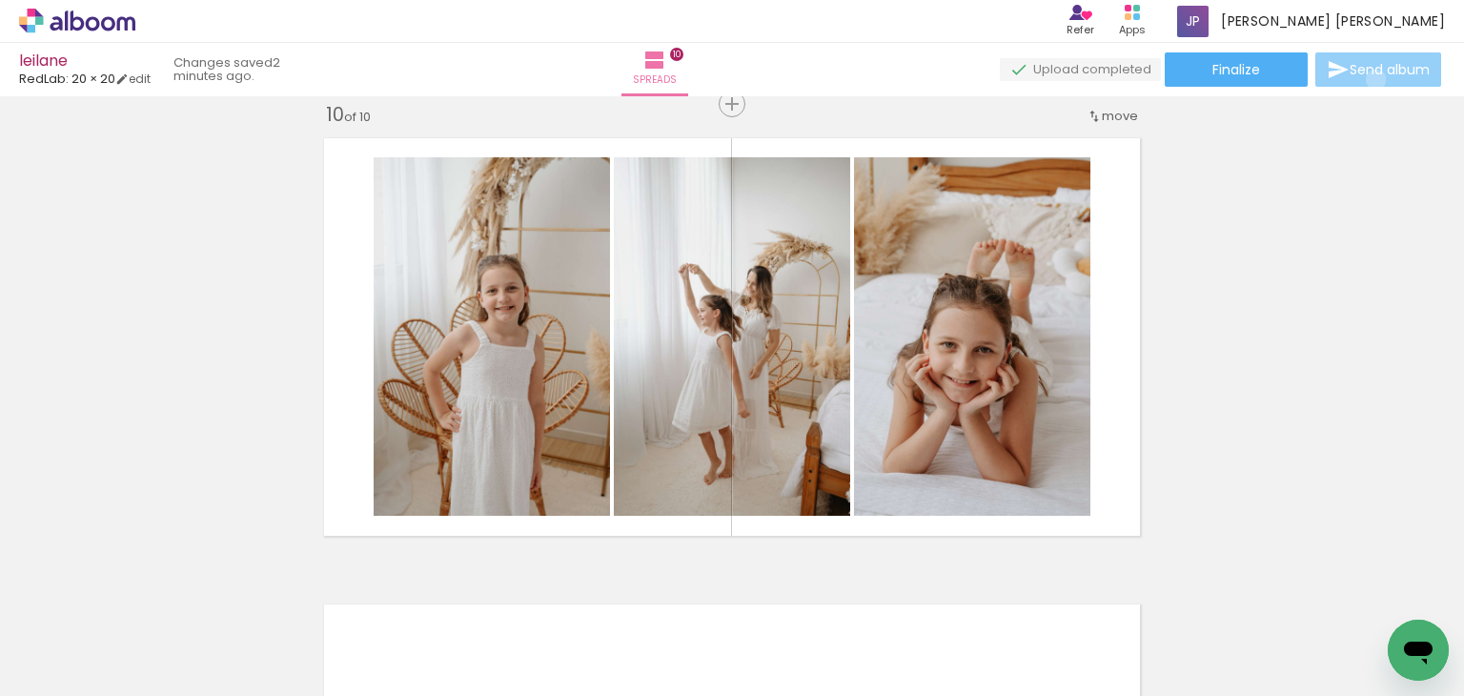
click at [1372, 79] on paper-button "Send album" at bounding box center [1379, 69] width 126 height 34
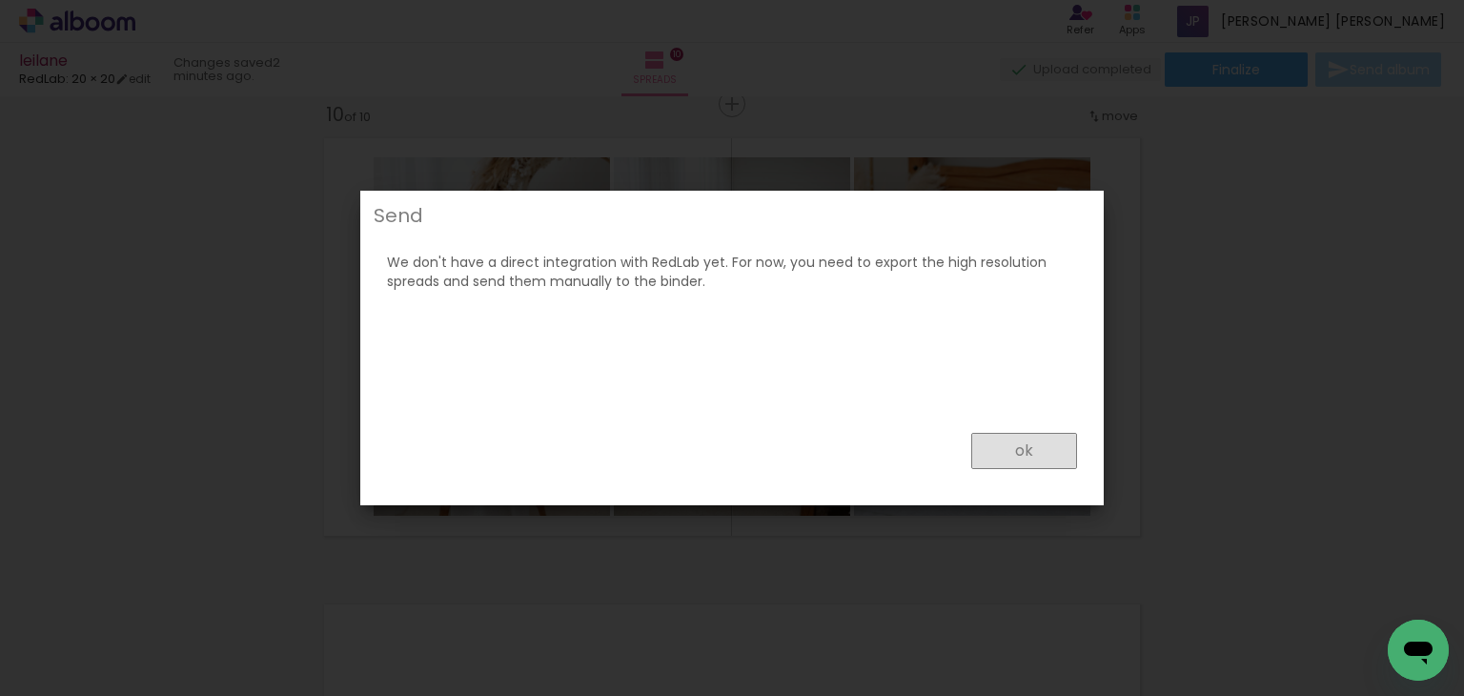
click at [0, 0] on slot "ok" at bounding box center [0, 0] width 0 height 0
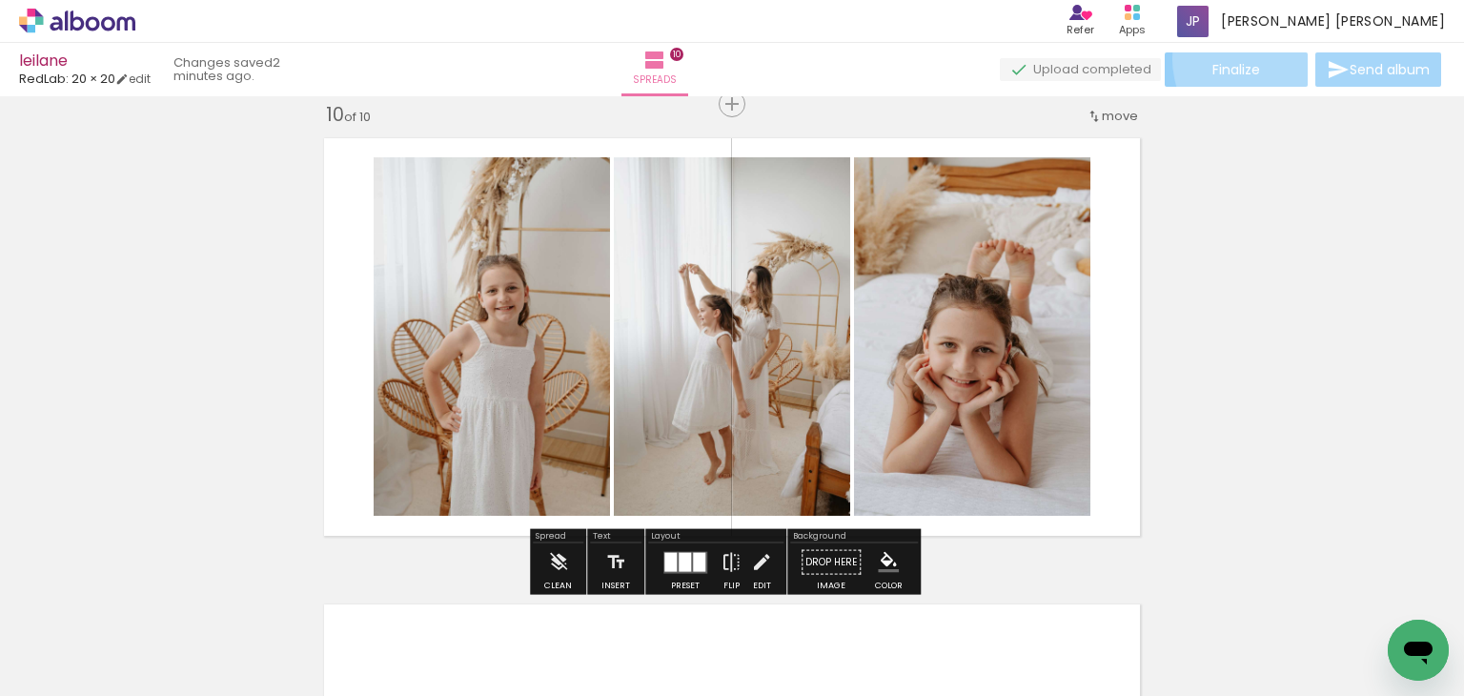
click at [1270, 58] on paper-button "Finalize" at bounding box center [1236, 69] width 143 height 34
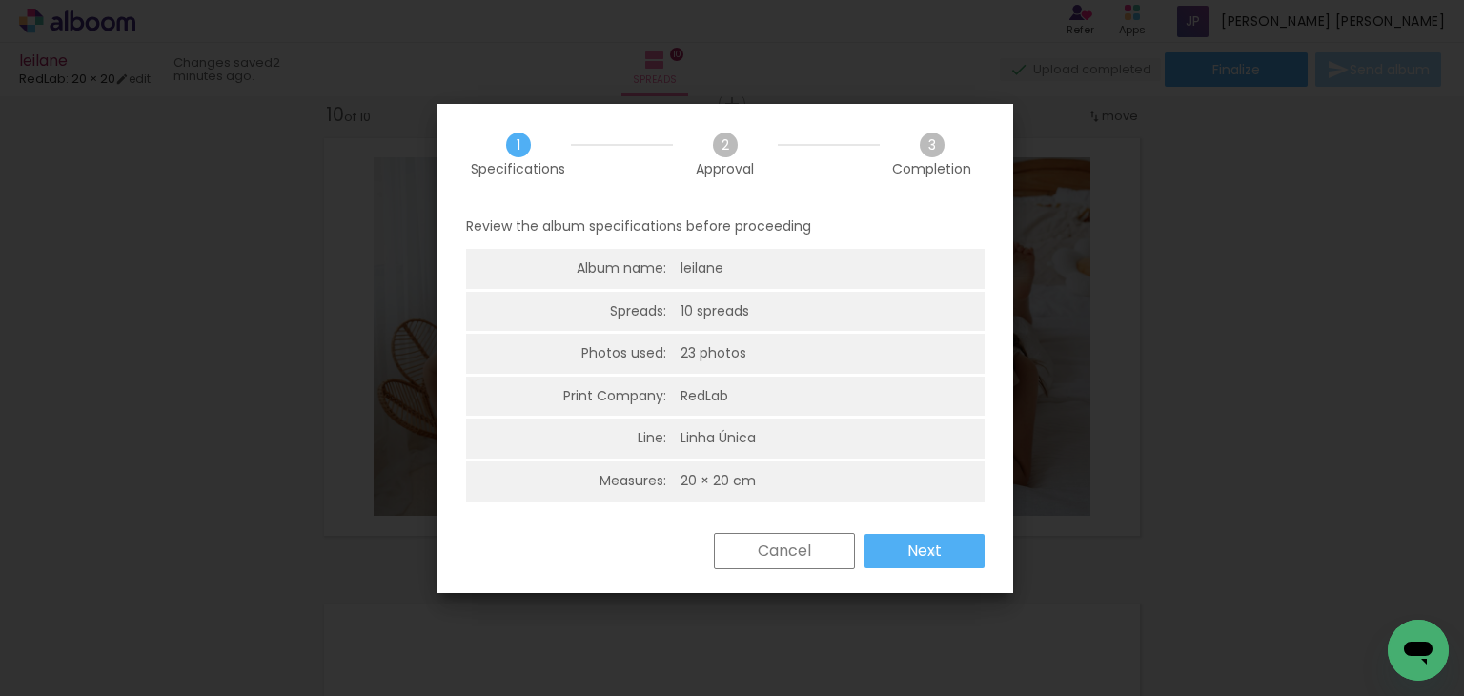
click at [0, 0] on slot "Next" at bounding box center [0, 0] width 0 height 0
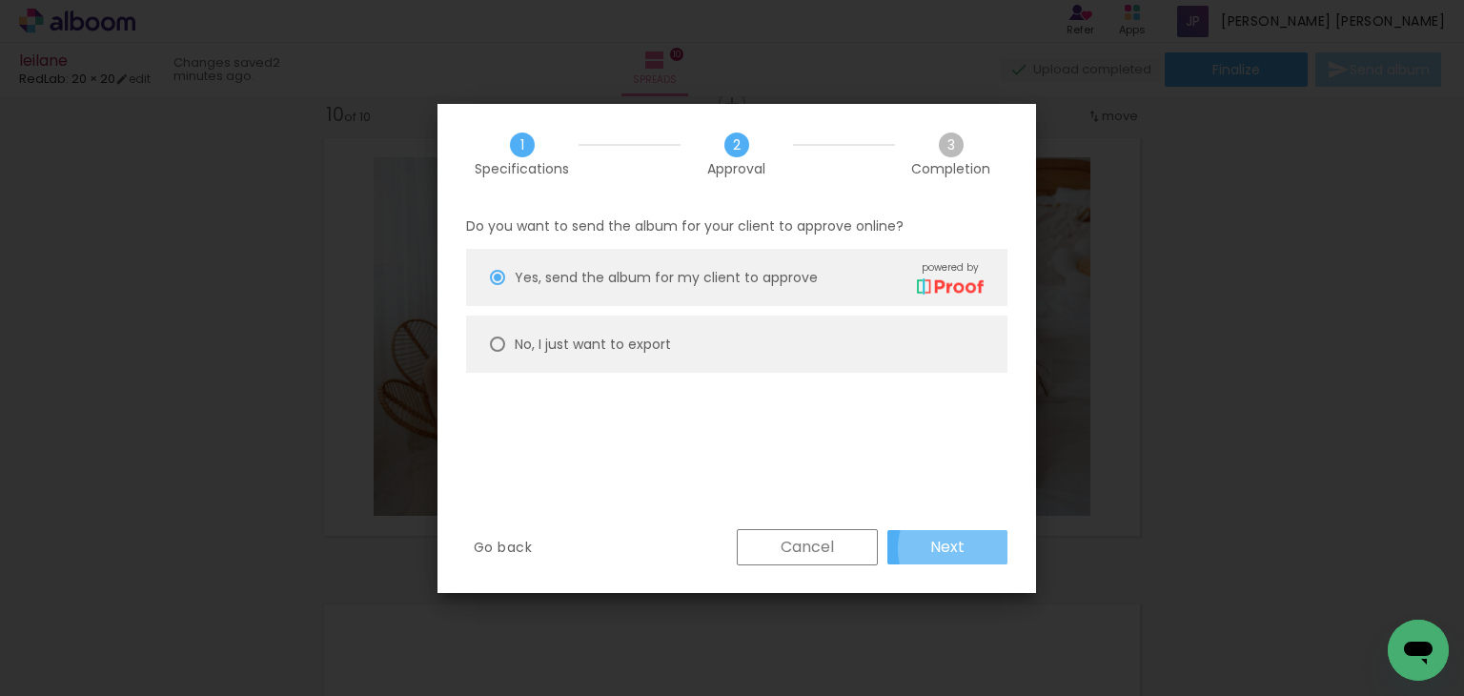
click at [969, 548] on paper-button "Next" at bounding box center [947, 547] width 120 height 34
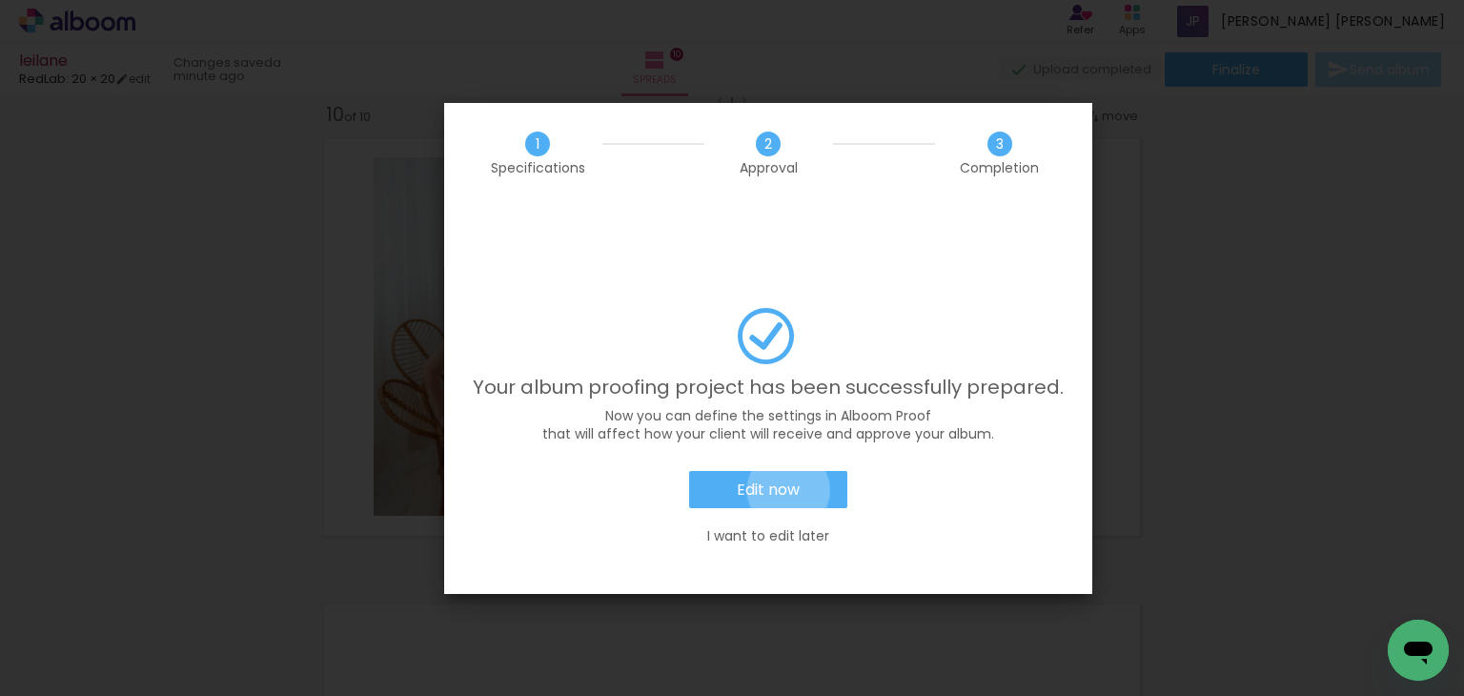
click at [0, 0] on slot "Edit now" at bounding box center [0, 0] width 0 height 0
